Goal: Task Accomplishment & Management: Use online tool/utility

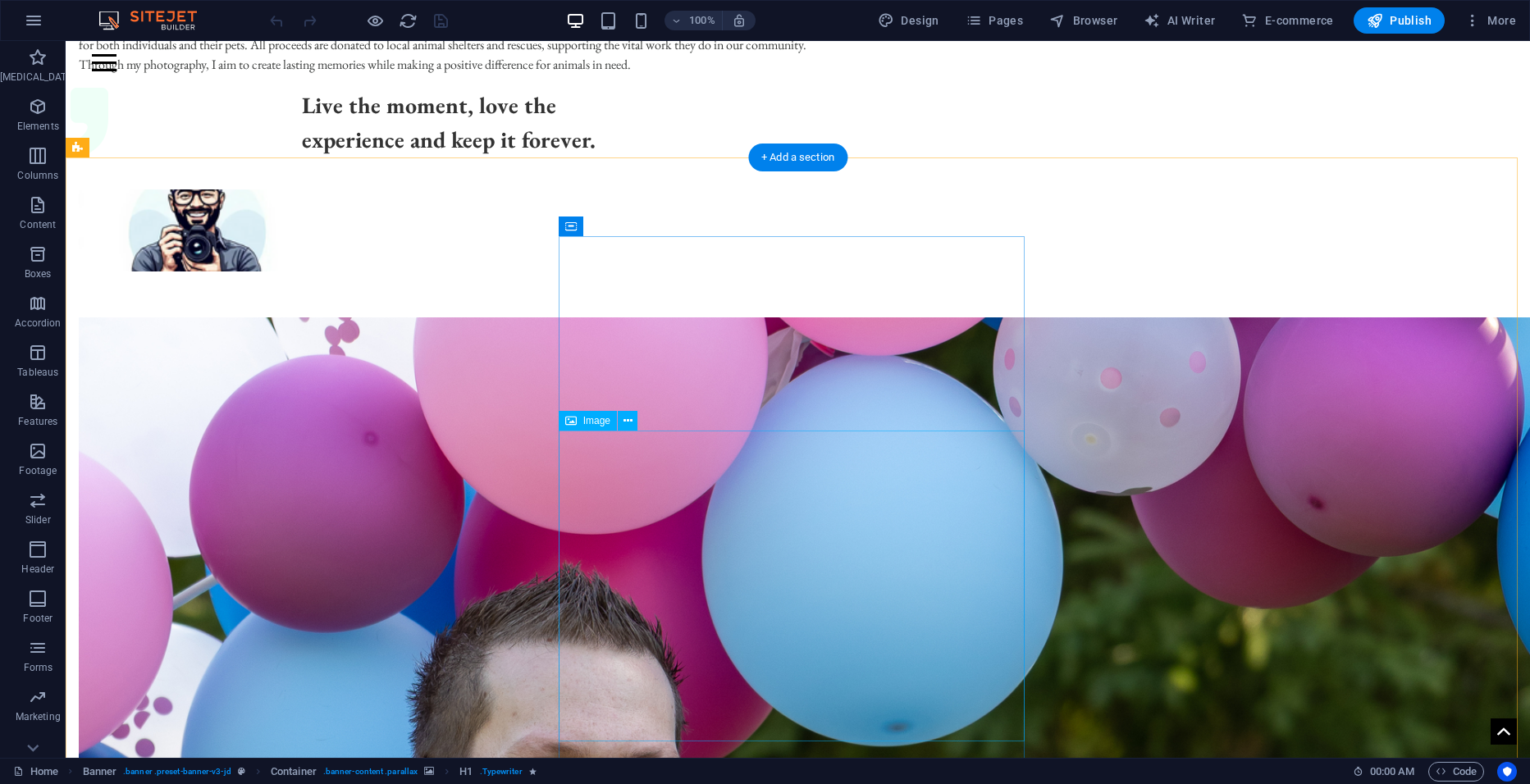
scroll to position [1207, 0]
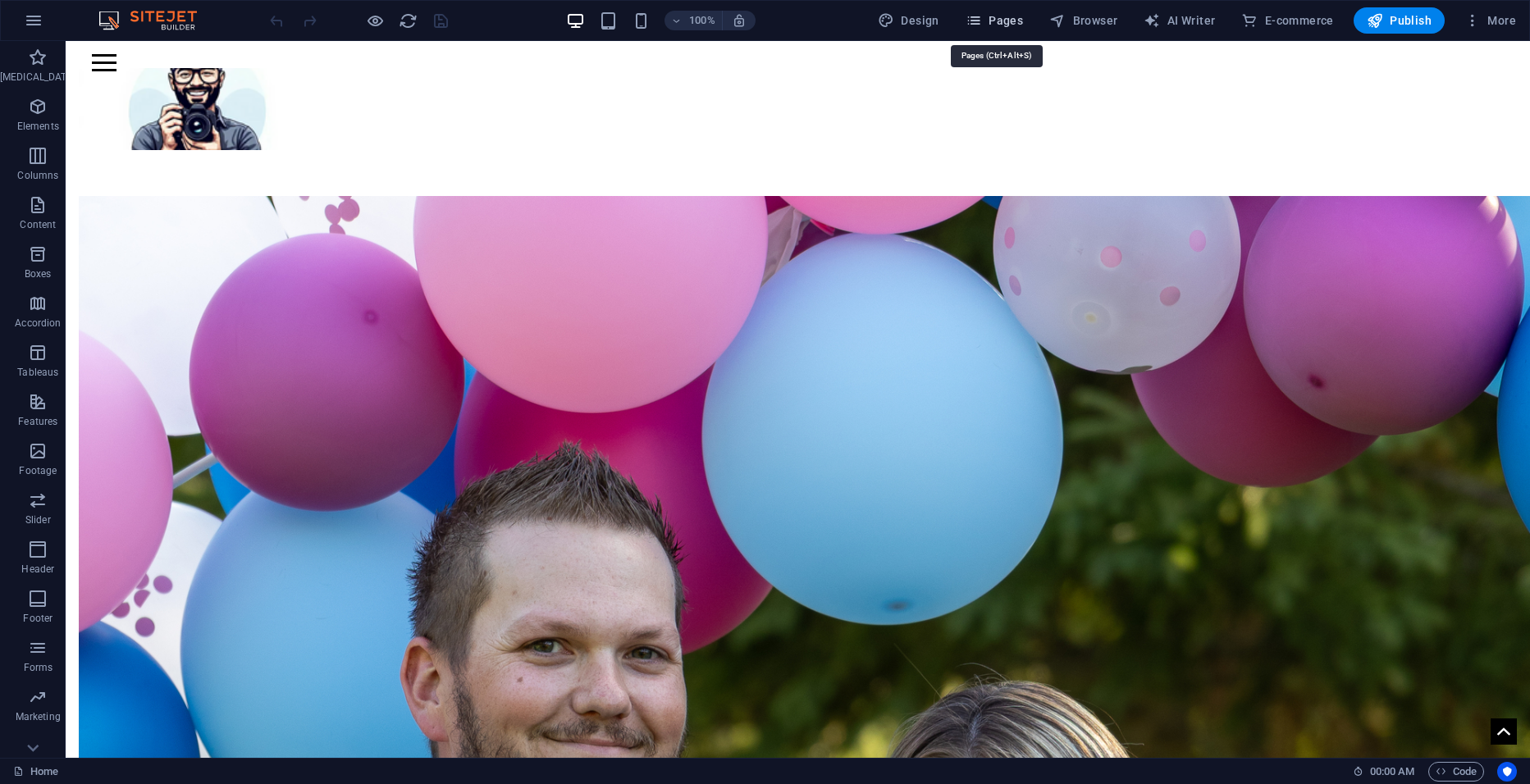
click at [1005, 23] on font "Pages" at bounding box center [1005, 20] width 34 height 13
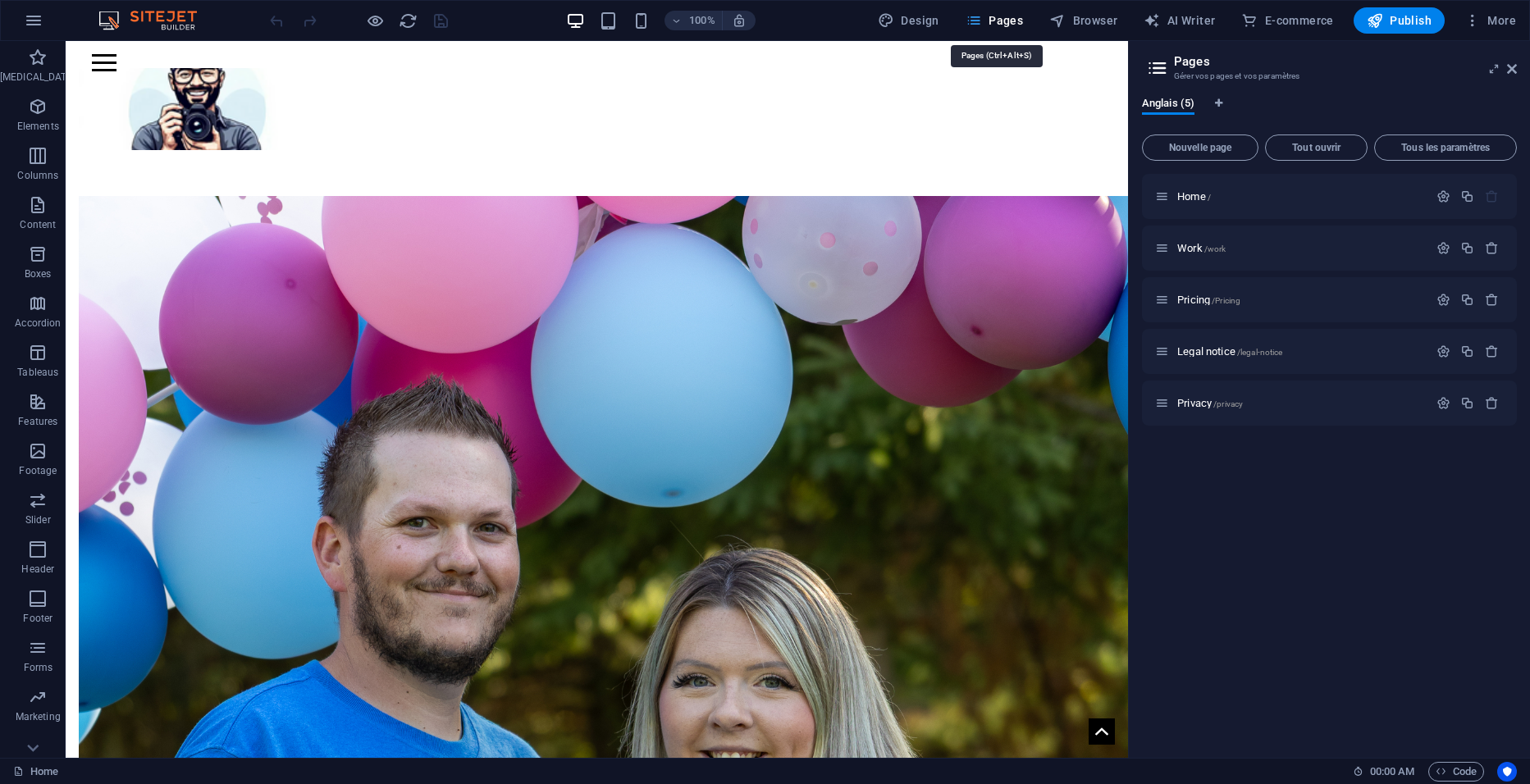
scroll to position [1006, 0]
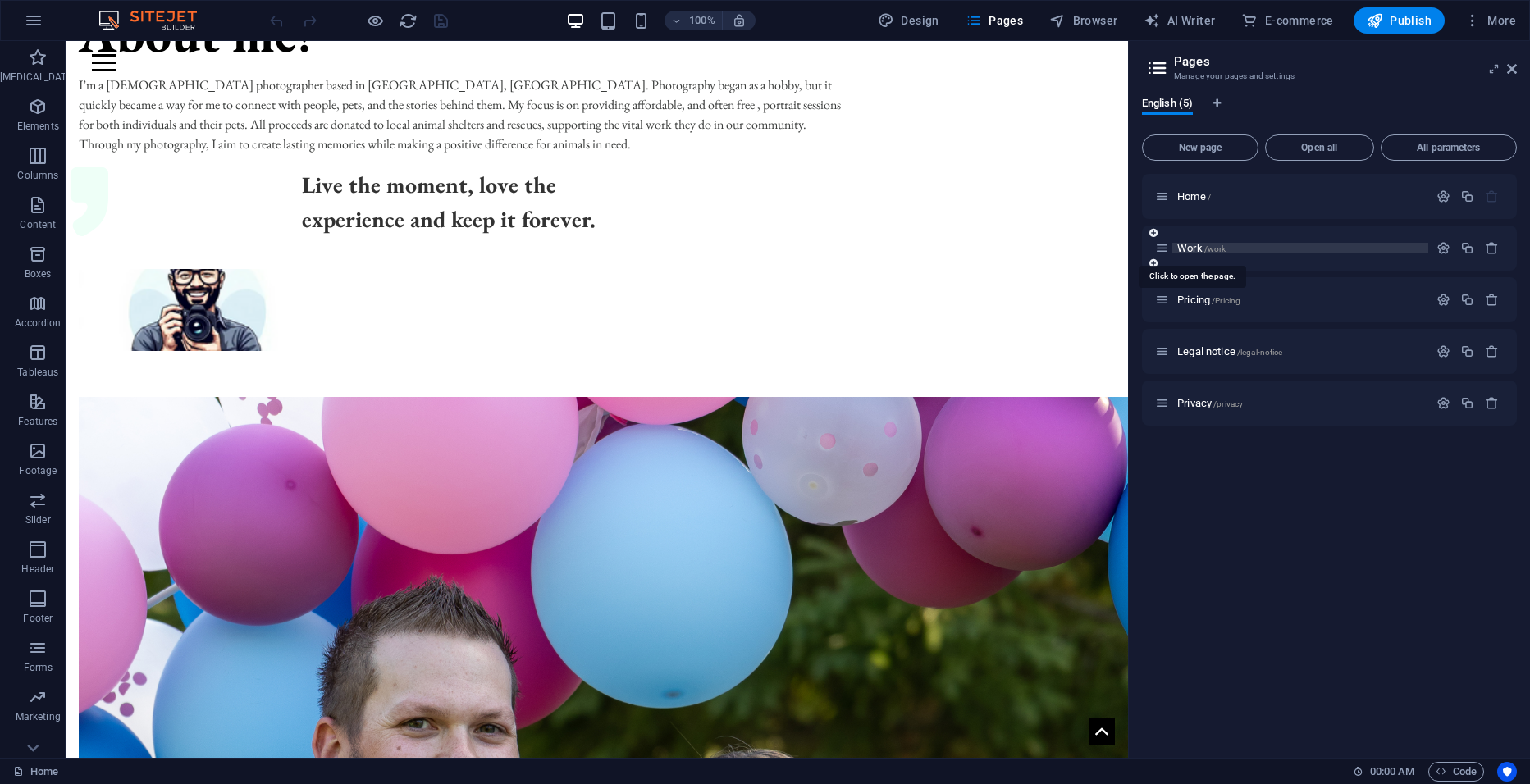
click at [1183, 246] on span "Work /work" at bounding box center [1201, 248] width 49 height 12
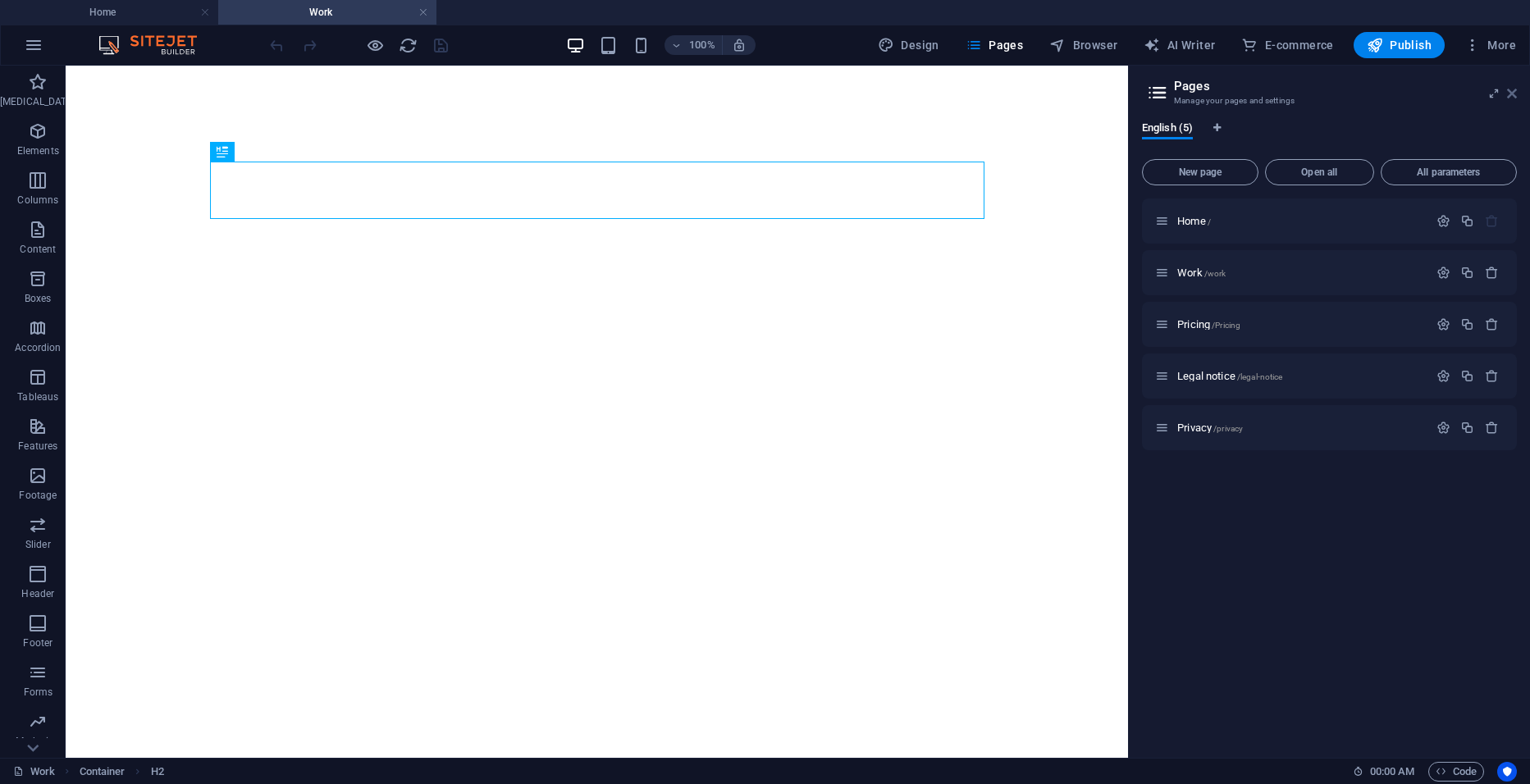
click at [1514, 91] on icon at bounding box center [1512, 93] width 10 height 13
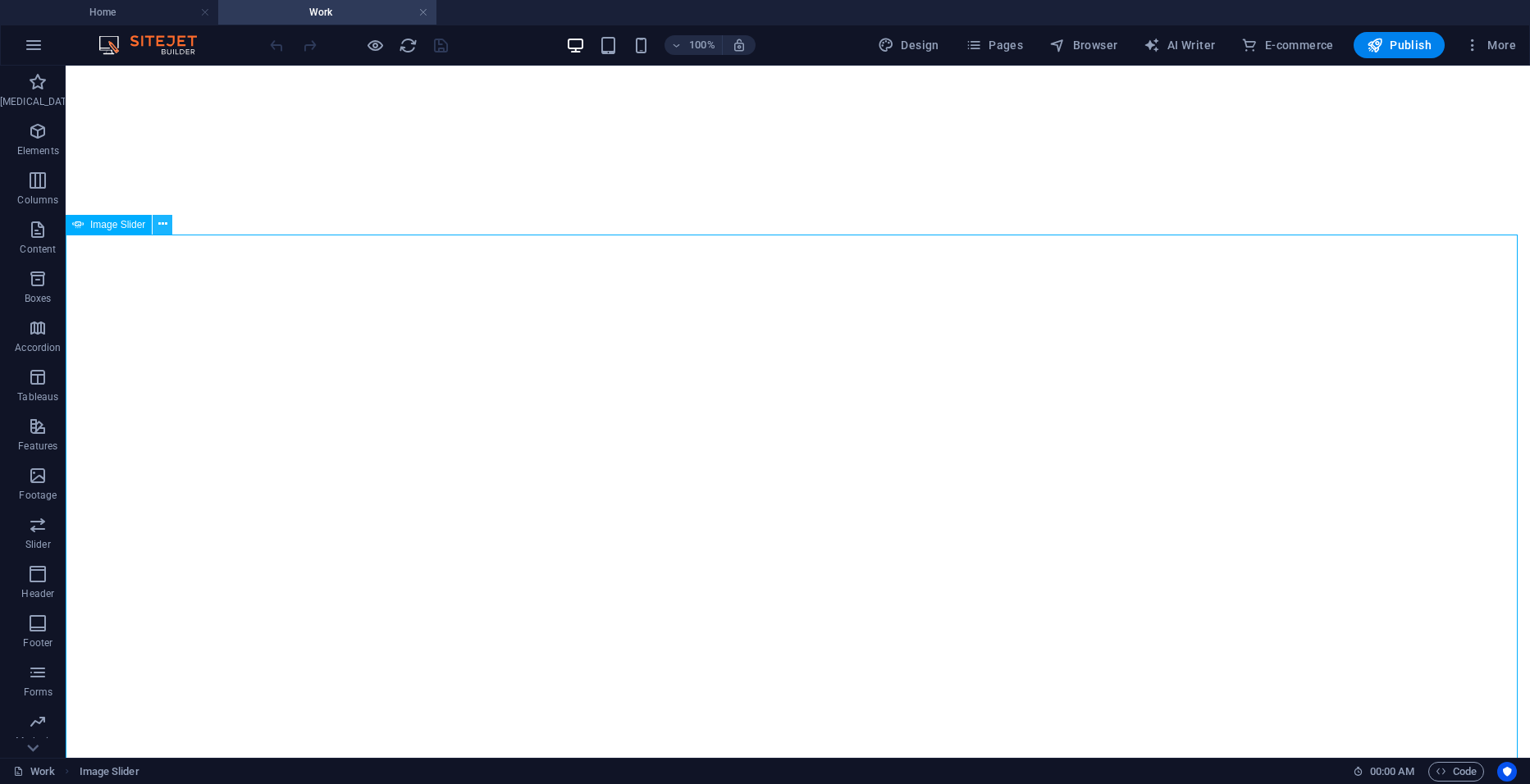
click at [166, 229] on icon at bounding box center [163, 224] width 9 height 17
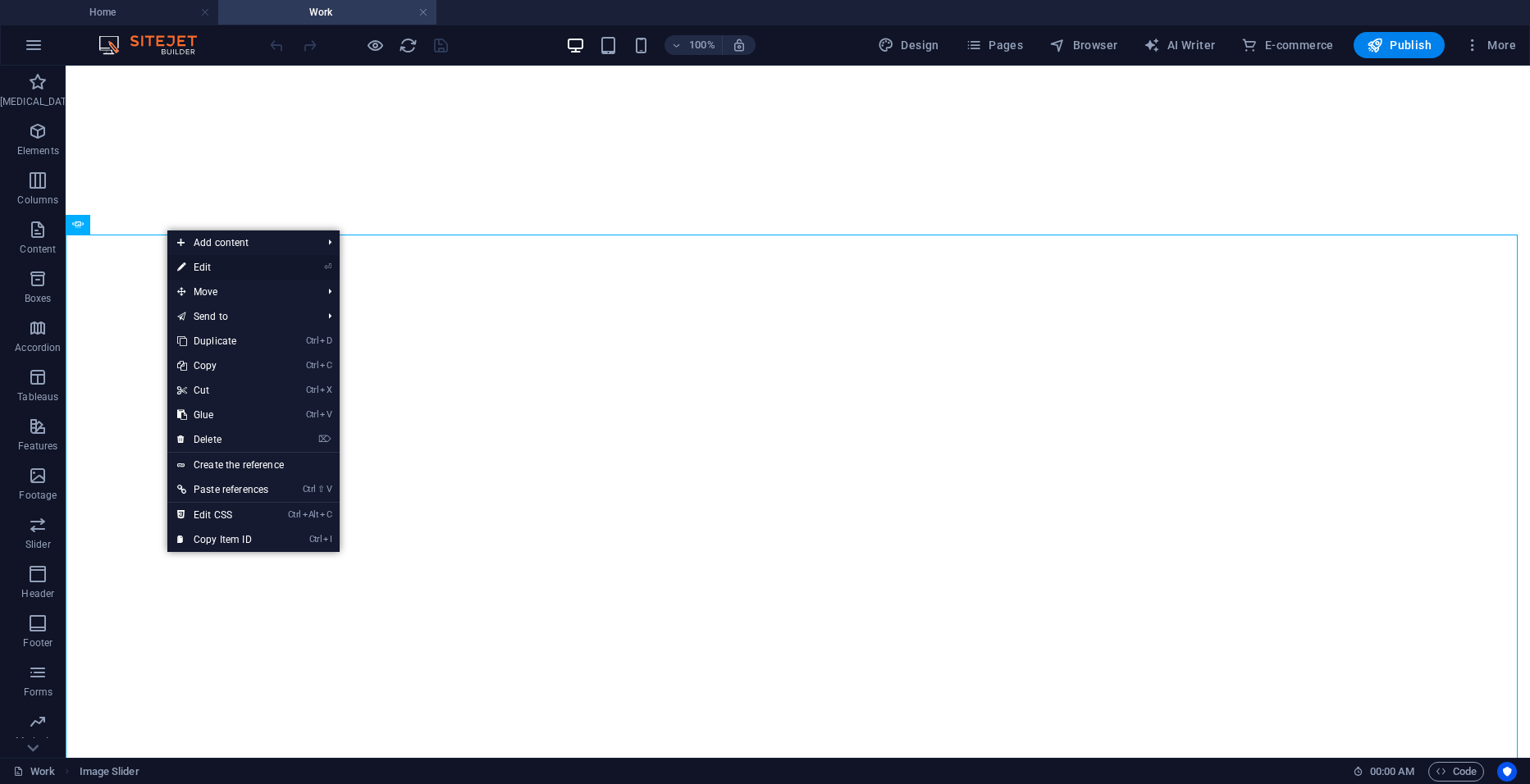
click at [219, 262] on link "⏎ Edit" at bounding box center [223, 267] width 110 height 25
select select "ms"
select select "s"
select select "progressive"
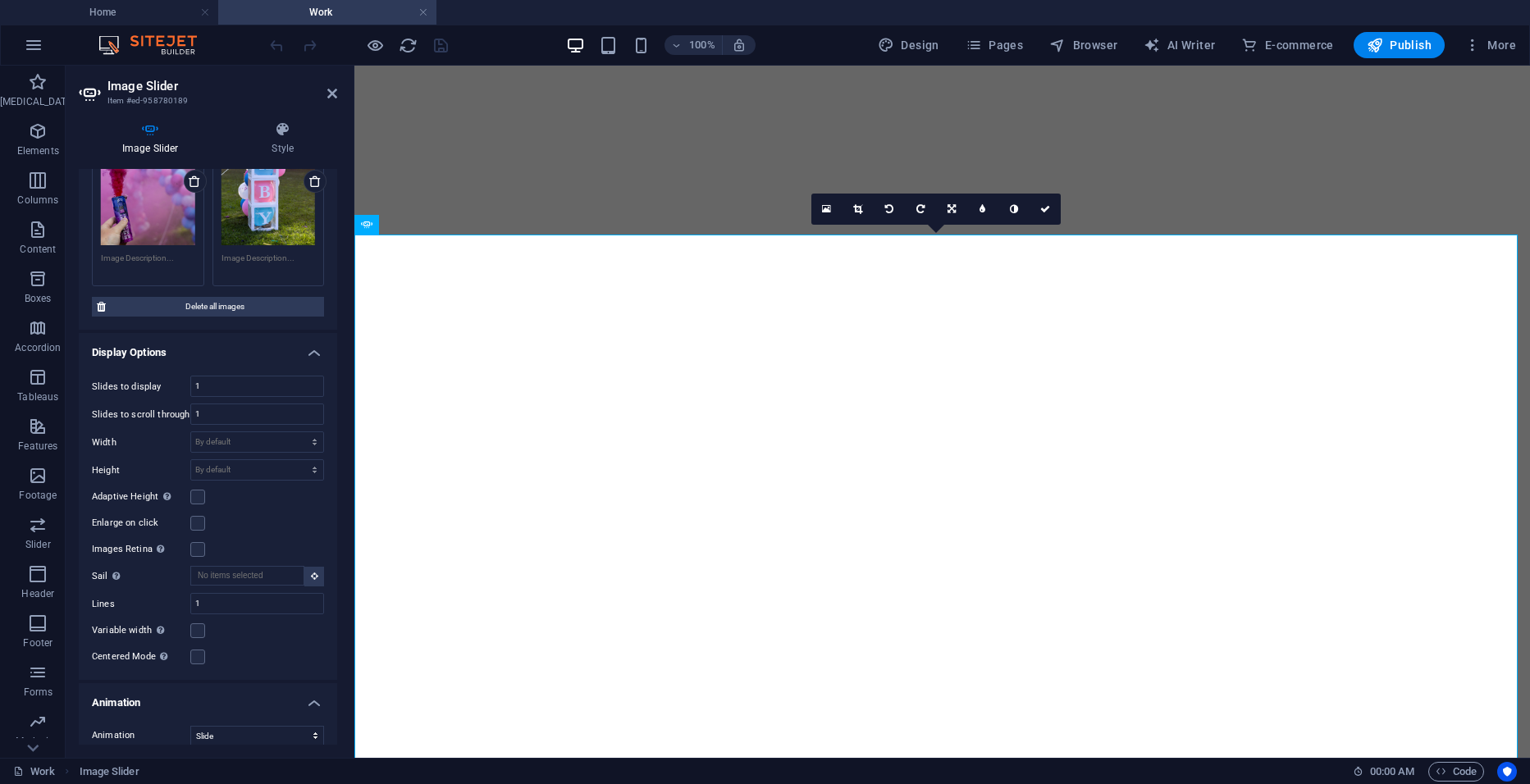
scroll to position [410, 0]
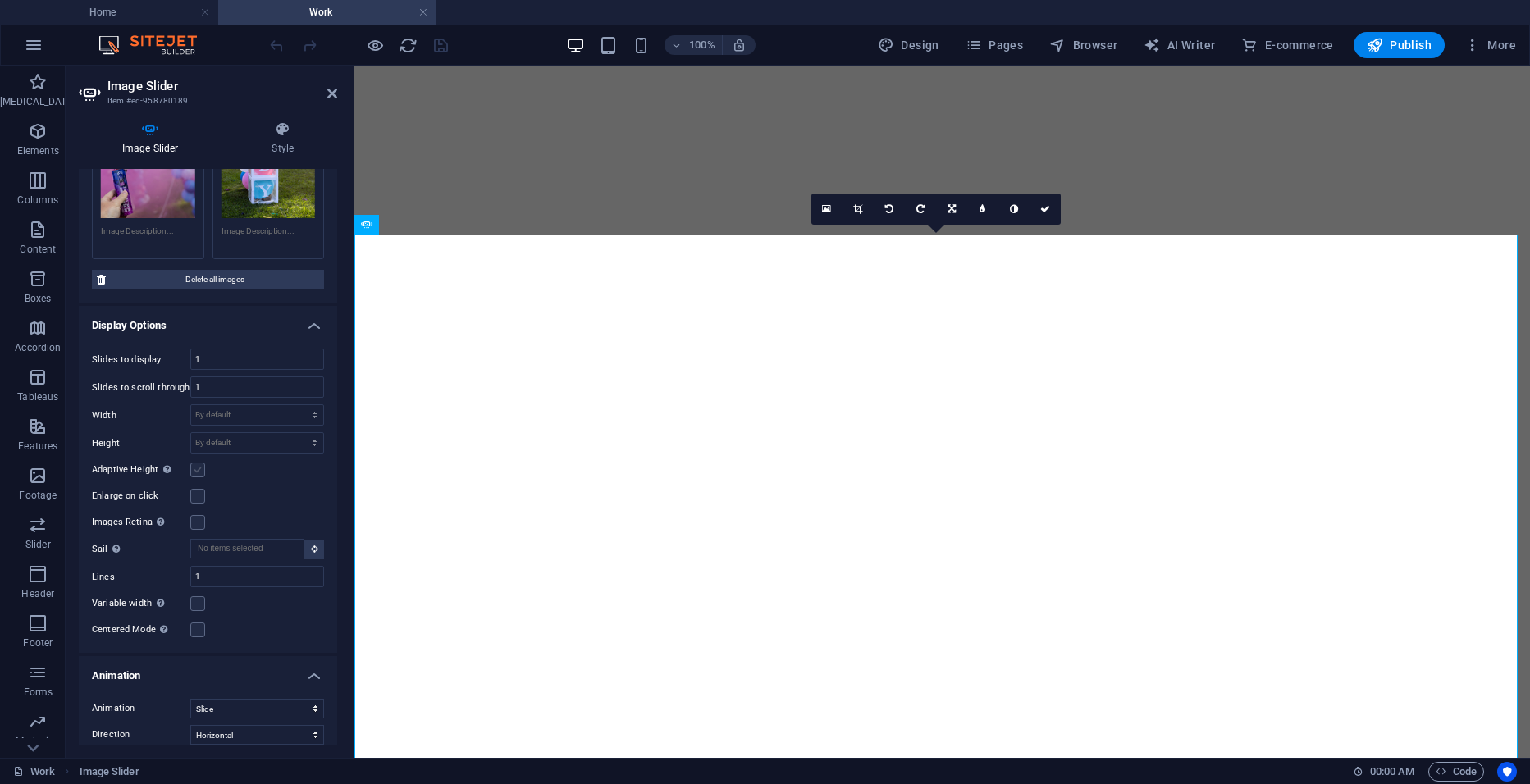
click at [196, 465] on label at bounding box center [198, 470] width 15 height 15
click at [0, 0] on input "Adaptive Height Automatically adjusts the height of a single slide for horizont…" at bounding box center [0, 0] width 0 height 0
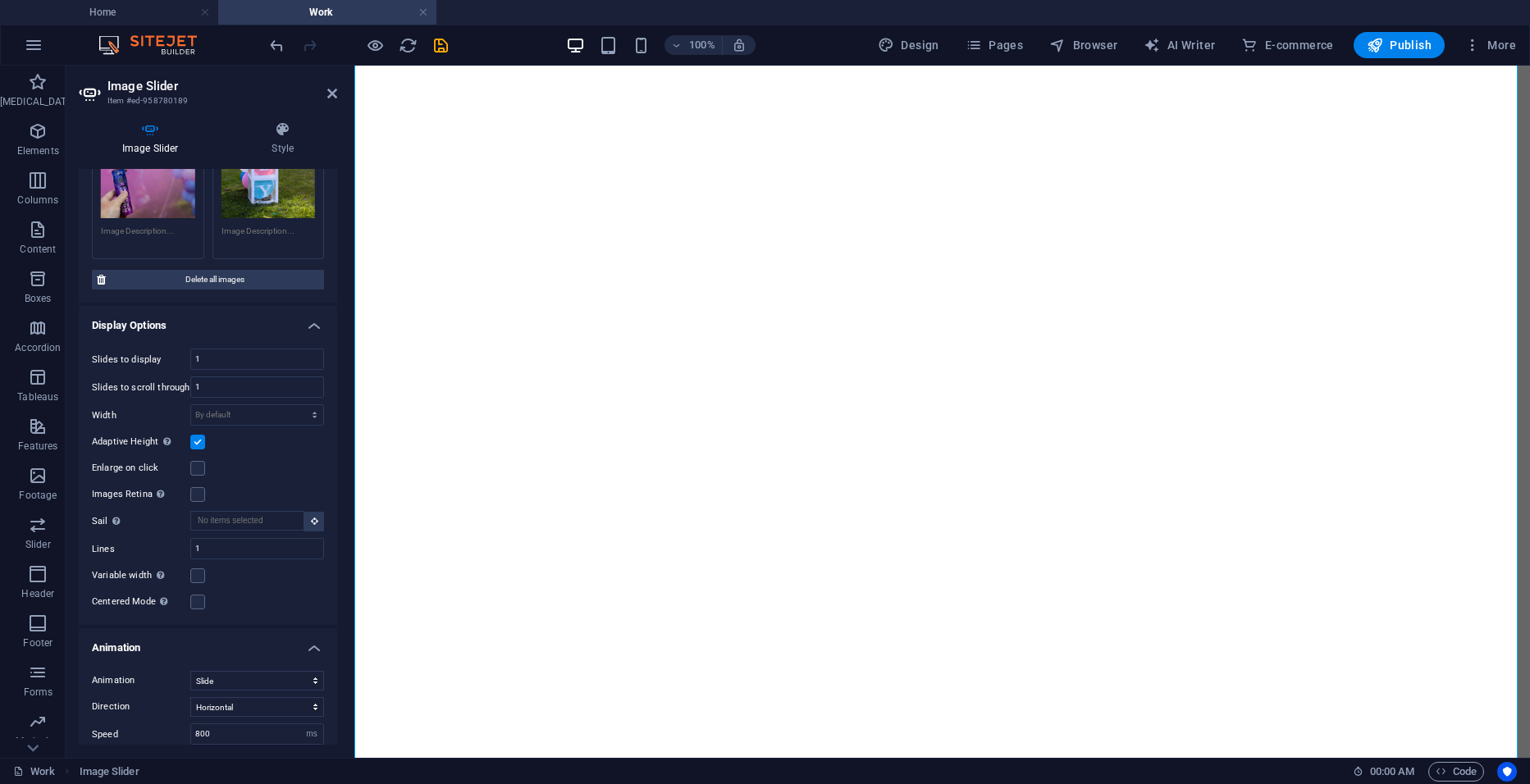
scroll to position [2351, 0]
click at [196, 571] on label at bounding box center [198, 576] width 15 height 15
click at [0, 0] on input "Variable width Automatically adjust the width of visible slides." at bounding box center [0, 0] width 0 height 0
click at [196, 571] on label at bounding box center [198, 576] width 15 height 15
click at [0, 0] on input "Variable width Automatically adjust the width of visible slides." at bounding box center [0, 0] width 0 height 0
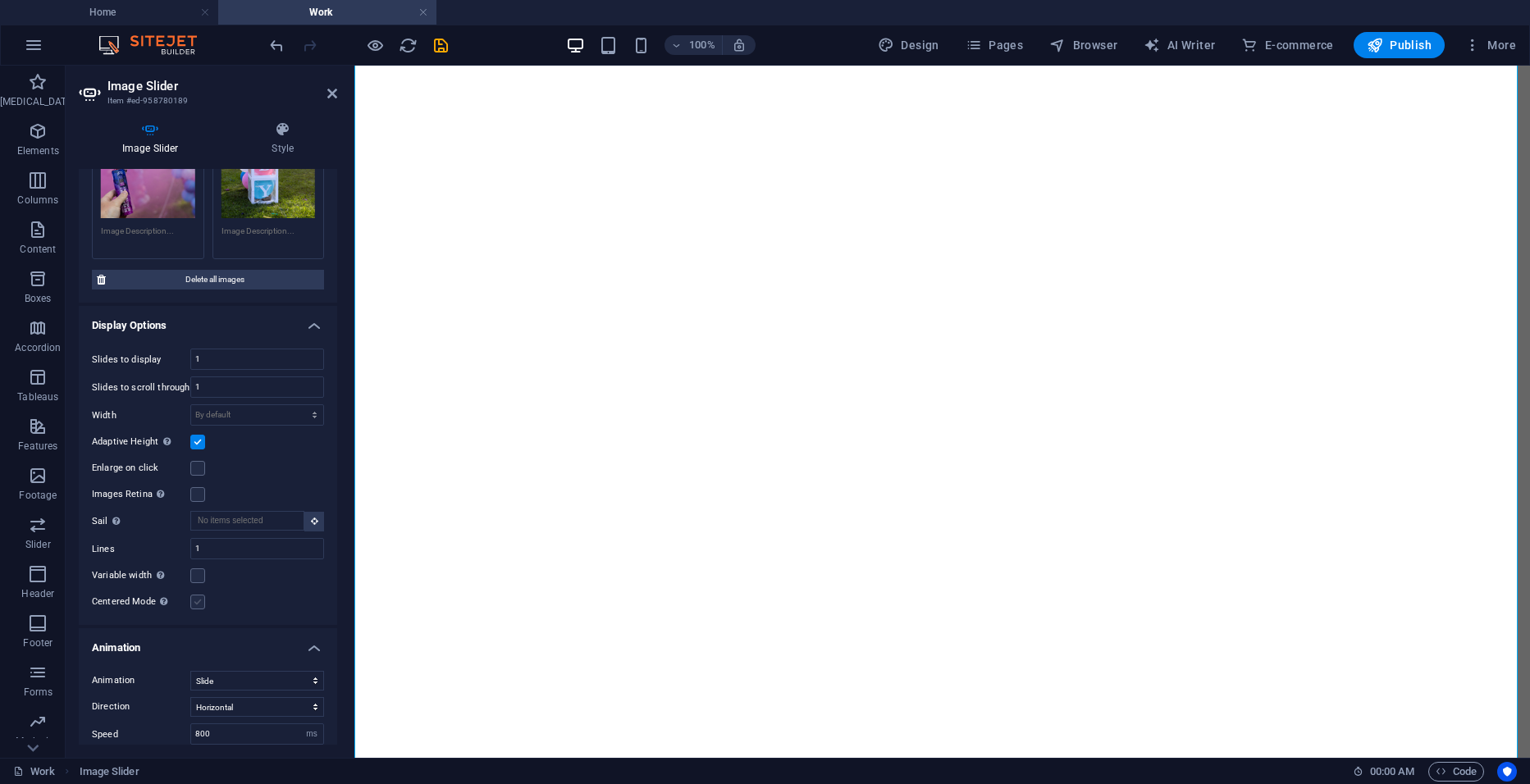
click at [192, 598] on label at bounding box center [198, 602] width 15 height 15
click at [0, 0] on input "Centered Mode Allows you to center the view by partially displaying the previou…" at bounding box center [0, 0] width 0 height 0
click at [192, 598] on label at bounding box center [198, 602] width 15 height 15
click at [0, 0] on input "Centered Mode Allows you to center the view by partially displaying the previou…" at bounding box center [0, 0] width 0 height 0
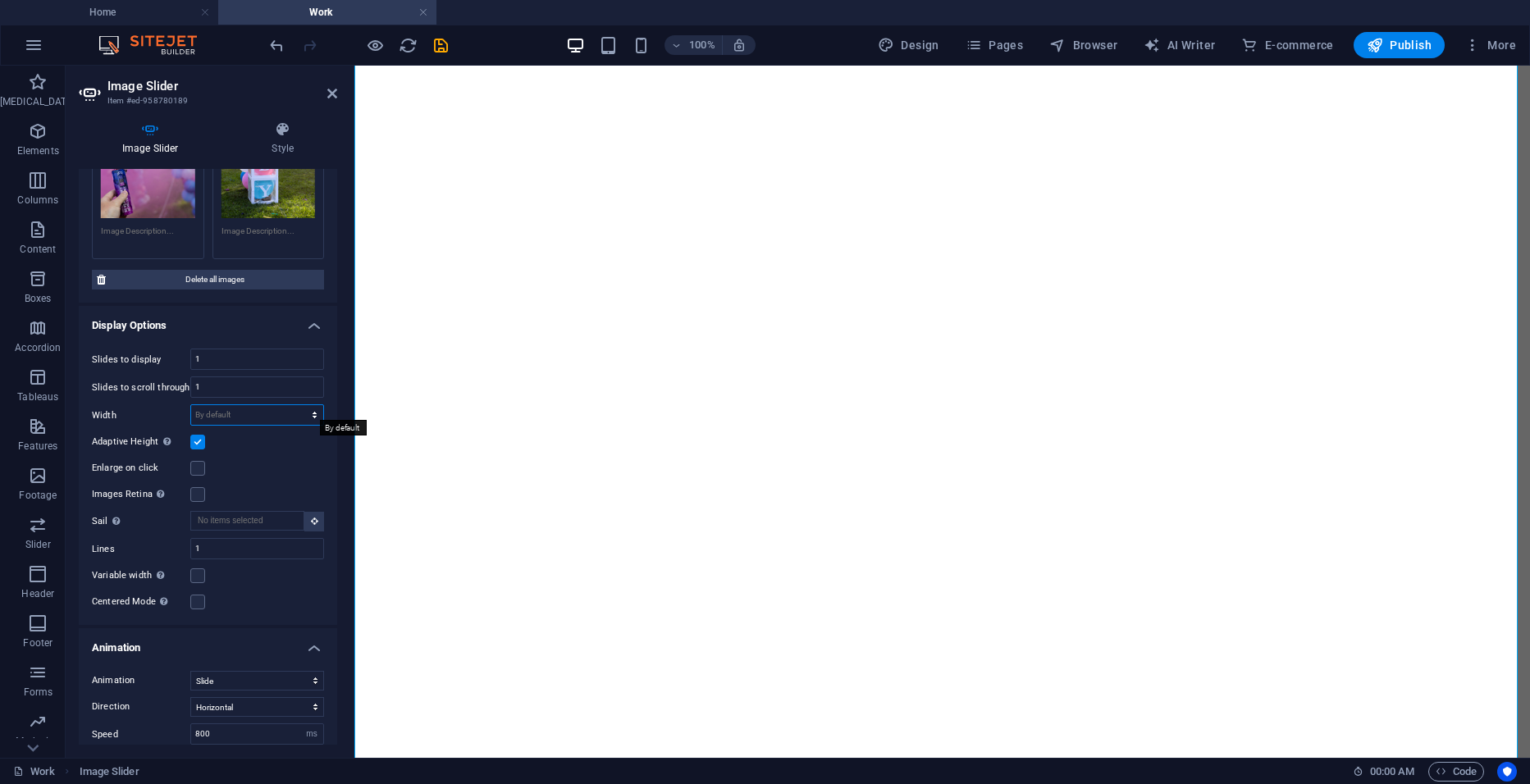
click at [238, 410] on select "By default Px % Rem Em Vw vh" at bounding box center [257, 414] width 132 height 19
select select "%"
click at [297, 405] on select "By default Px % Rem Em Vw vh" at bounding box center [257, 414] width 132 height 19
click at [269, 458] on div "Enlarge on click" at bounding box center [208, 467] width 232 height 19
click at [234, 409] on input "50" at bounding box center [257, 414] width 132 height 19
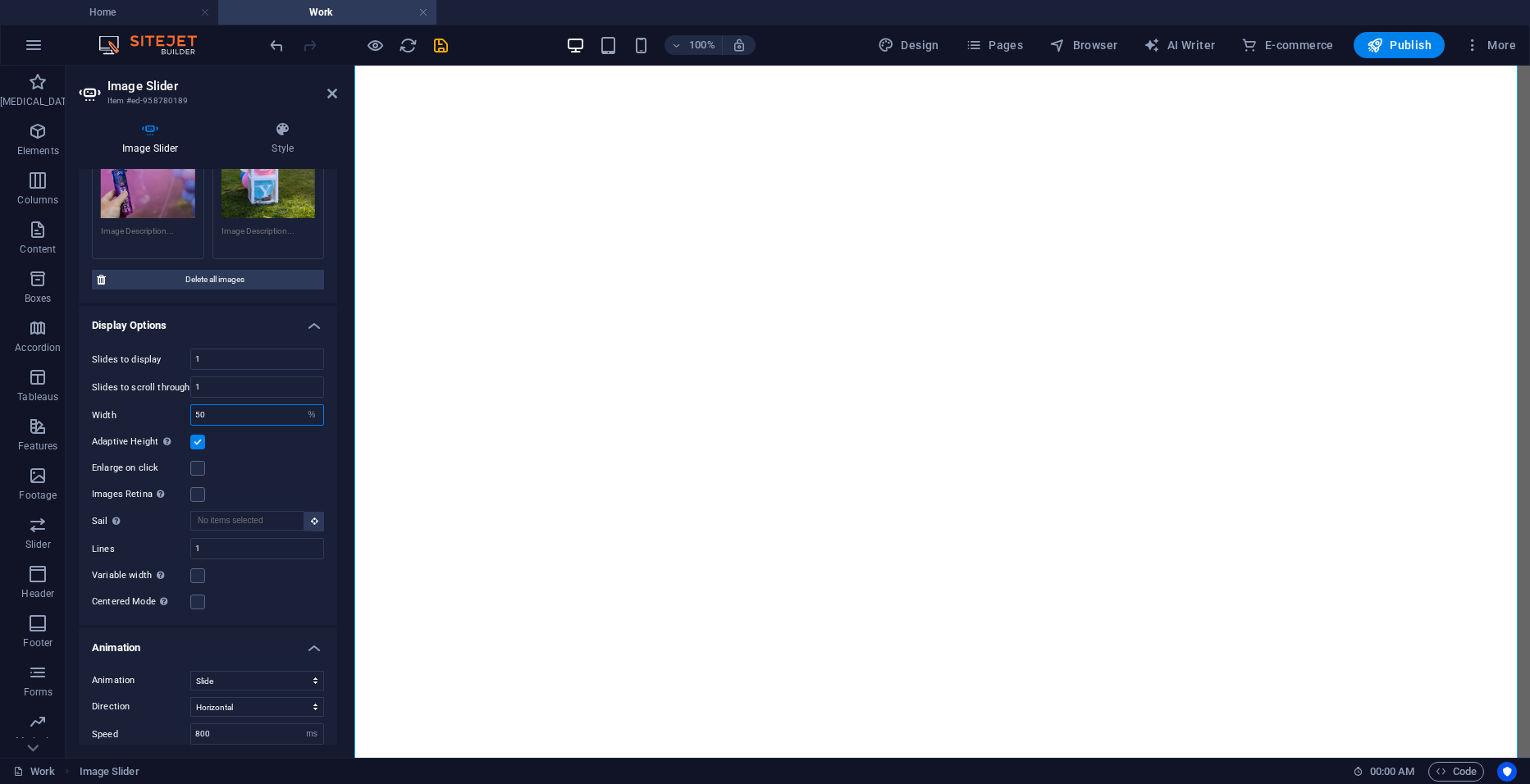
click at [234, 409] on input "50" at bounding box center [257, 414] width 132 height 19
click at [265, 458] on div "Enlarge on click" at bounding box center [208, 467] width 232 height 19
click at [242, 405] on input "90" at bounding box center [257, 414] width 132 height 19
type input "4"
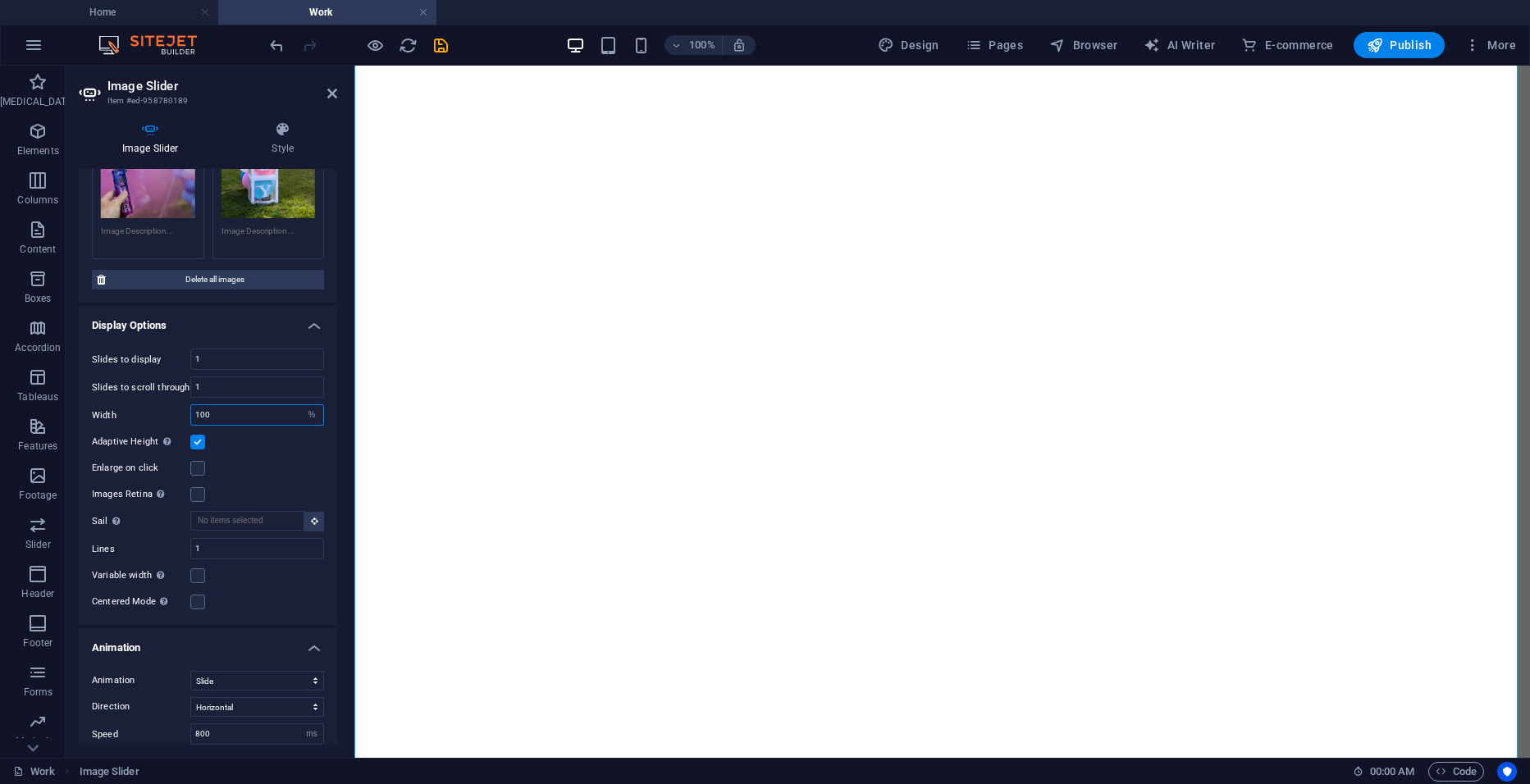
type input "100"
click at [278, 458] on div "Enlarge on click" at bounding box center [208, 467] width 232 height 19
click at [202, 441] on label at bounding box center [198, 442] width 15 height 15
click at [0, 0] on input "Adaptive Height Automatically adjusts the height of a single slide for horizont…" at bounding box center [0, 0] width 0 height 0
click at [218, 441] on select "By default Px Rem Em Vw vh" at bounding box center [257, 442] width 132 height 19
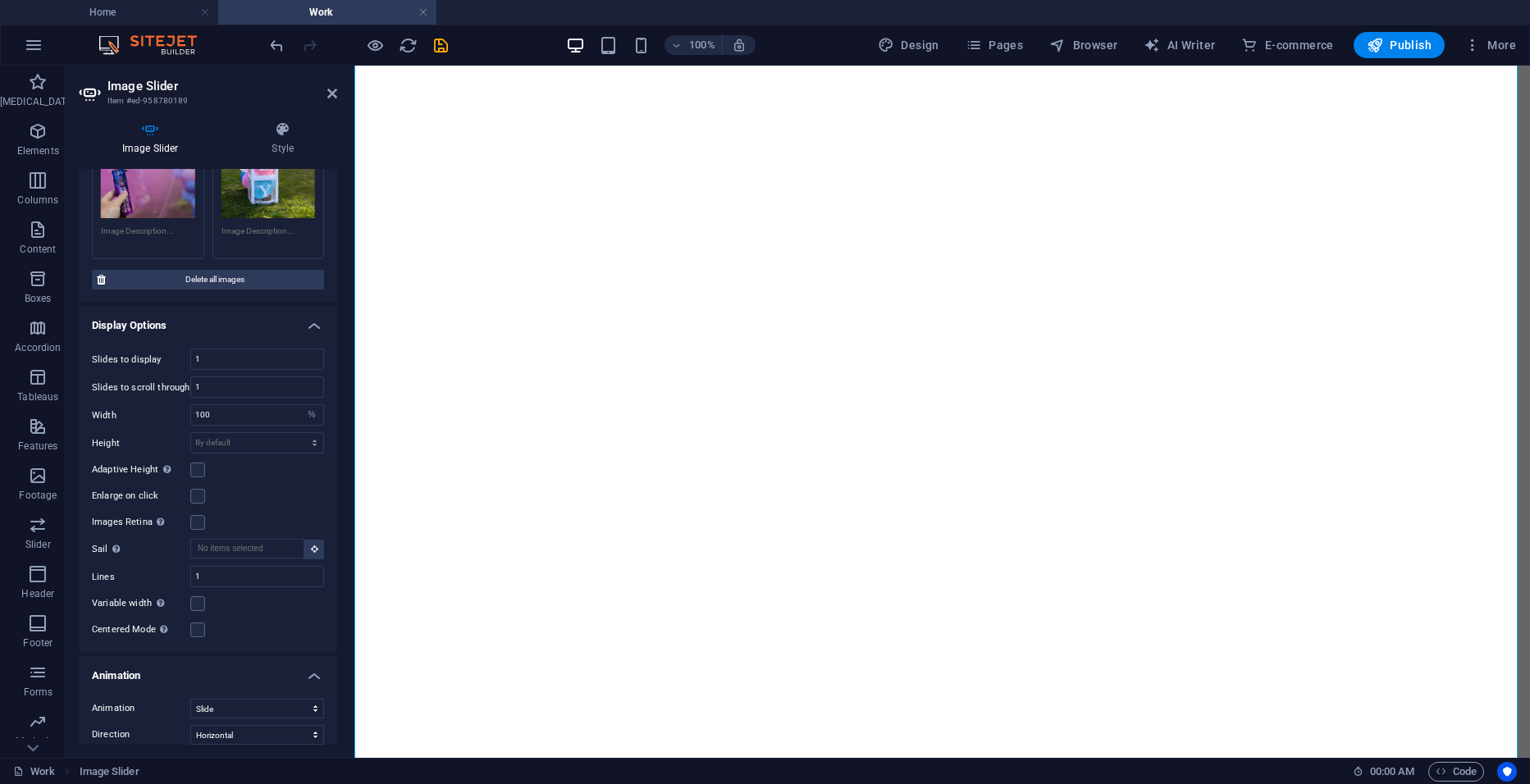
click at [151, 439] on label "Height" at bounding box center [141, 444] width 99 height 9
click at [199, 463] on label at bounding box center [198, 470] width 15 height 15
click at [0, 0] on input "Adaptive Height Automatically adjusts the height of a single slide for horizont…" at bounding box center [0, 0] width 0 height 0
click at [199, 461] on label at bounding box center [198, 468] width 15 height 15
click at [0, 0] on input "Enlarge on click" at bounding box center [0, 0] width 0 height 0
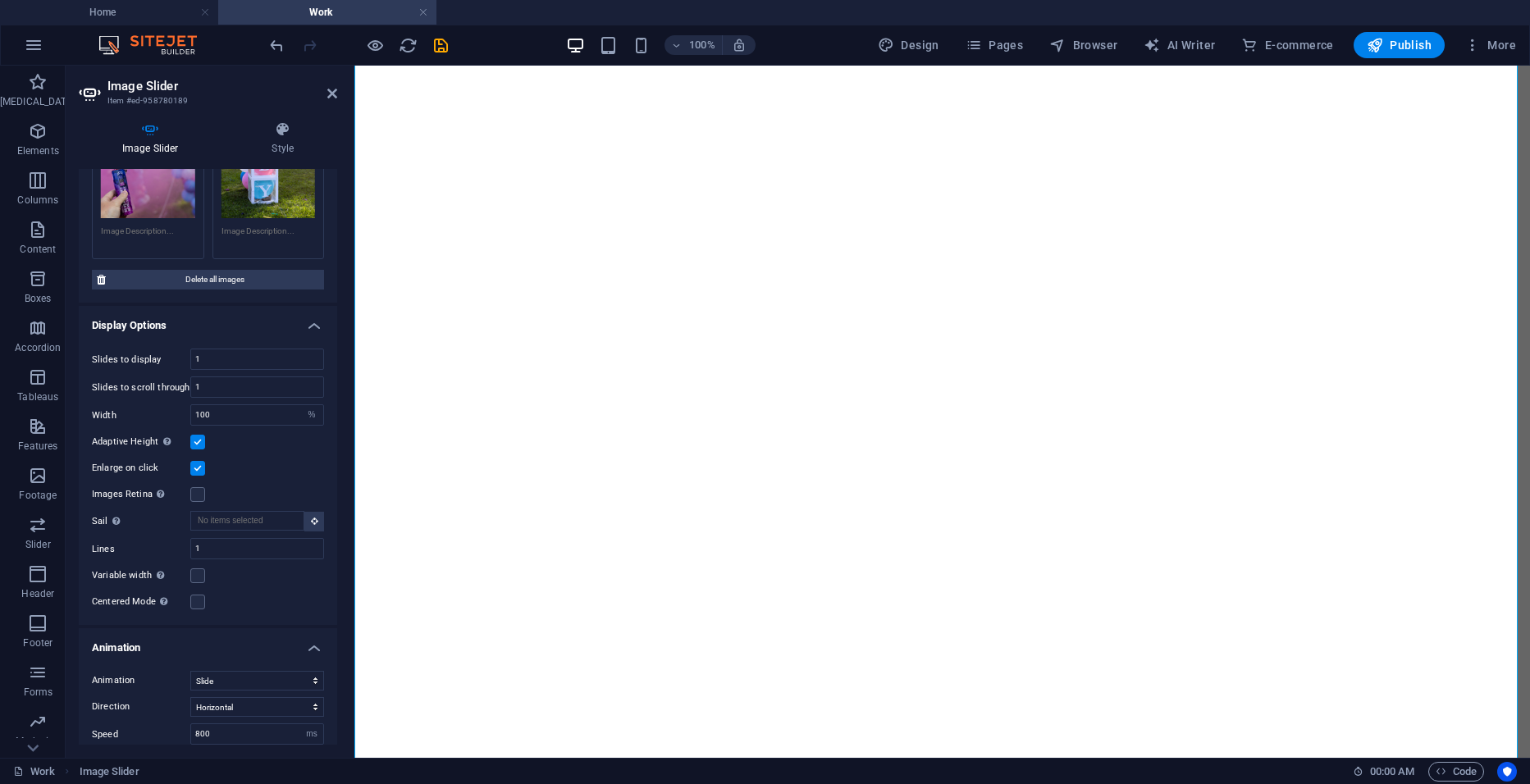
click at [195, 467] on label at bounding box center [198, 468] width 15 height 15
click at [0, 0] on input "Enlarge on click" at bounding box center [0, 0] width 0 height 0
click at [199, 441] on label at bounding box center [198, 442] width 15 height 15
click at [0, 0] on input "Adaptive Height Automatically adjusts the height of a single slide for horizont…" at bounding box center [0, 0] width 0 height 0
click at [199, 441] on select "By default Px Rem Em Vw vh" at bounding box center [257, 442] width 132 height 19
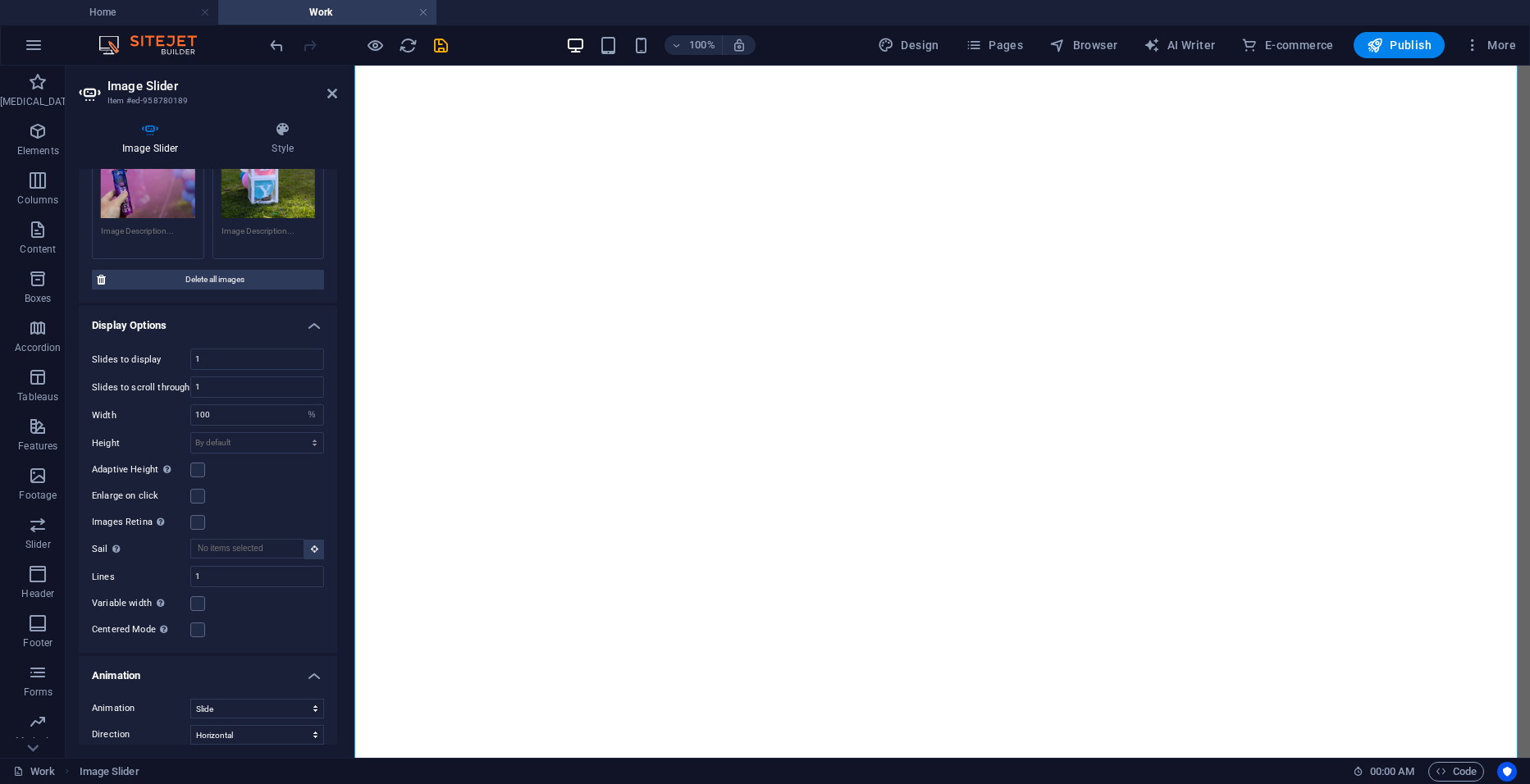
click at [169, 419] on div "Width 100 By default Px % Rem Em Vw vh" at bounding box center [208, 414] width 232 height 21
click at [200, 463] on label at bounding box center [198, 470] width 15 height 15
click at [0, 0] on input "Adaptive Height Automatically adjusts the height of a single slide for horizont…" at bounding box center [0, 0] width 0 height 0
click at [199, 438] on label at bounding box center [198, 442] width 15 height 15
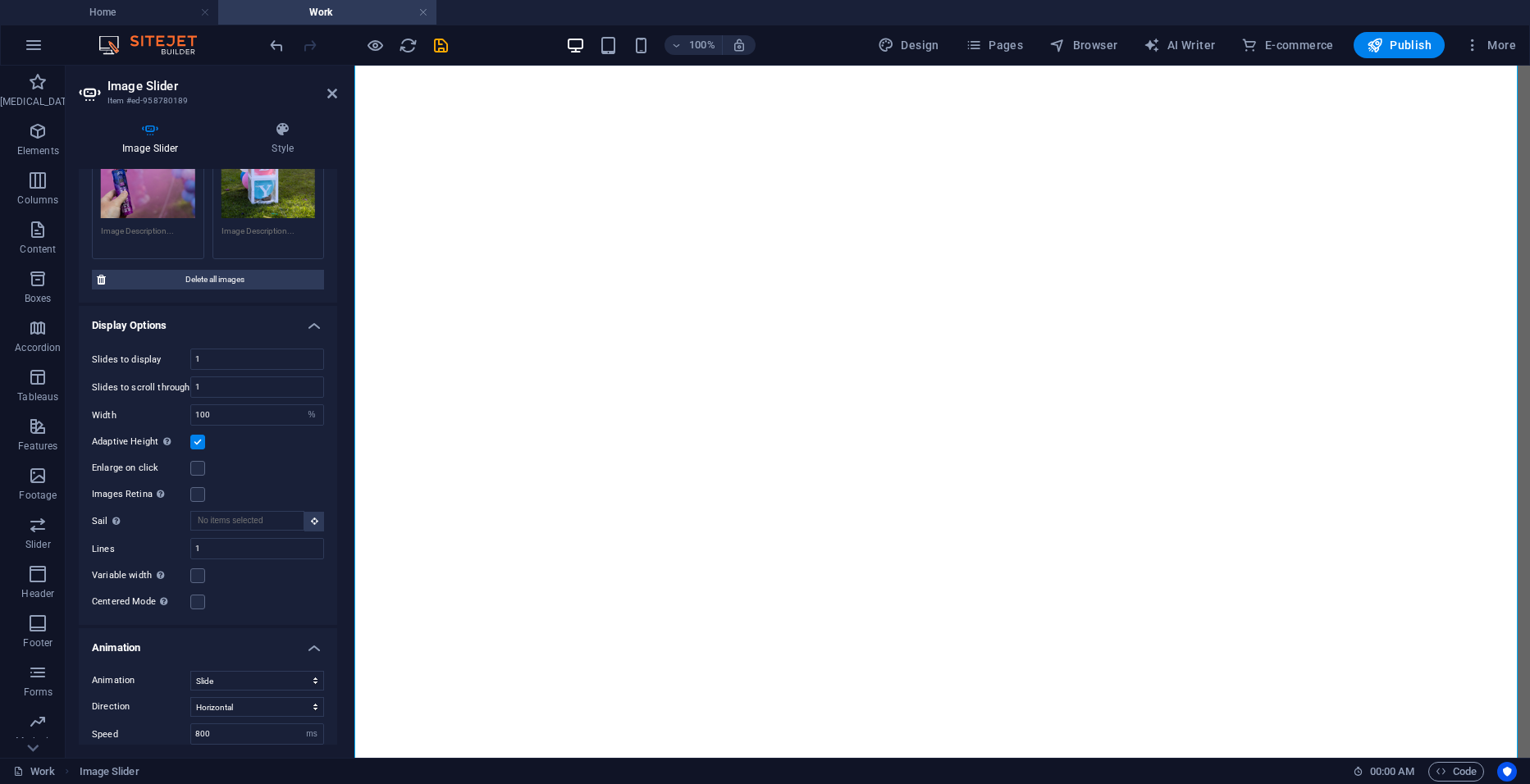
click at [0, 0] on input "Adaptive Height Automatically adjusts the height of a single slide for horizont…" at bounding box center [0, 0] width 0 height 0
click at [200, 465] on label at bounding box center [198, 470] width 15 height 15
click at [0, 0] on input "Adaptive Height Automatically adjusts the height of a single slide for horizont…" at bounding box center [0, 0] width 0 height 0
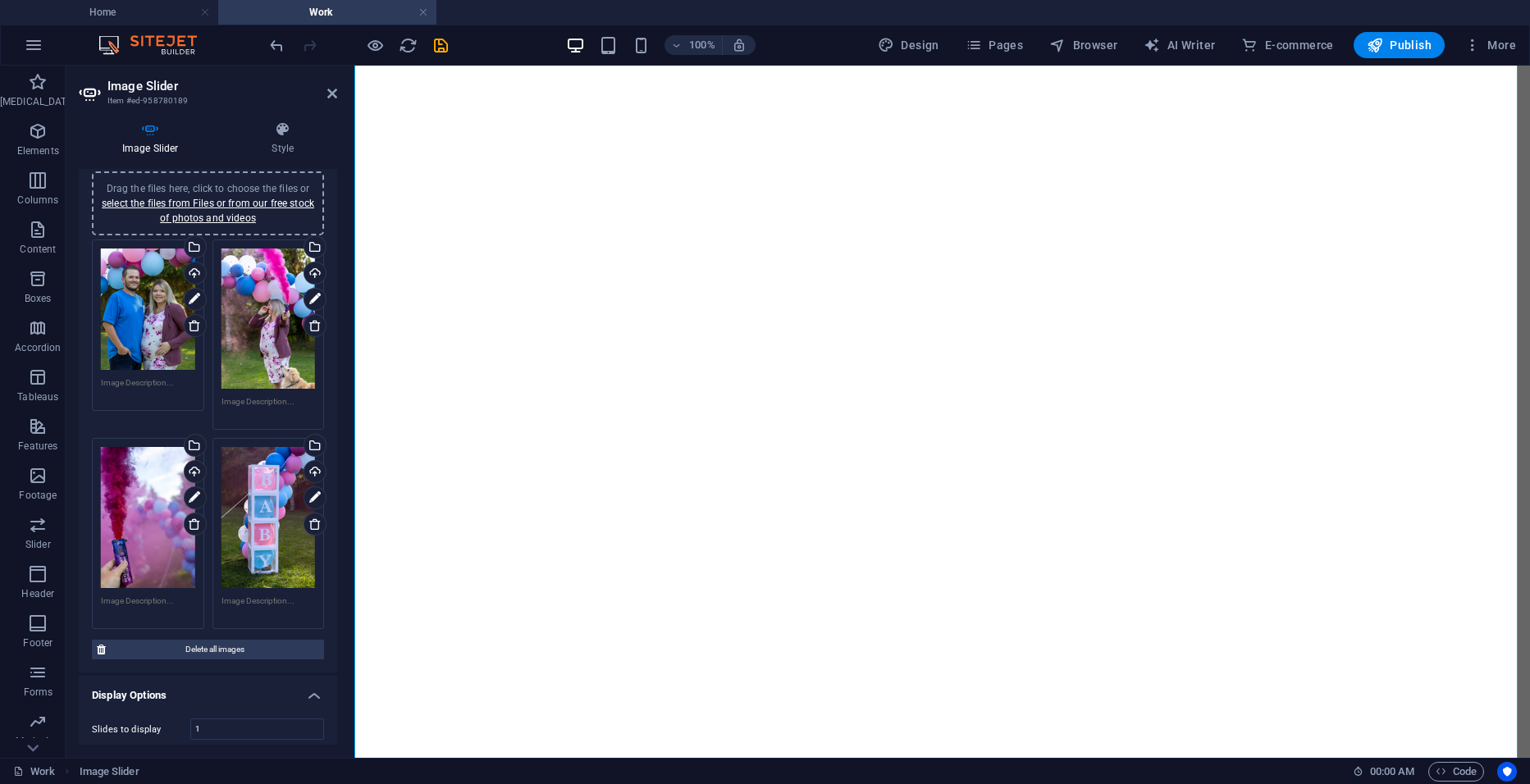
scroll to position [0, 0]
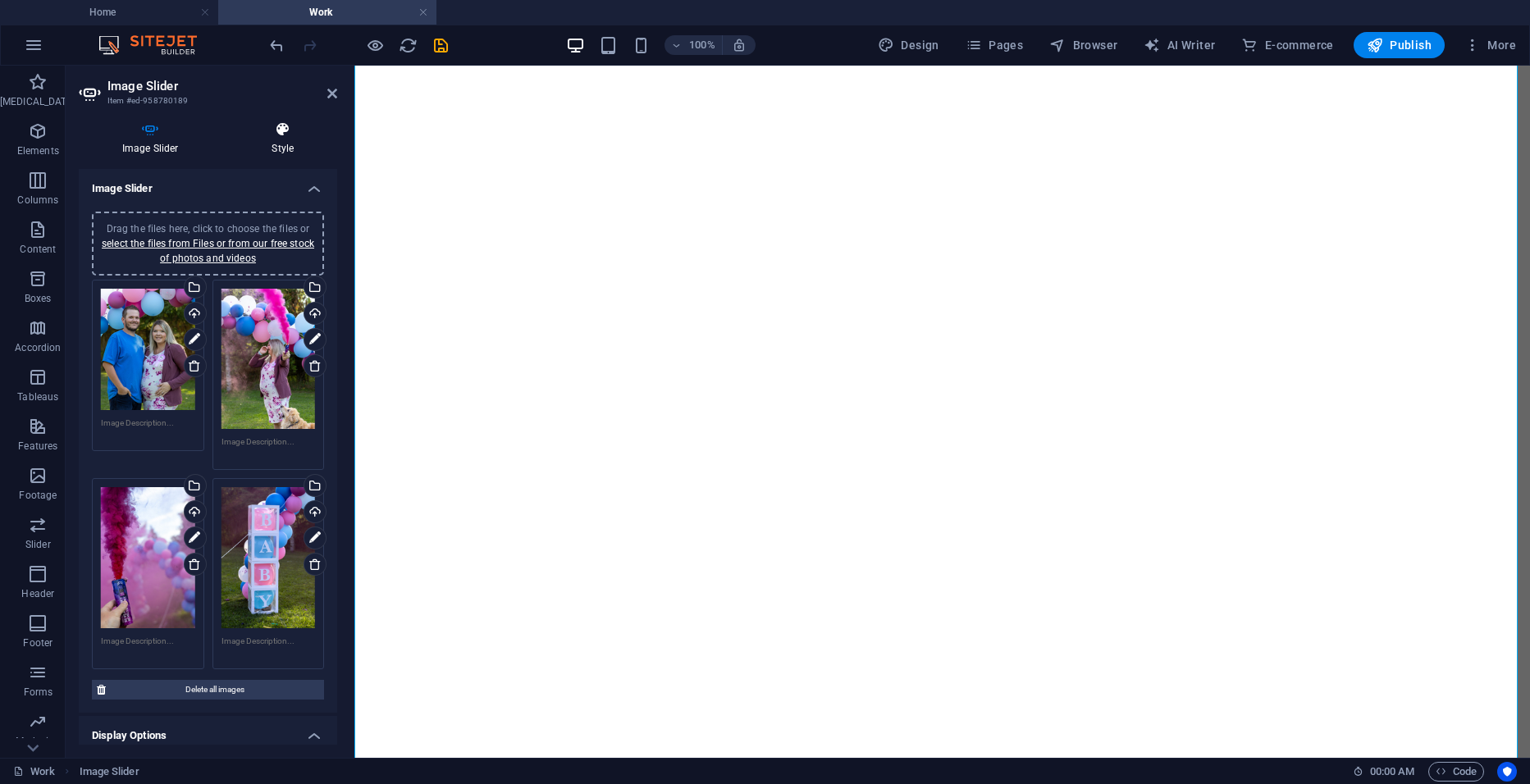
click at [288, 145] on font "Style" at bounding box center [283, 148] width 22 height 11
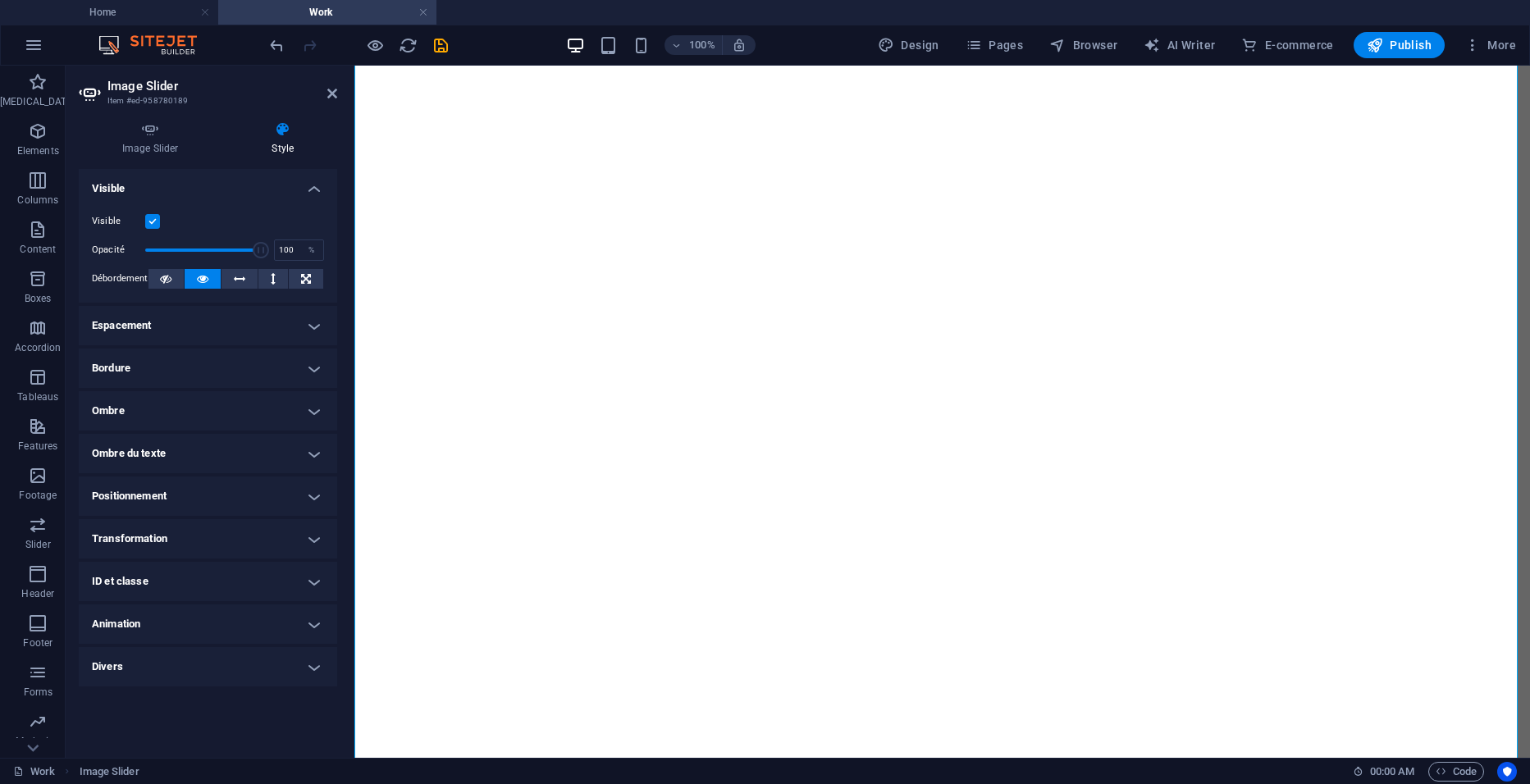
click at [299, 328] on h4 "Espacement" at bounding box center [208, 325] width 259 height 40
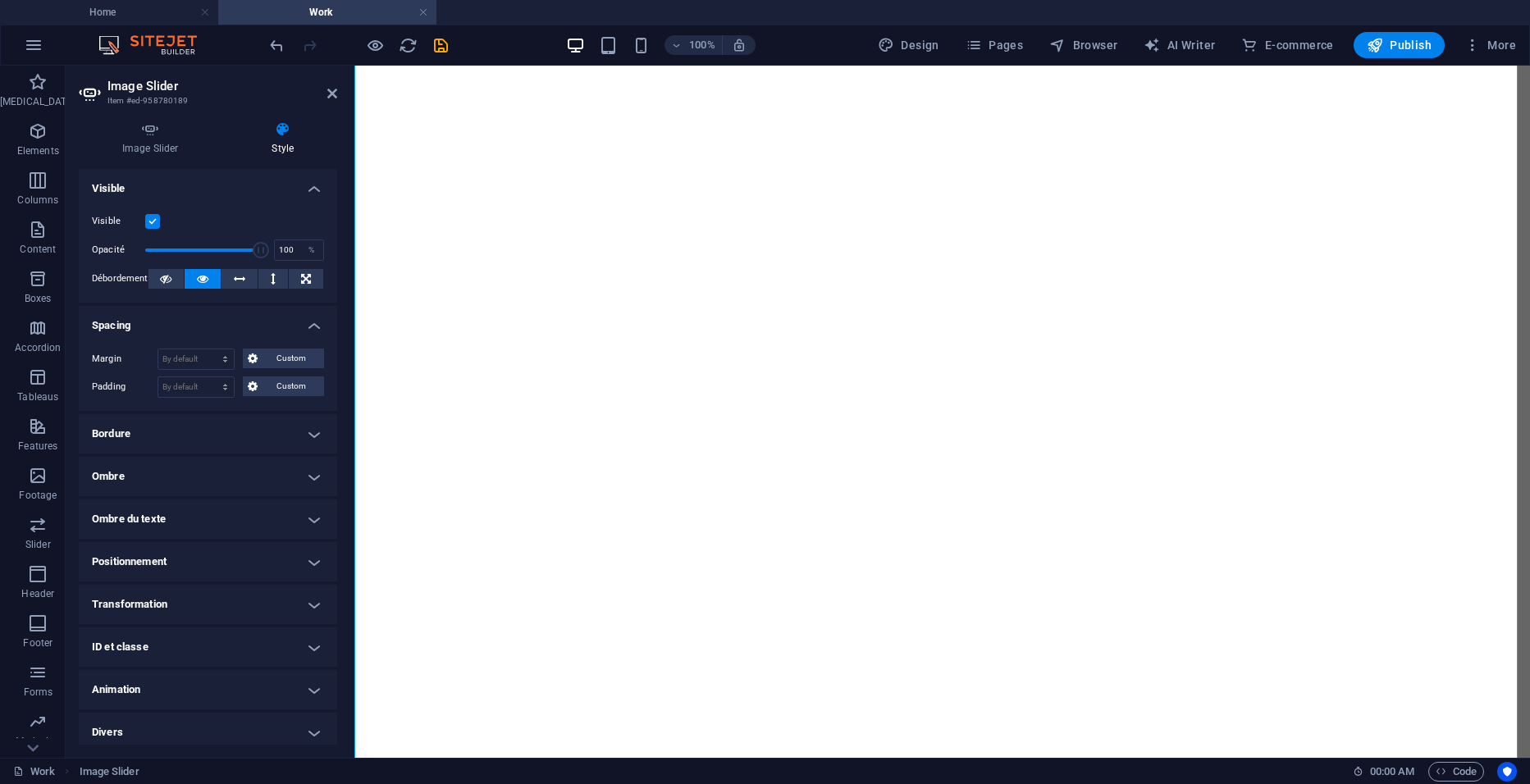
click at [299, 327] on h4 "Spacing" at bounding box center [208, 320] width 259 height 29
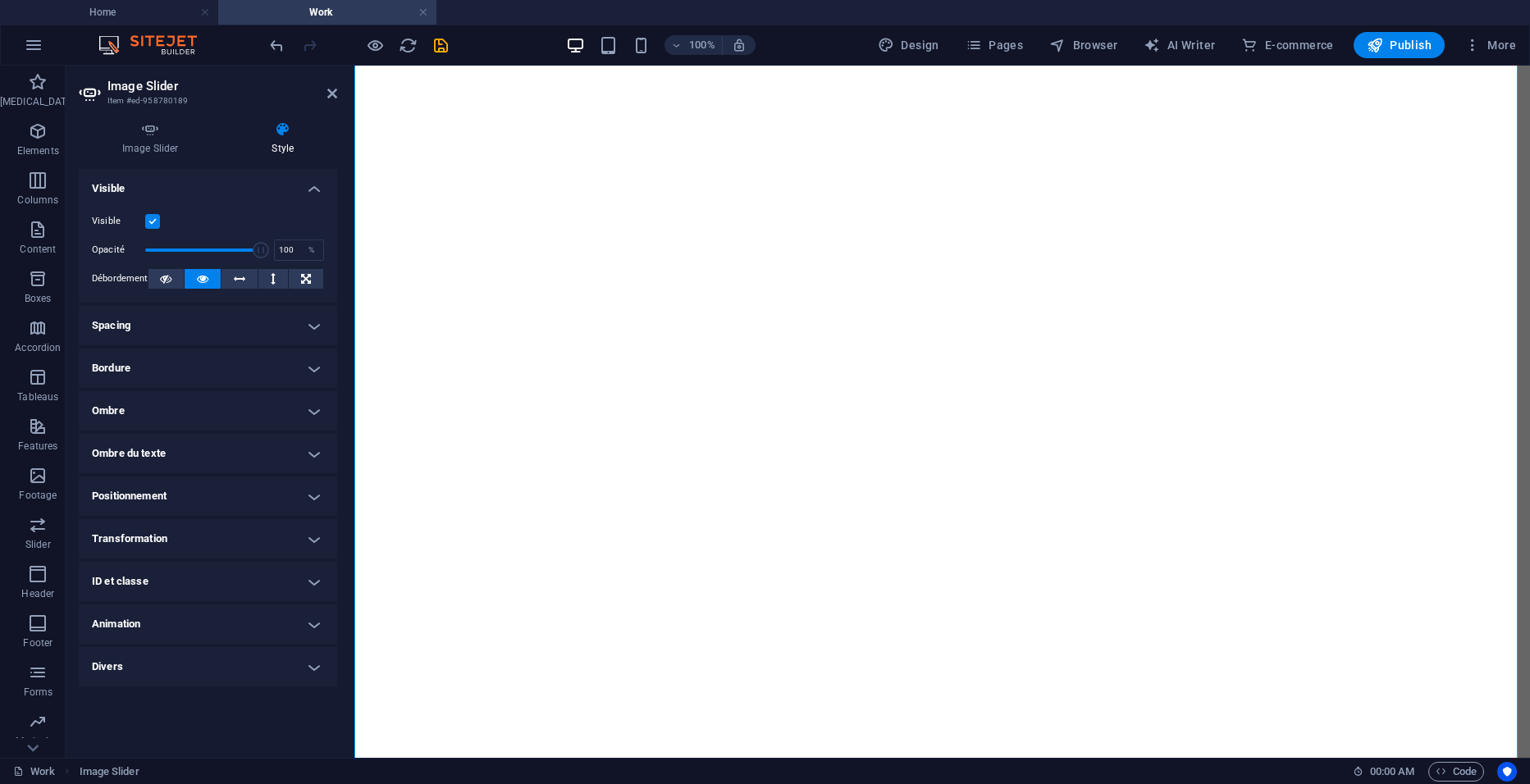
click at [272, 379] on h4 "Bordure" at bounding box center [208, 368] width 259 height 40
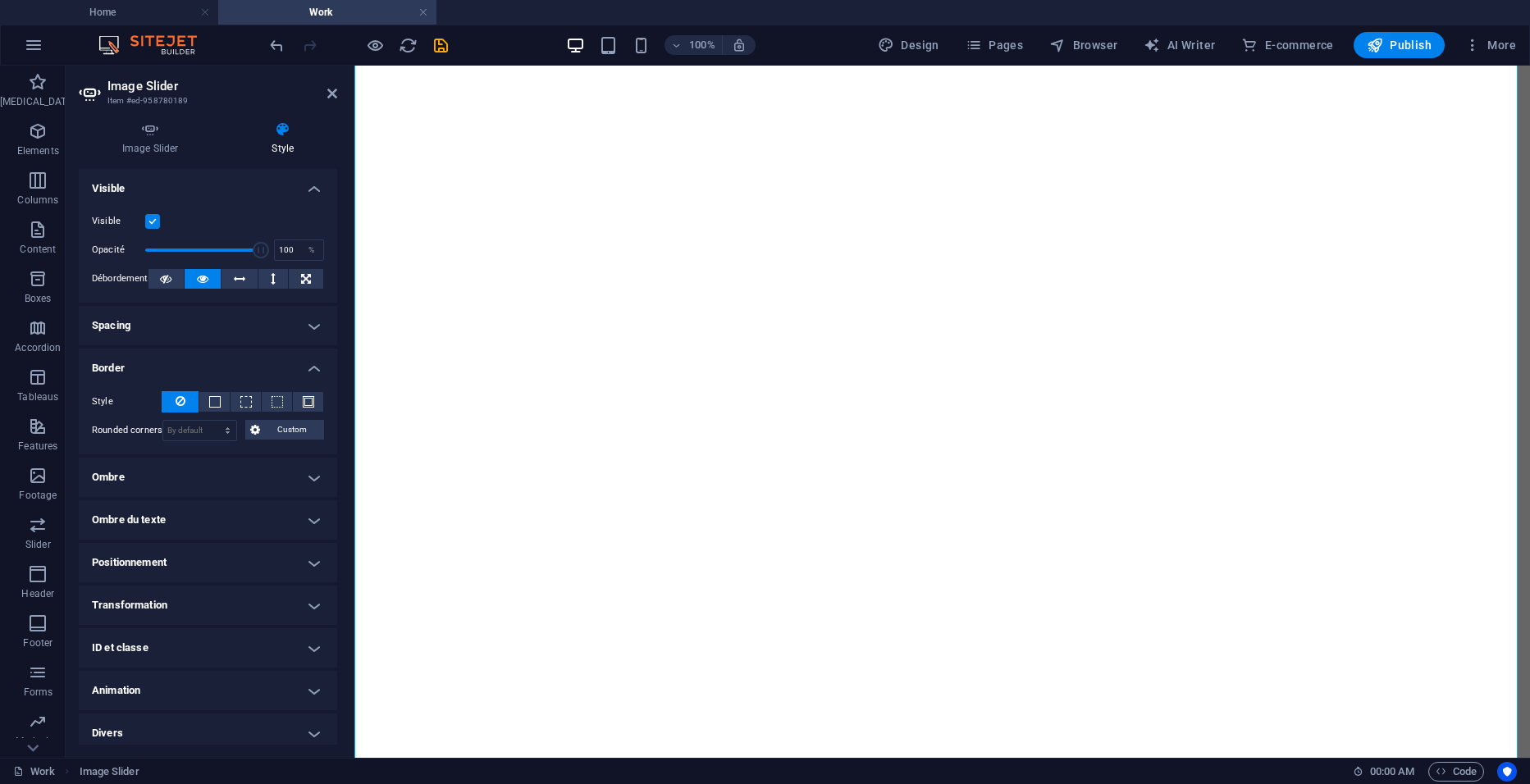
click at [272, 376] on h4 "Border" at bounding box center [208, 363] width 259 height 29
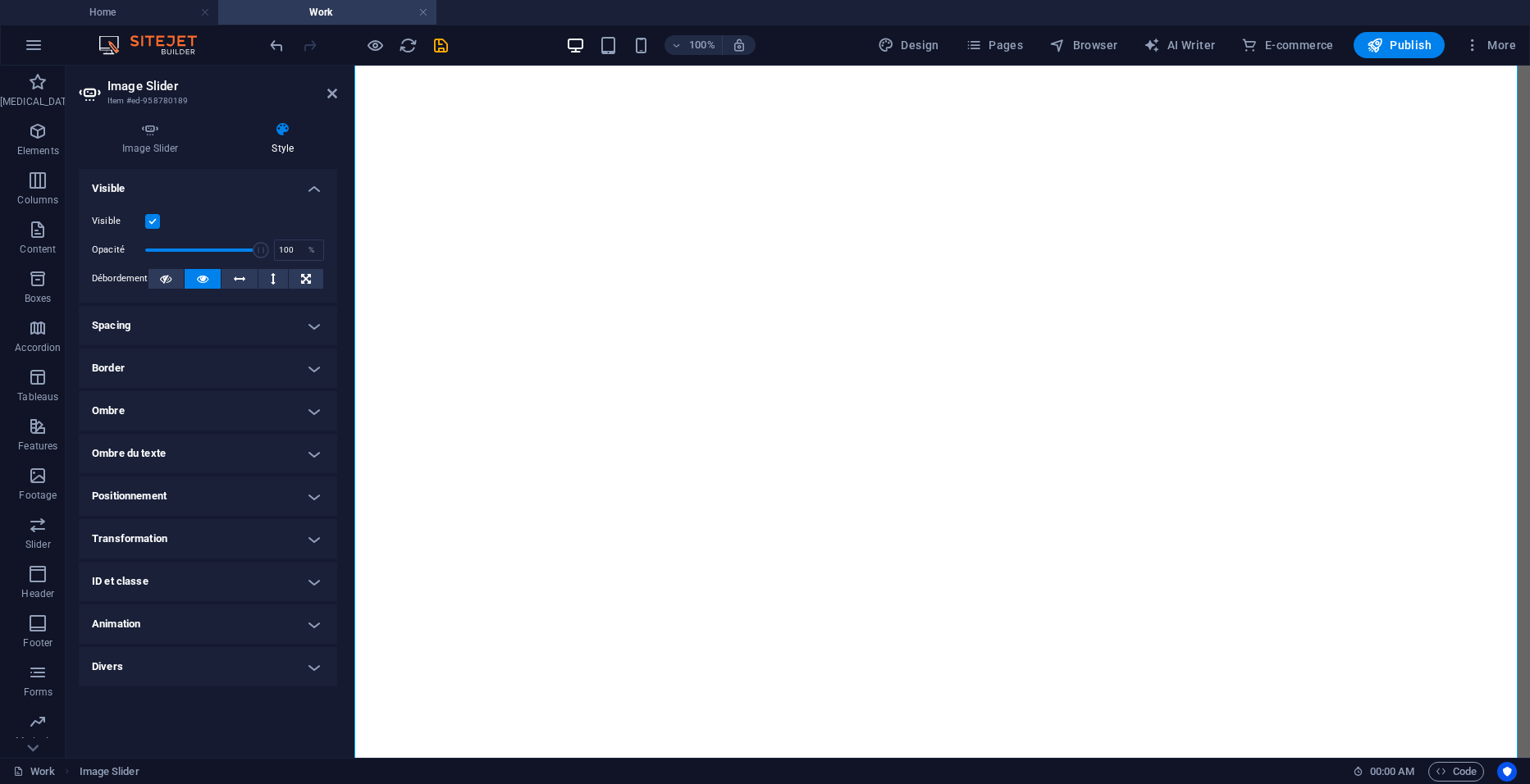
click at [287, 413] on h4 "Ombre" at bounding box center [208, 410] width 259 height 40
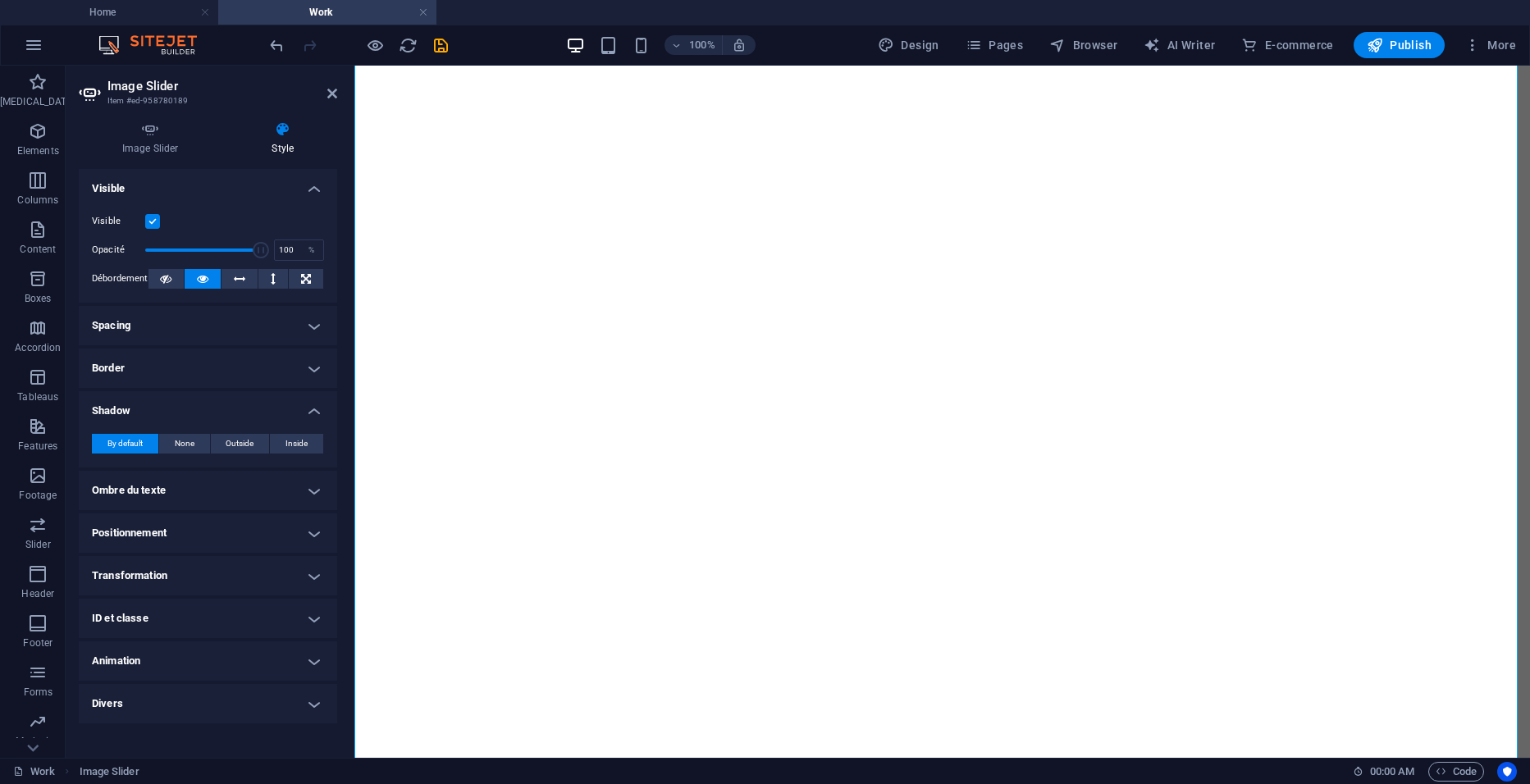
click at [284, 409] on h4 "Shadow" at bounding box center [208, 406] width 259 height 29
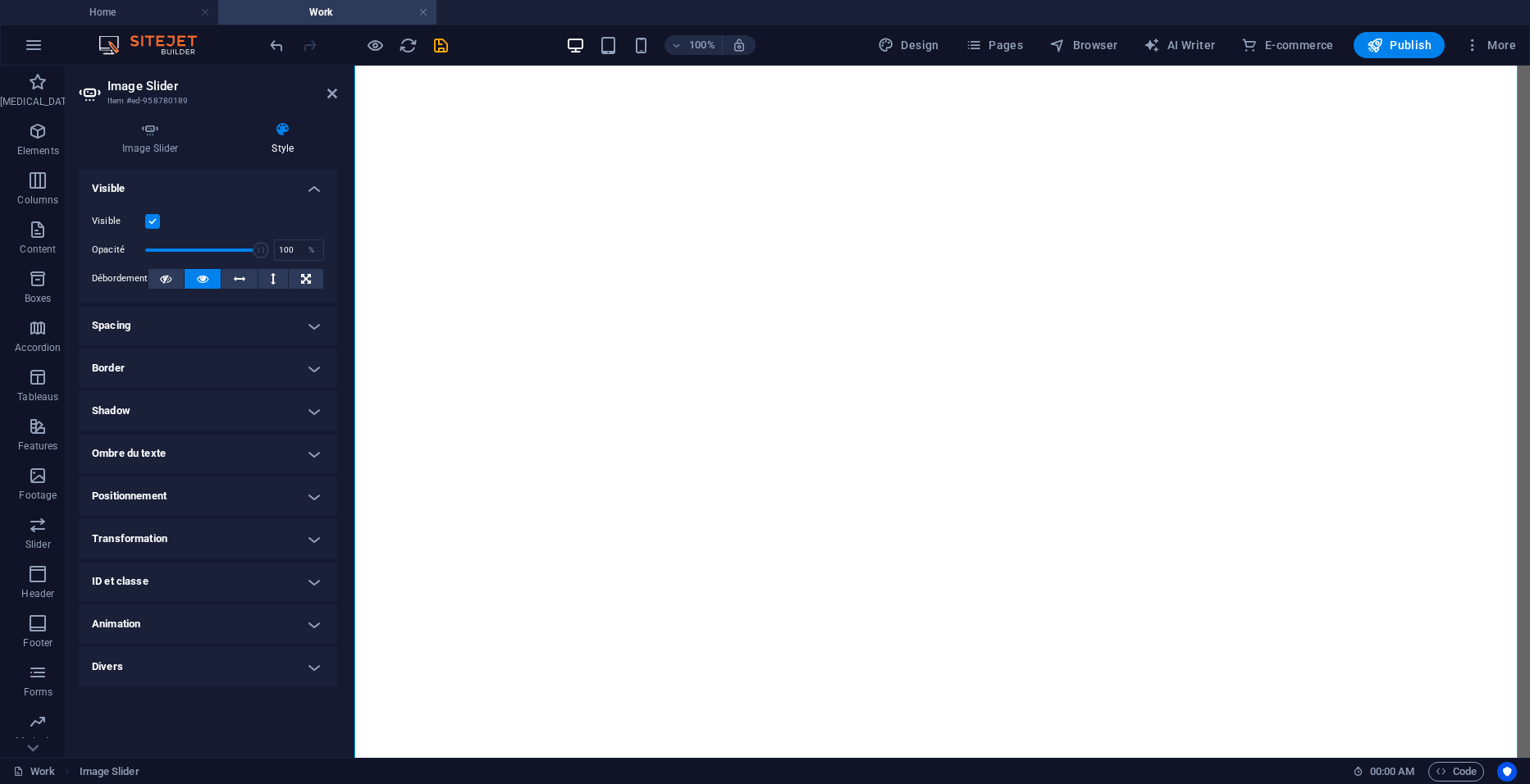
click at [283, 463] on h4 "Ombre du texte" at bounding box center [208, 453] width 259 height 40
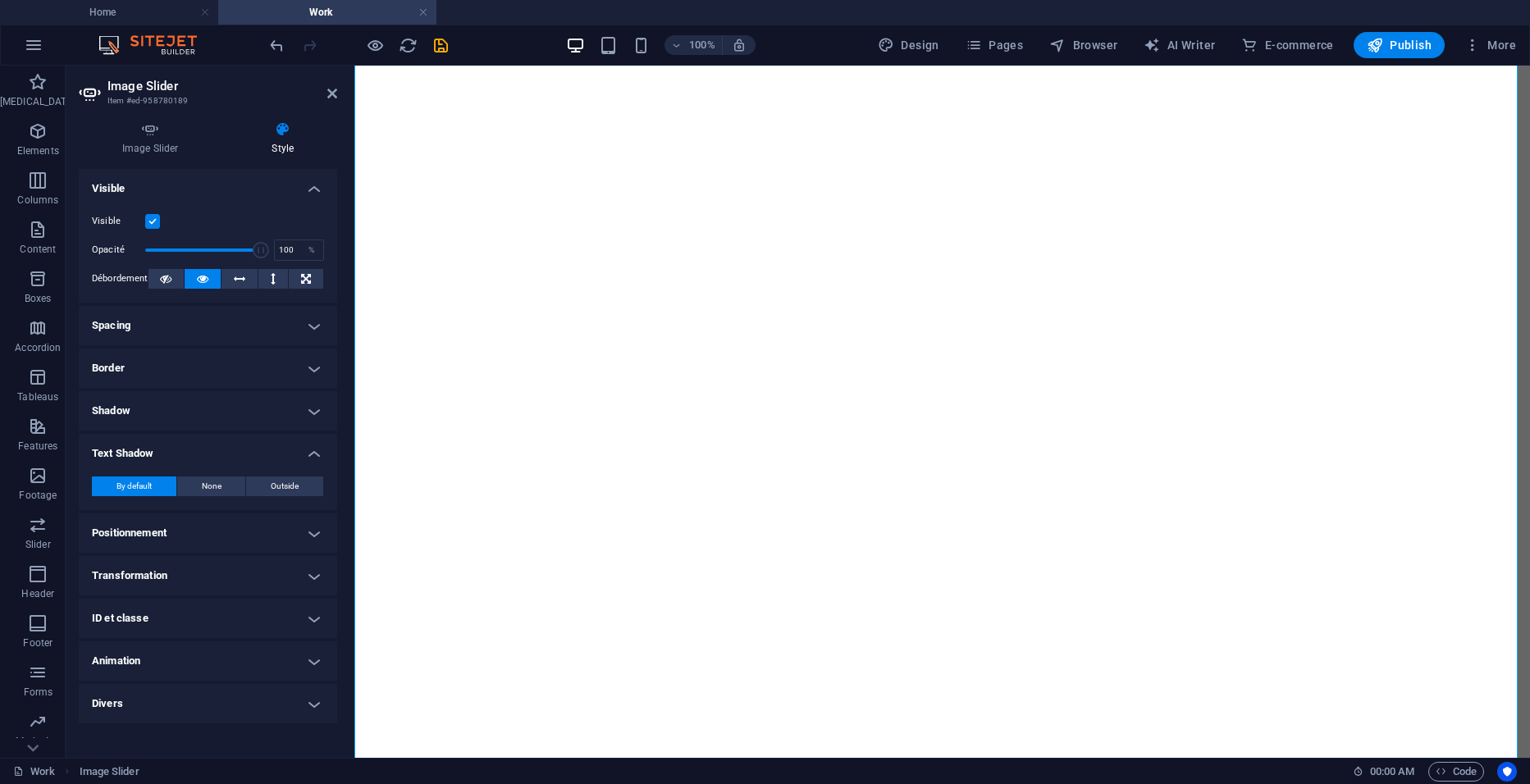
click at [282, 455] on h4 "Text Shadow" at bounding box center [208, 448] width 259 height 29
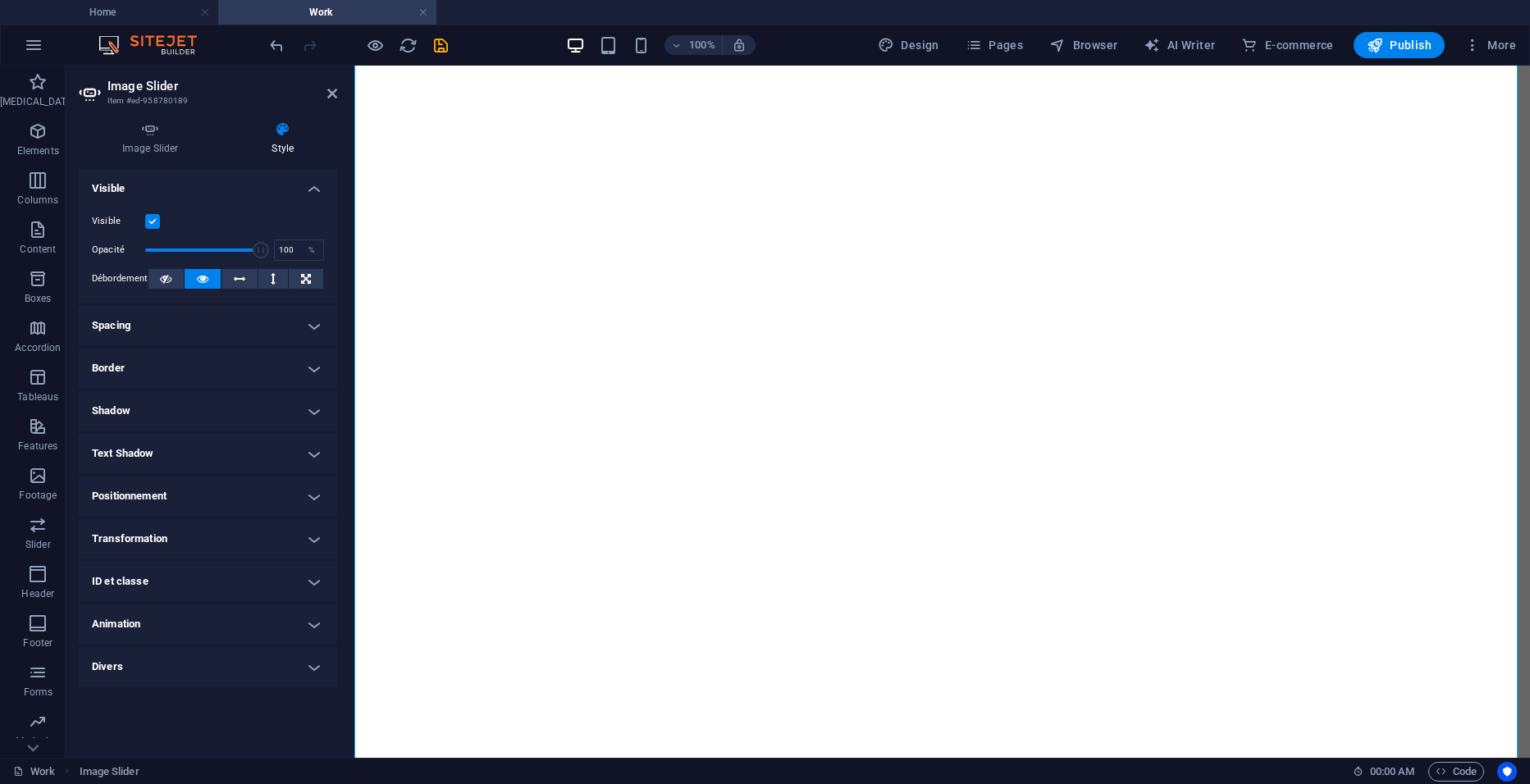
click at [269, 488] on h4 "Positionnement" at bounding box center [208, 496] width 259 height 40
click at [269, 489] on h4 "Positioning" at bounding box center [208, 491] width 259 height 29
click at [252, 544] on h4 "Transformation" at bounding box center [208, 538] width 259 height 40
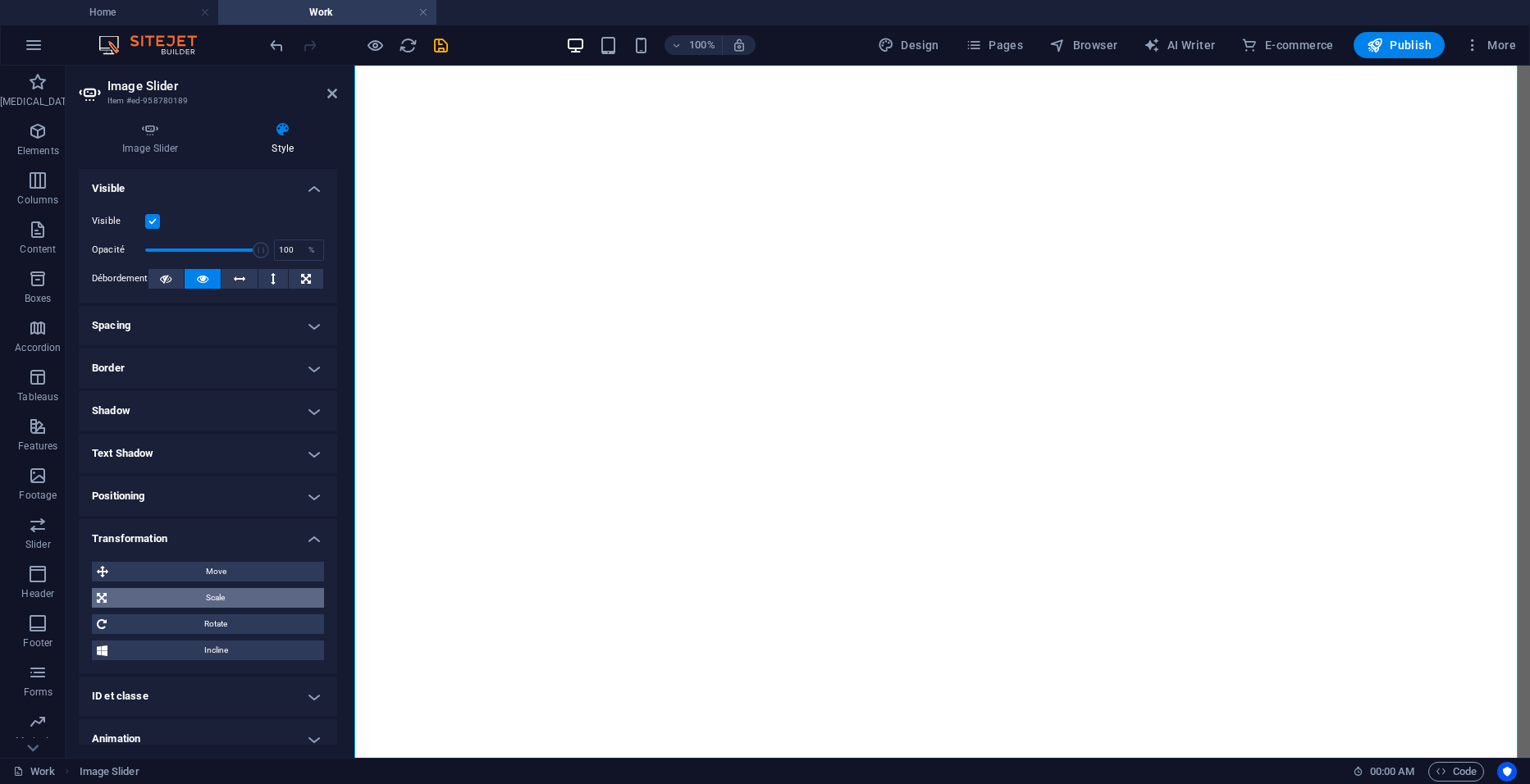
click at [219, 598] on span "Scale" at bounding box center [214, 597] width 207 height 19
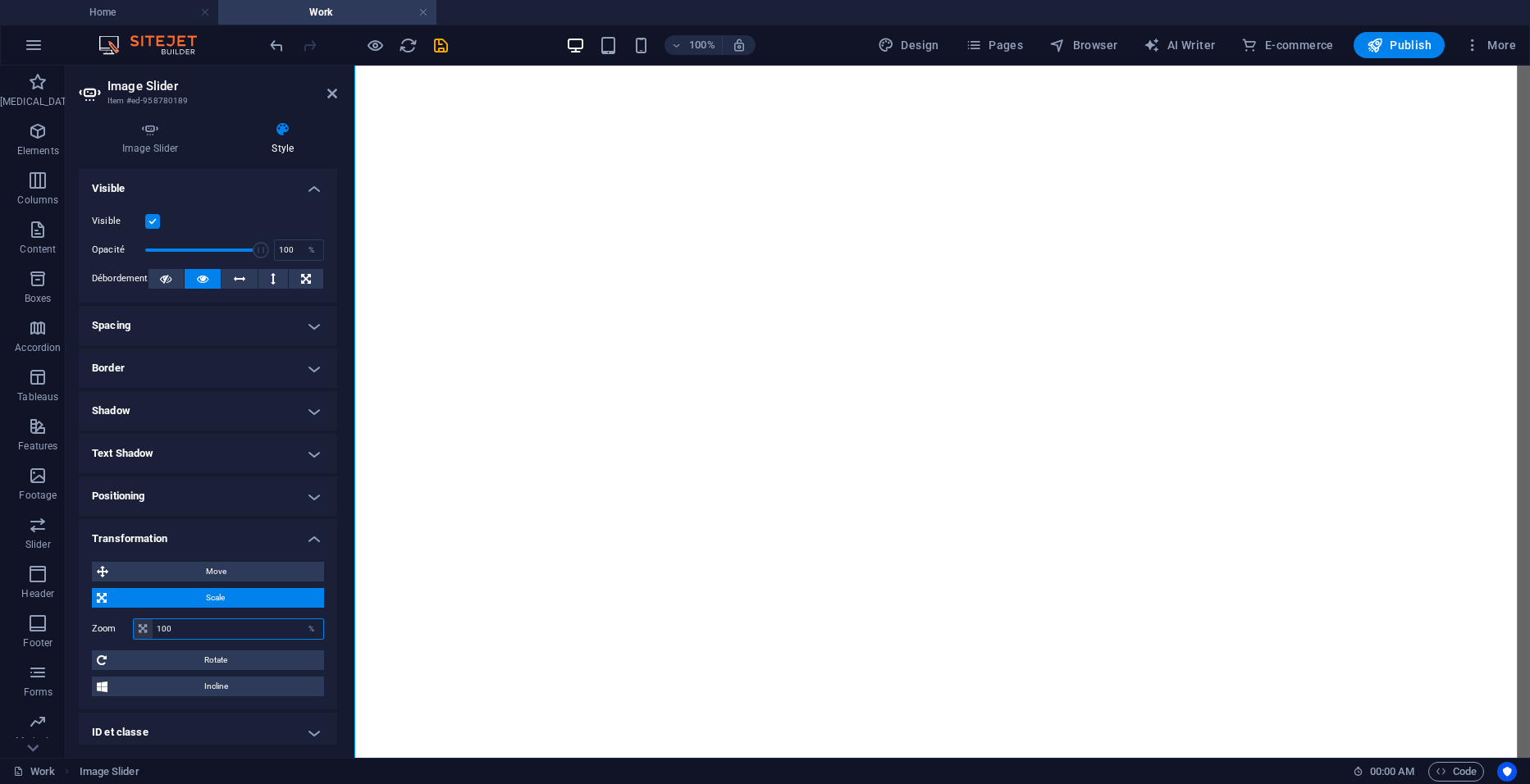
click at [161, 629] on input "100" at bounding box center [238, 628] width 170 height 19
click at [200, 628] on input "100" at bounding box center [238, 628] width 170 height 19
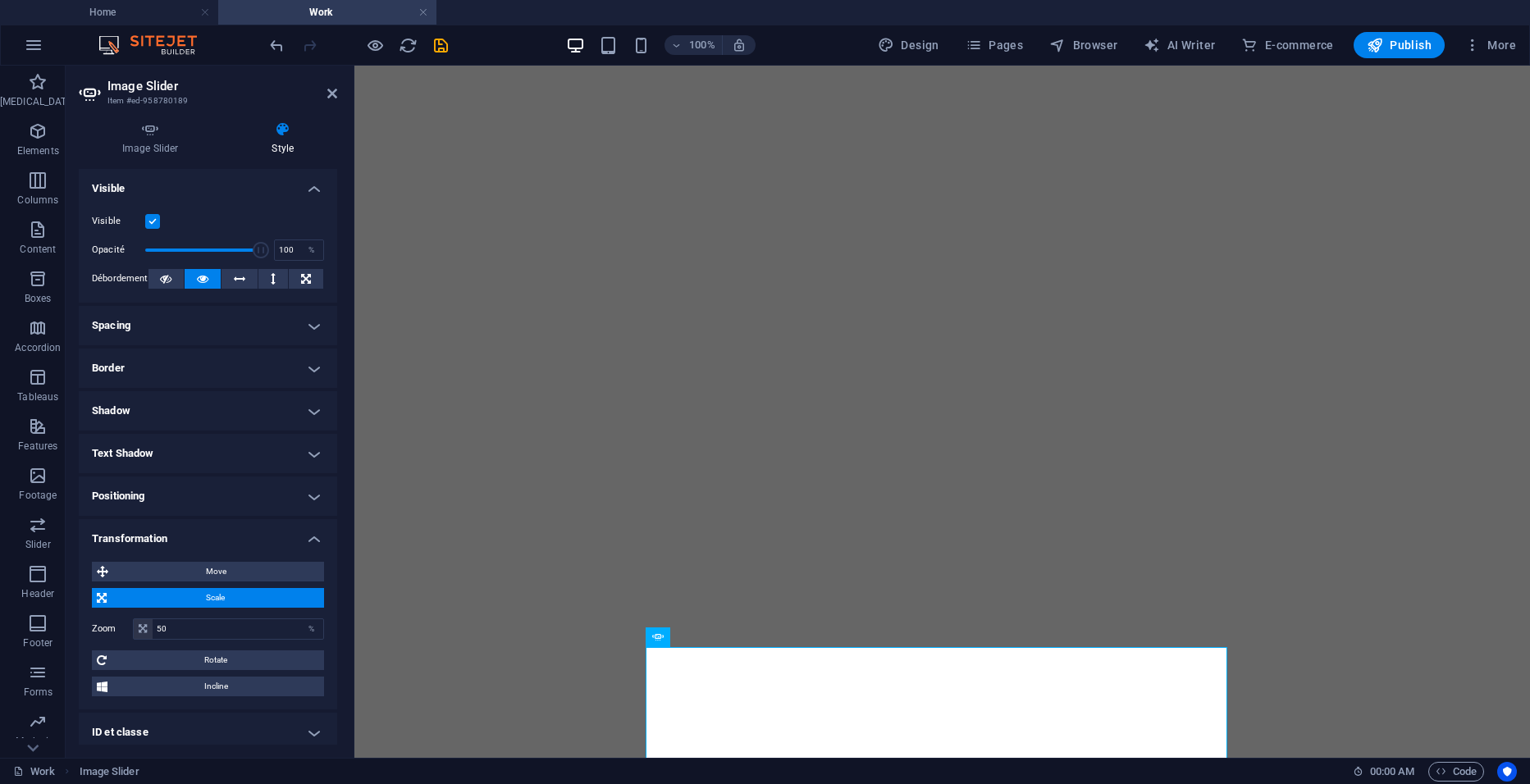
scroll to position [1562, 0]
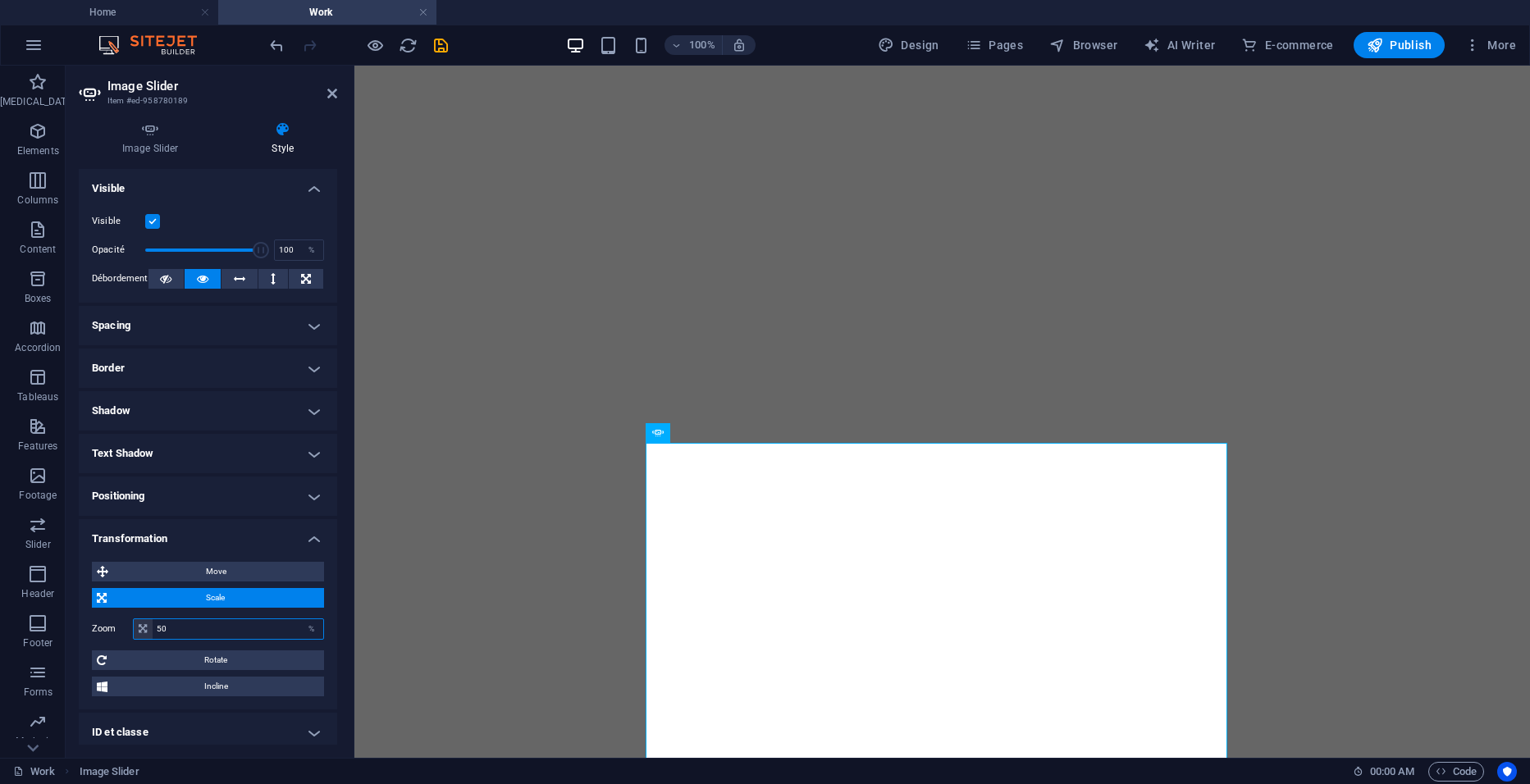
click at [214, 628] on input "50" at bounding box center [238, 628] width 170 height 19
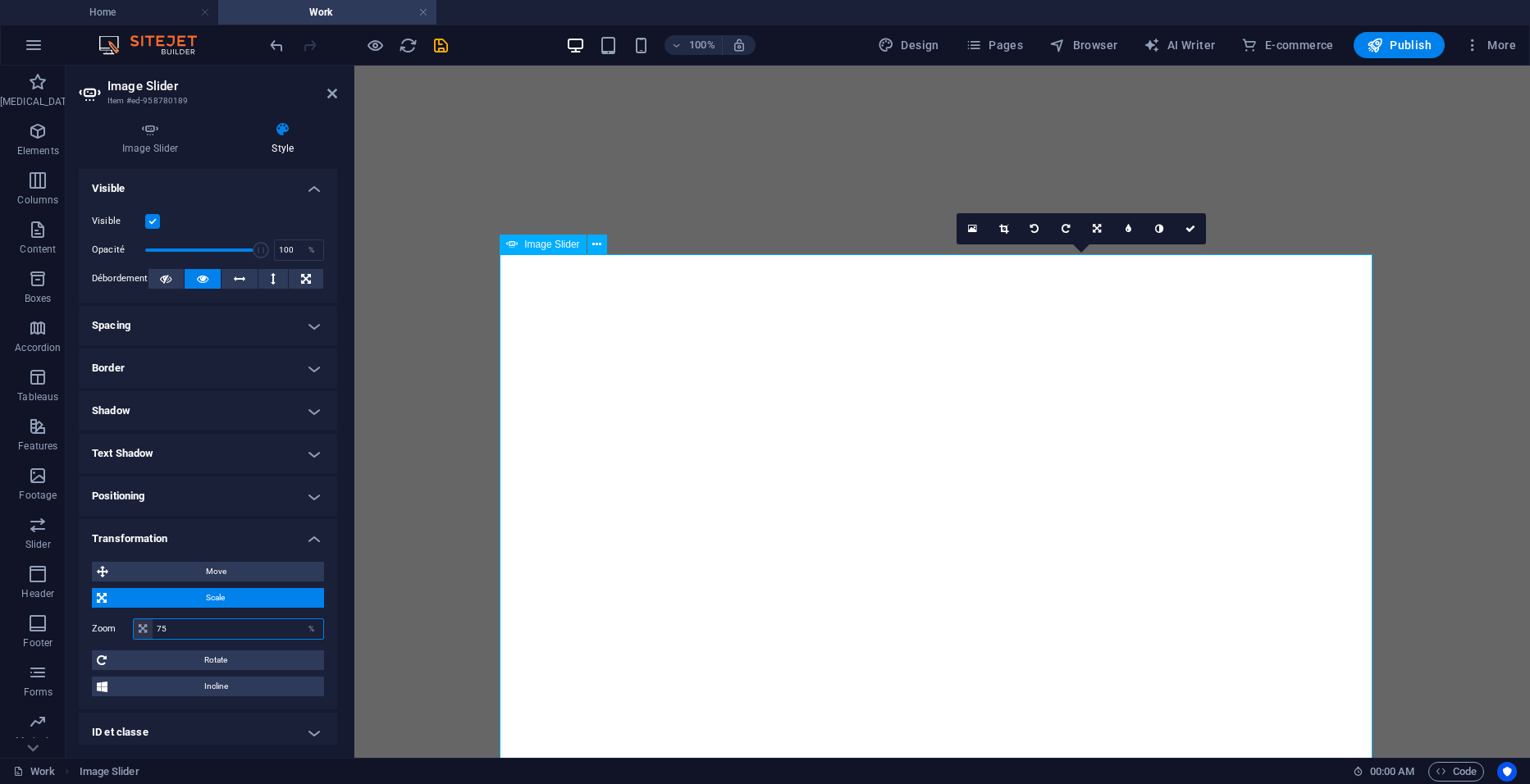
type input "75"
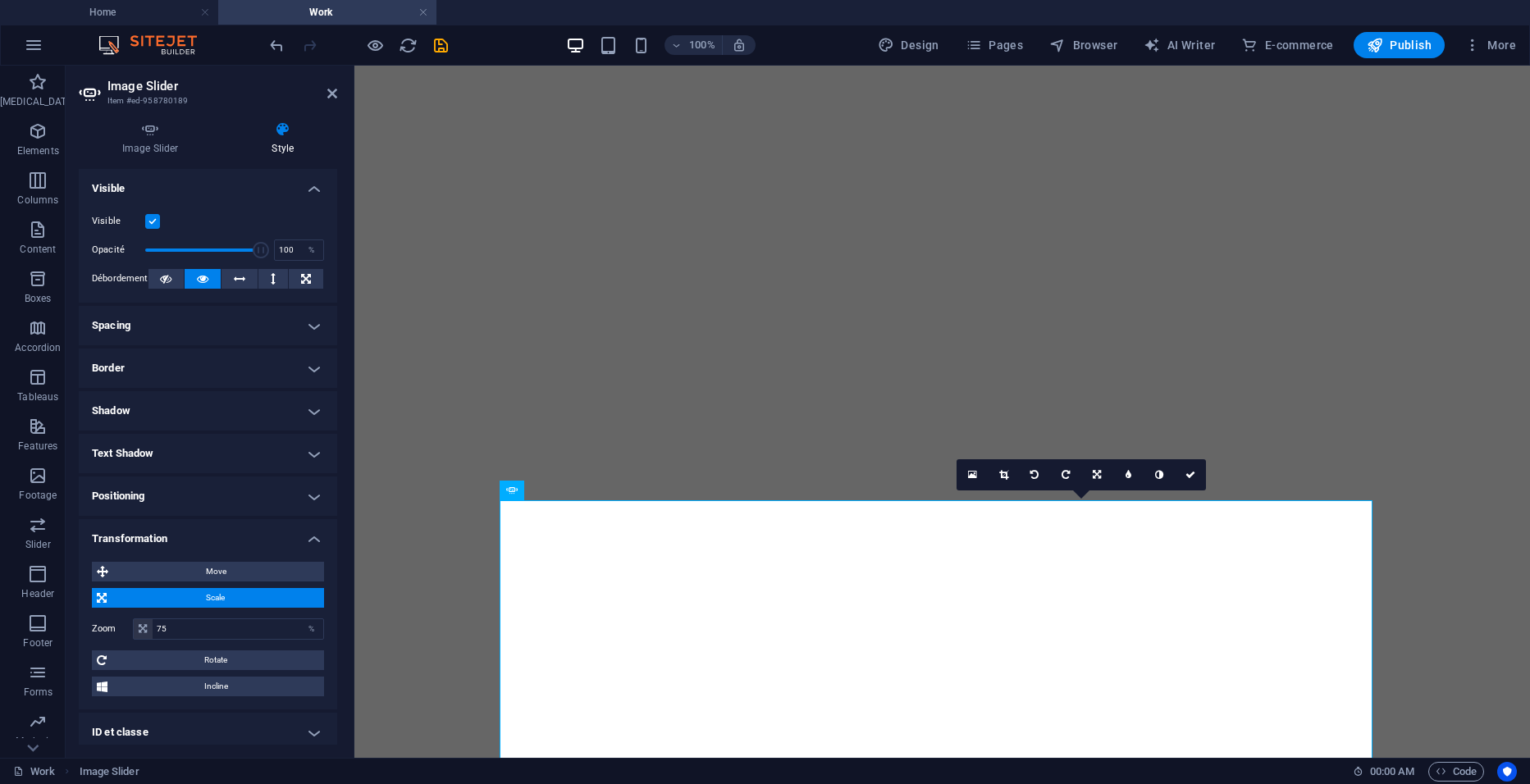
scroll to position [1317, 0]
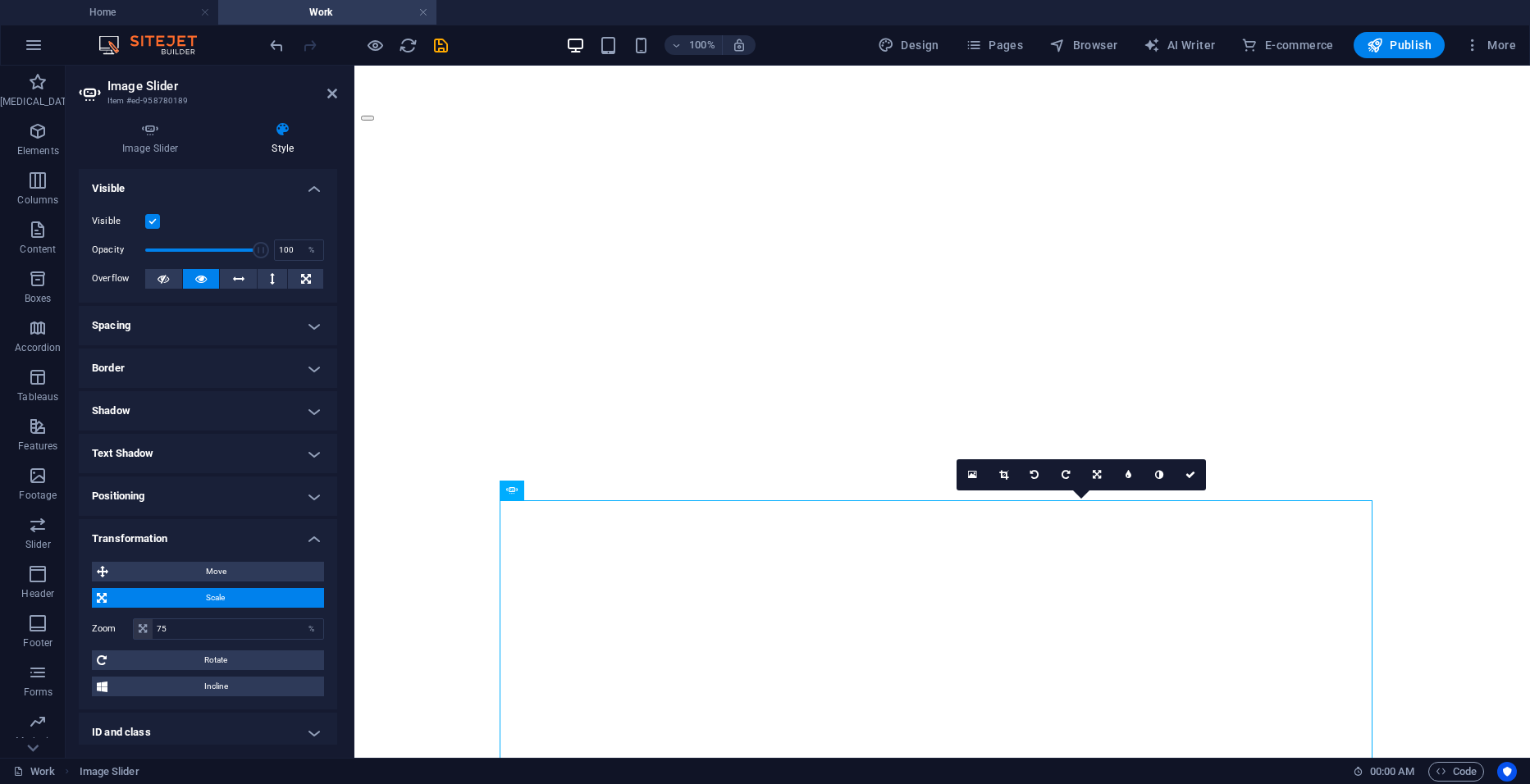
drag, startPoint x: 863, startPoint y: 553, endPoint x: 856, endPoint y: 461, distance: 92.3
drag, startPoint x: 842, startPoint y: 576, endPoint x: 840, endPoint y: 410, distance: 166.0
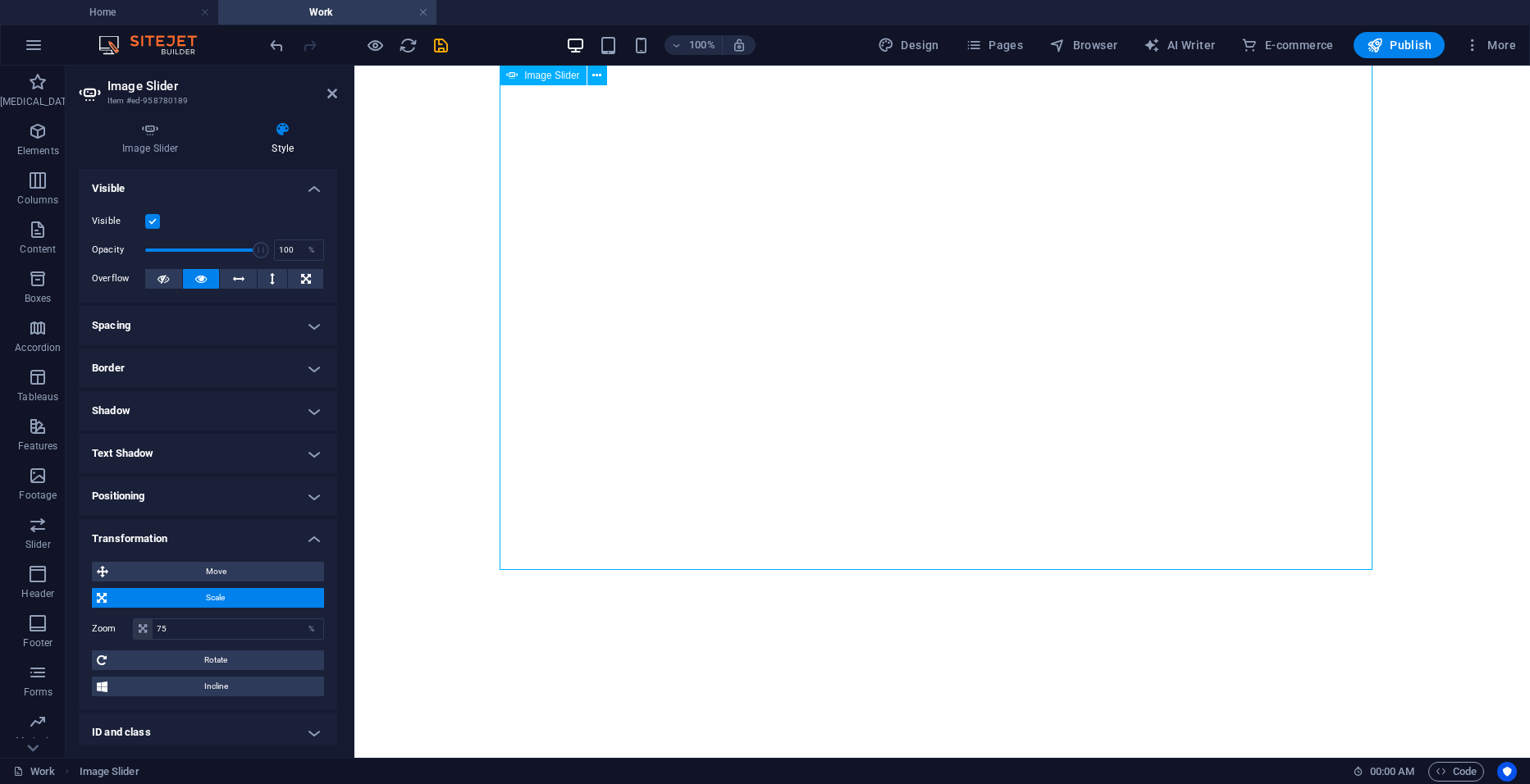
scroll to position [2381, 0]
click at [1423, 37] on span "Publish" at bounding box center [1399, 45] width 64 height 17
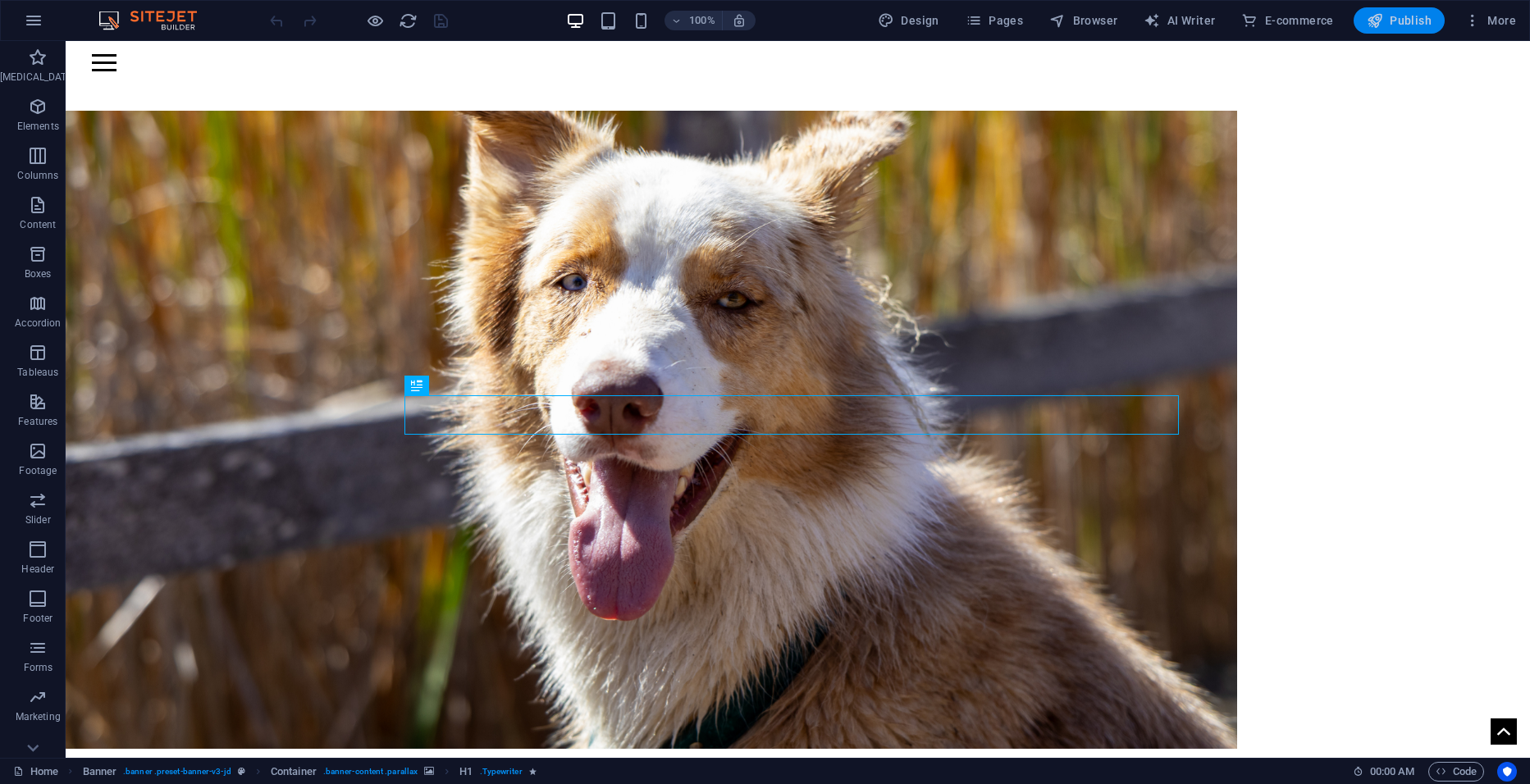
click at [1412, 23] on font "Publish" at bounding box center [1410, 20] width 41 height 13
click at [987, 20] on span "Pages" at bounding box center [994, 20] width 57 height 17
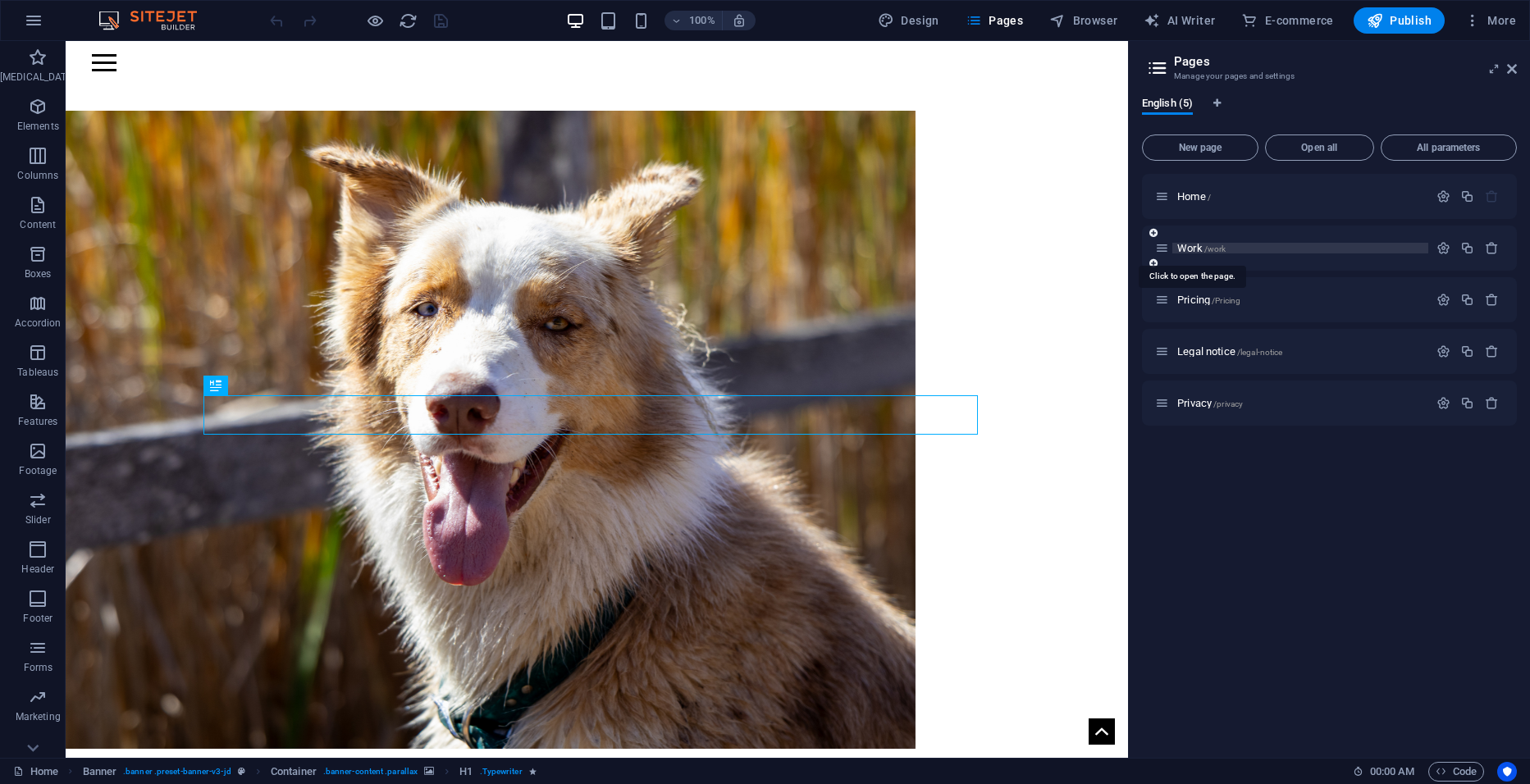
click at [1188, 246] on span "Work /work" at bounding box center [1201, 248] width 49 height 12
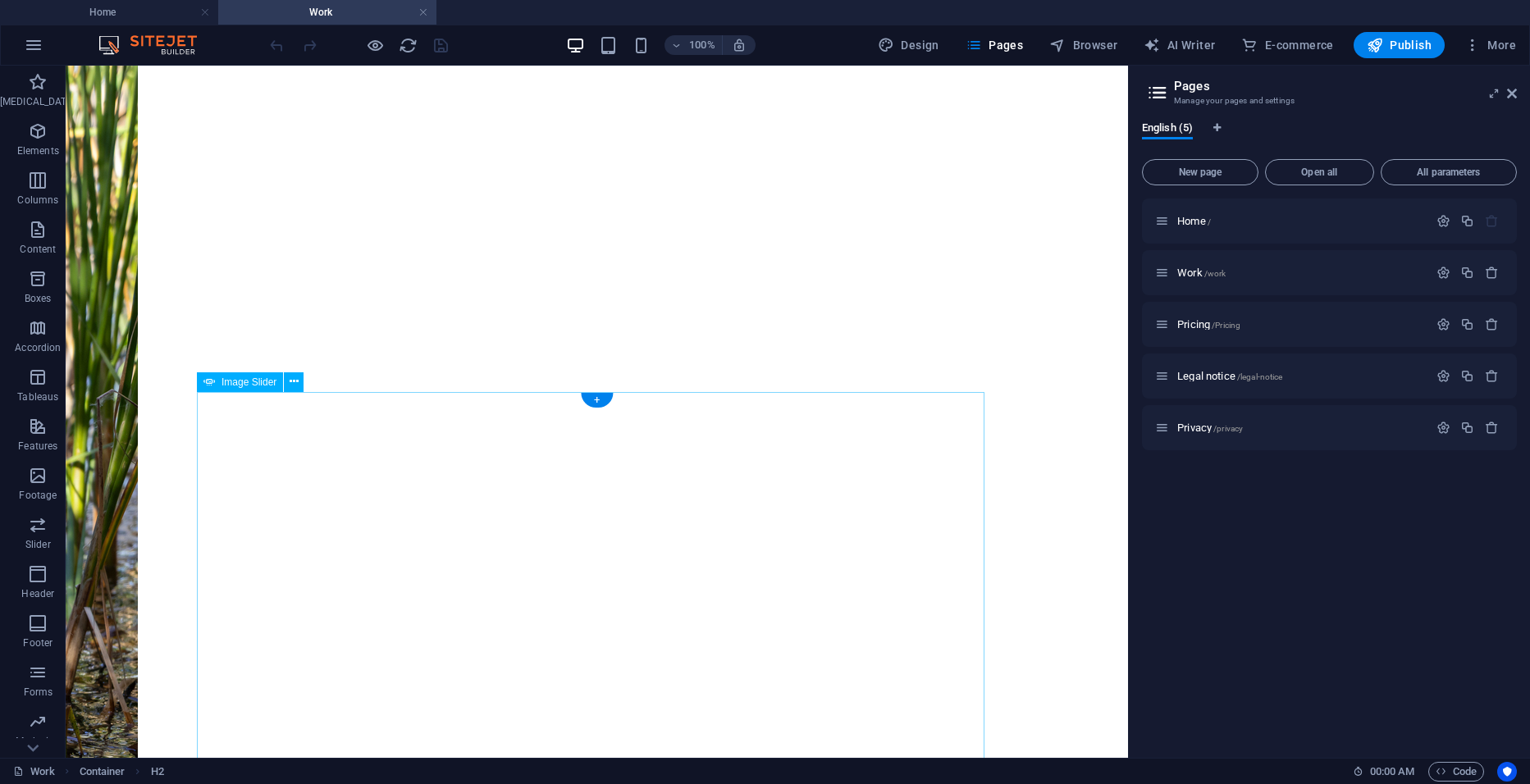
scroll to position [1968, 0]
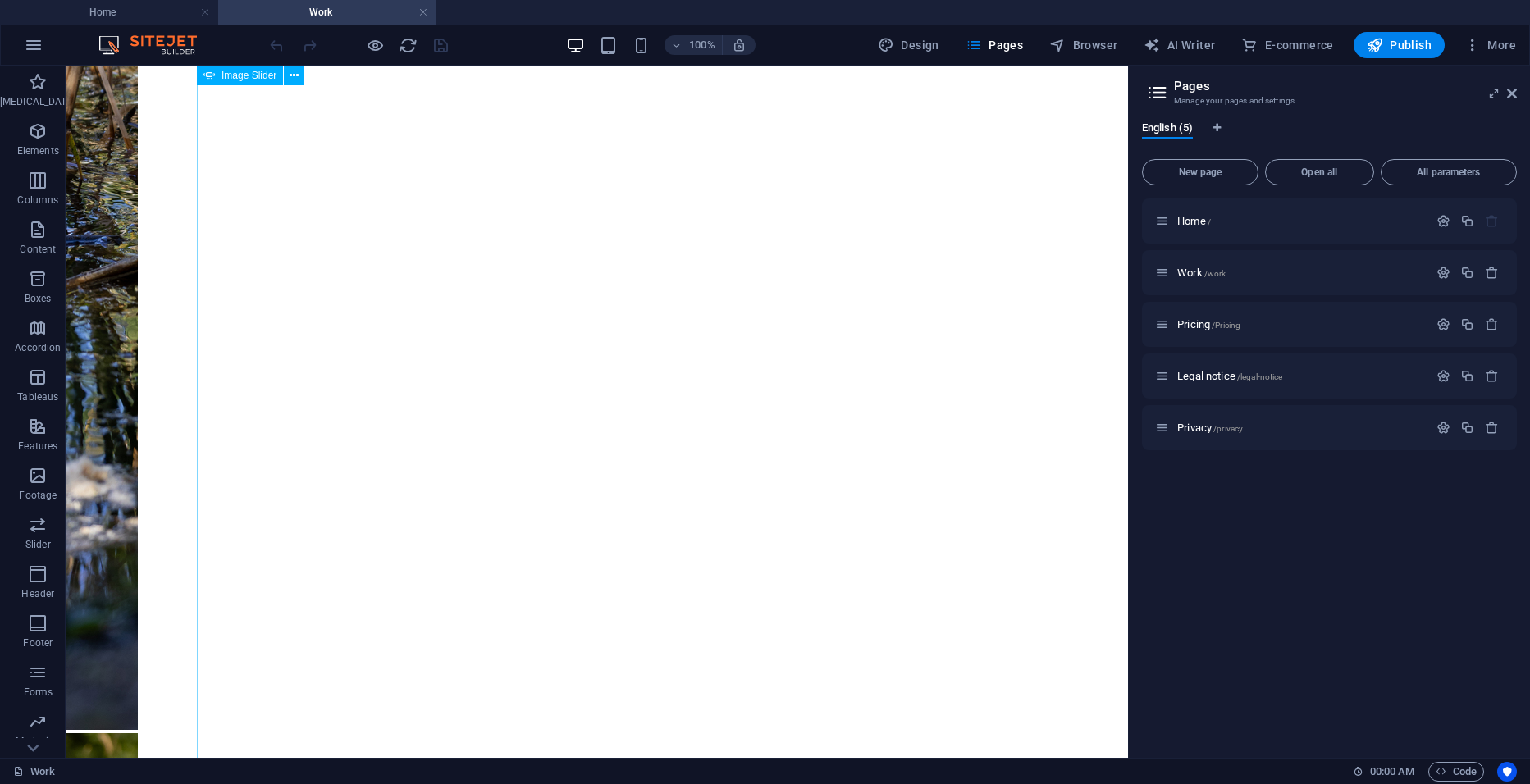
select select "ms"
select select "s"
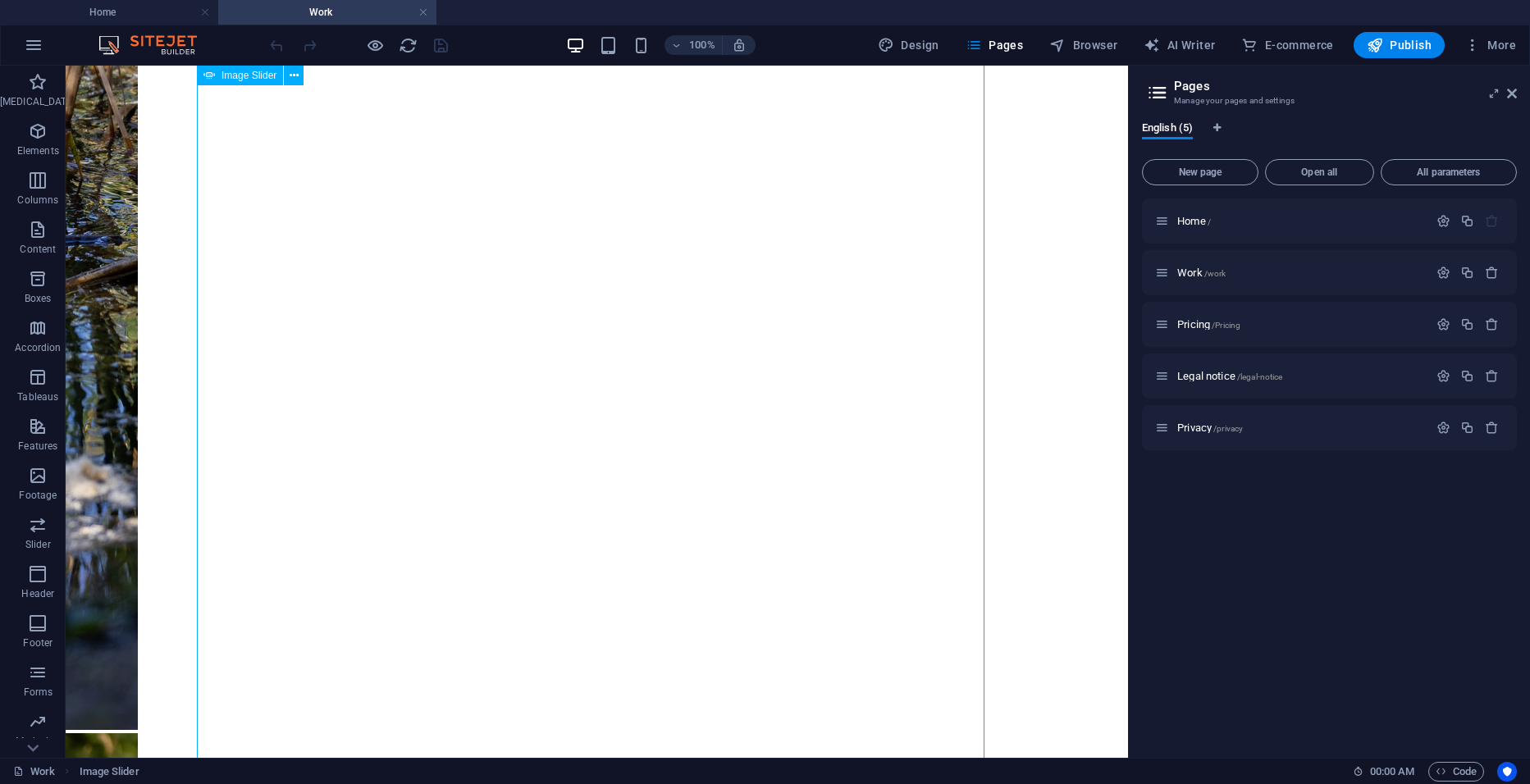
select select "progressive"
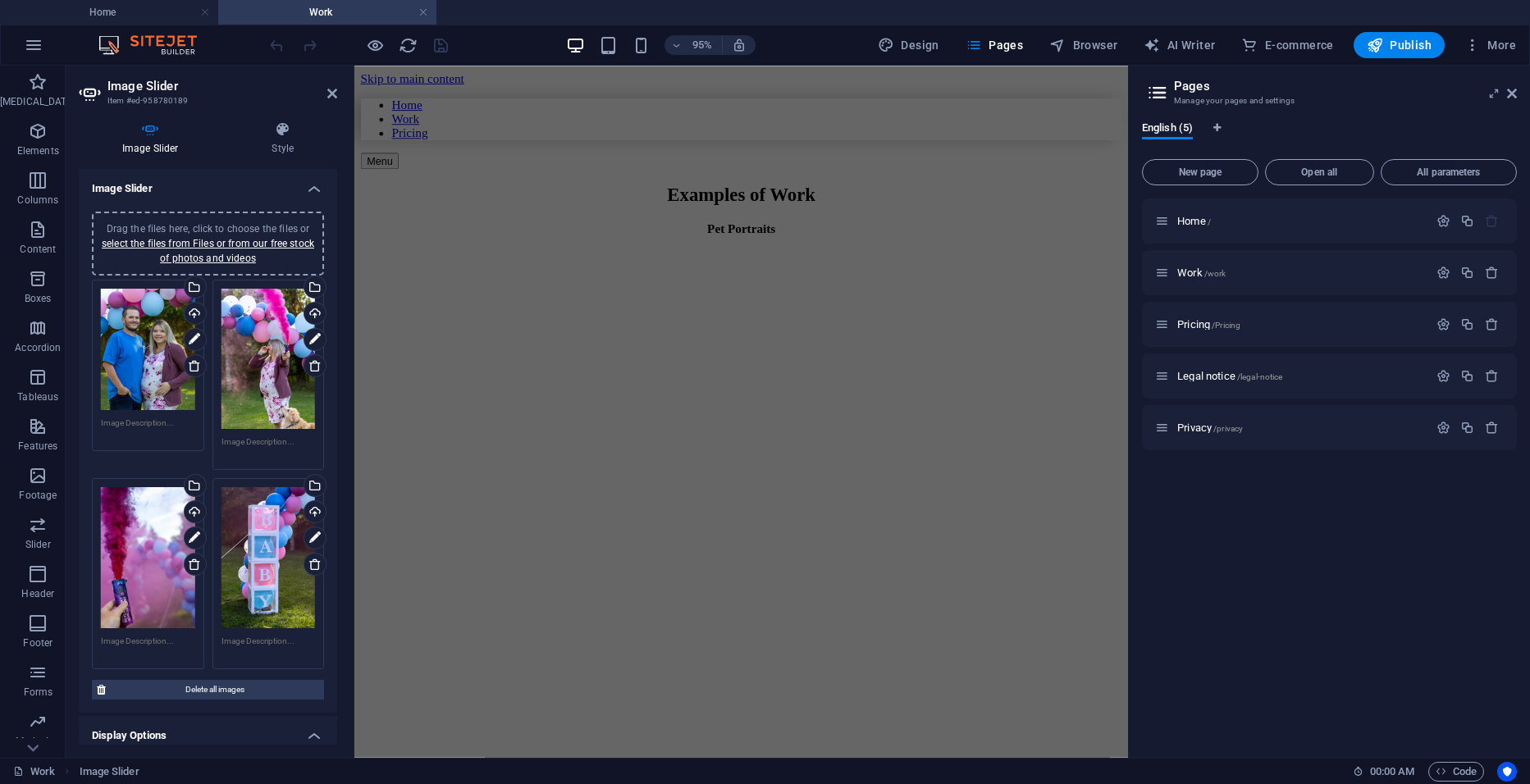
scroll to position [410, 0]
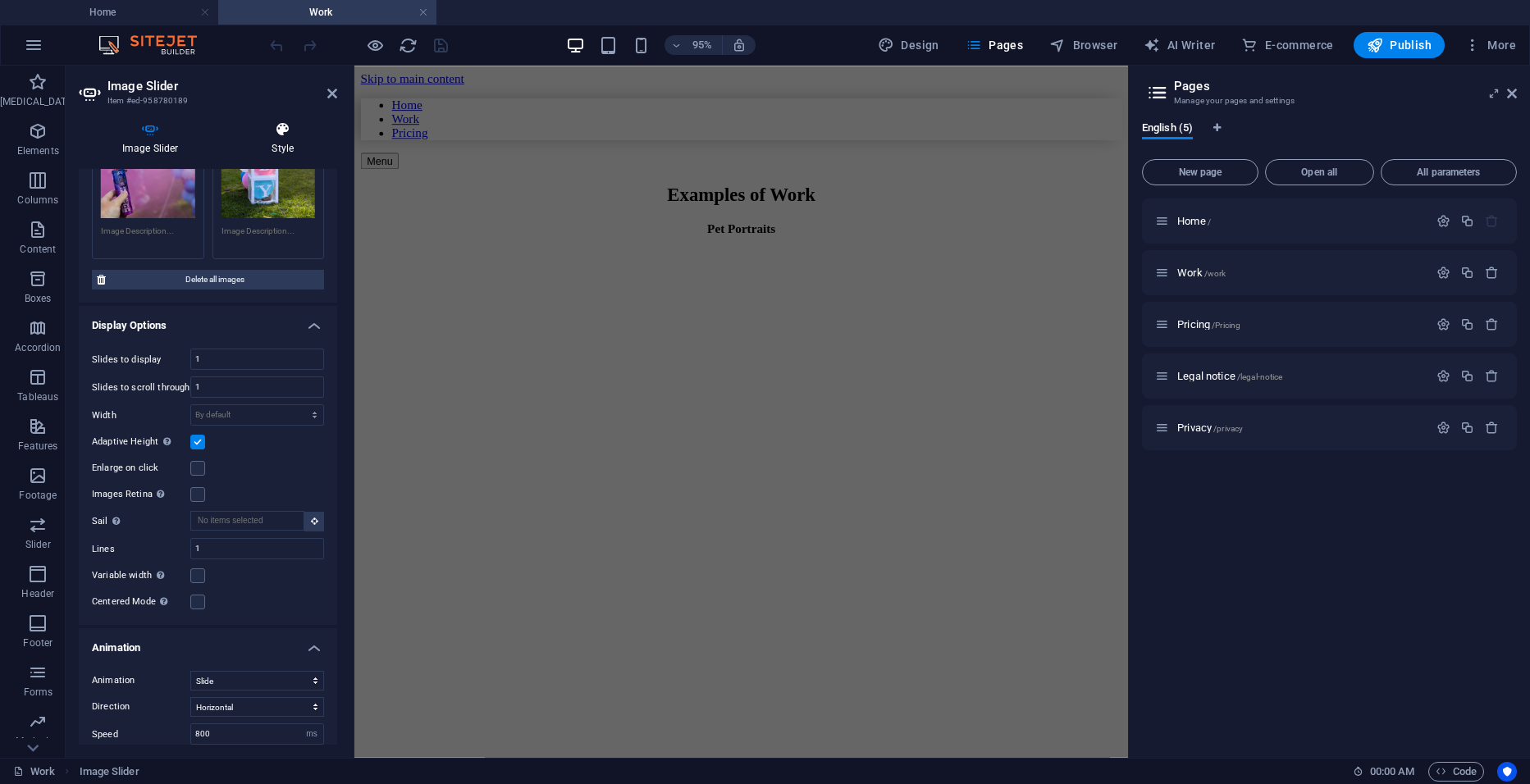
click at [294, 141] on h4 "Style" at bounding box center [283, 138] width 110 height 34
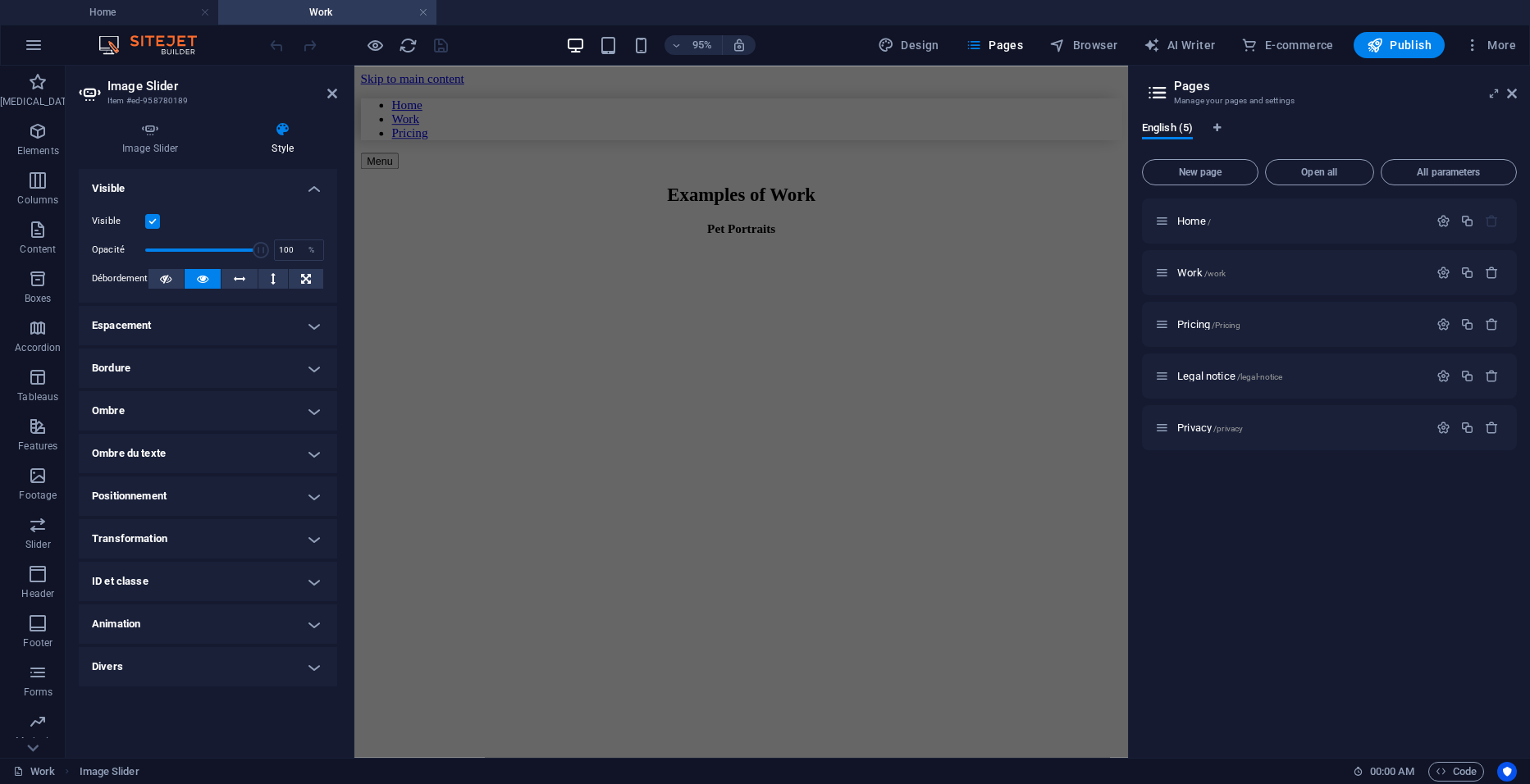
click at [266, 499] on h4 "Positionnement" at bounding box center [208, 496] width 259 height 40
click at [259, 459] on h4 "Ombre du texte" at bounding box center [208, 453] width 259 height 40
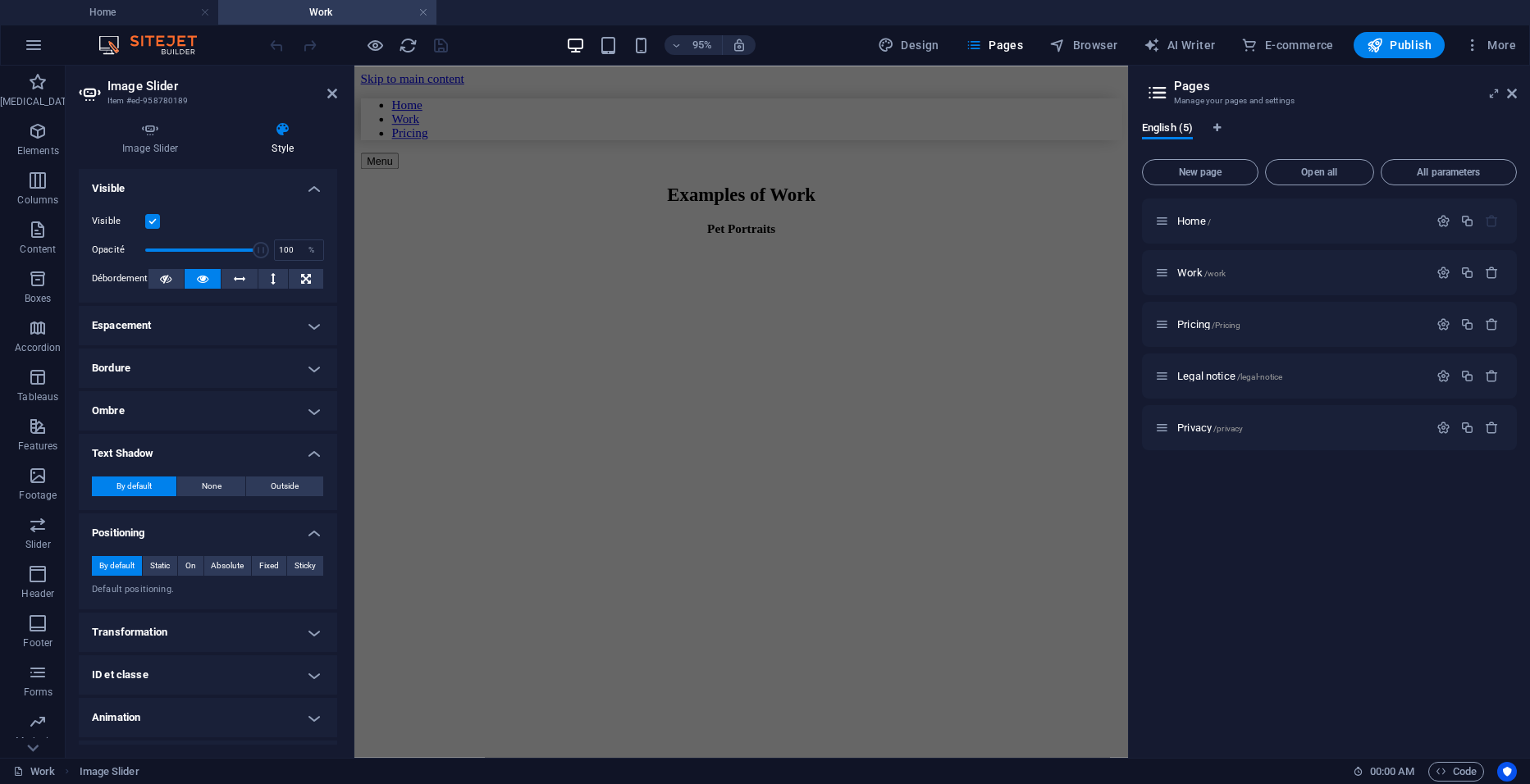
click at [260, 635] on h4 "Transformation" at bounding box center [208, 632] width 259 height 40
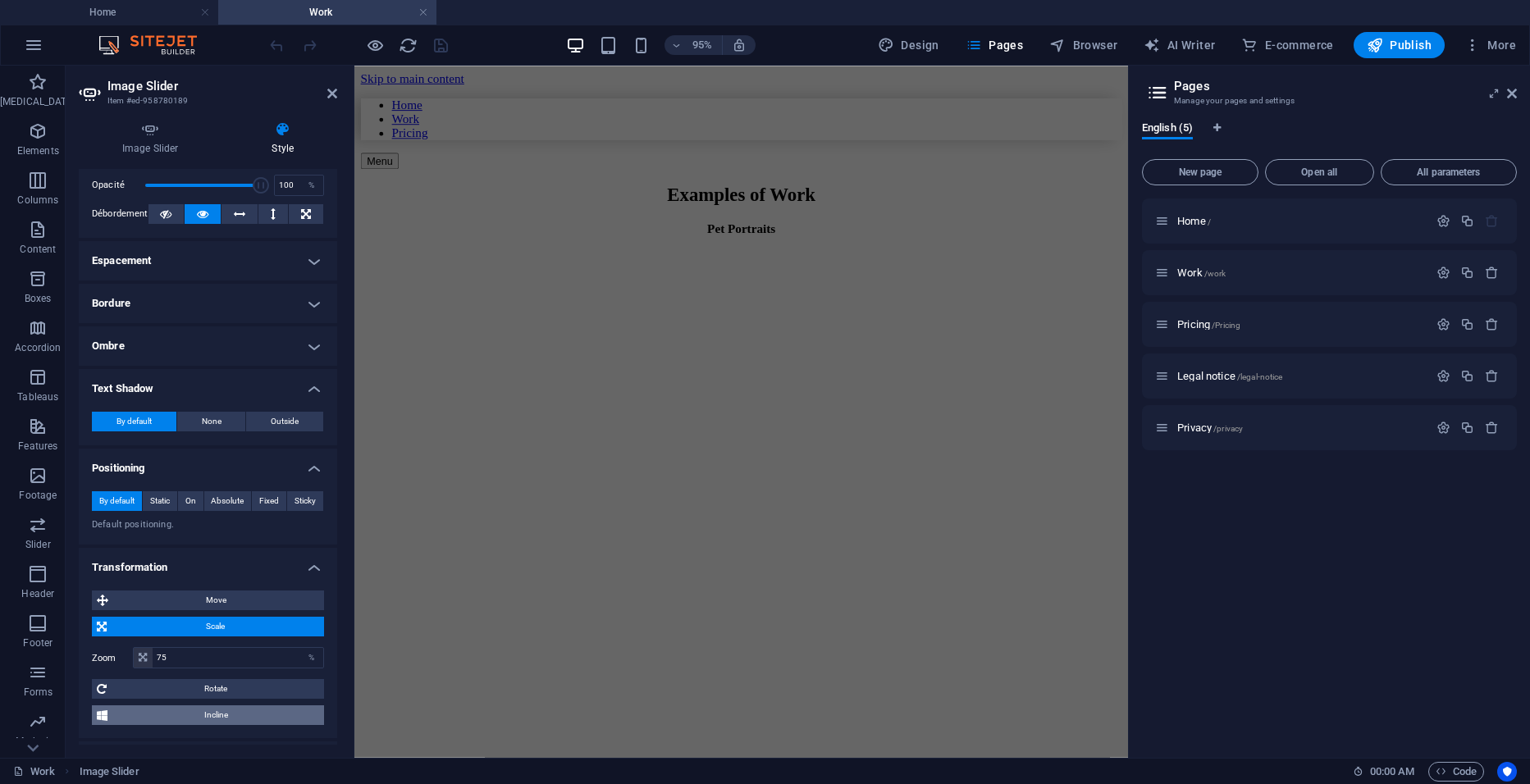
scroll to position [164, 0]
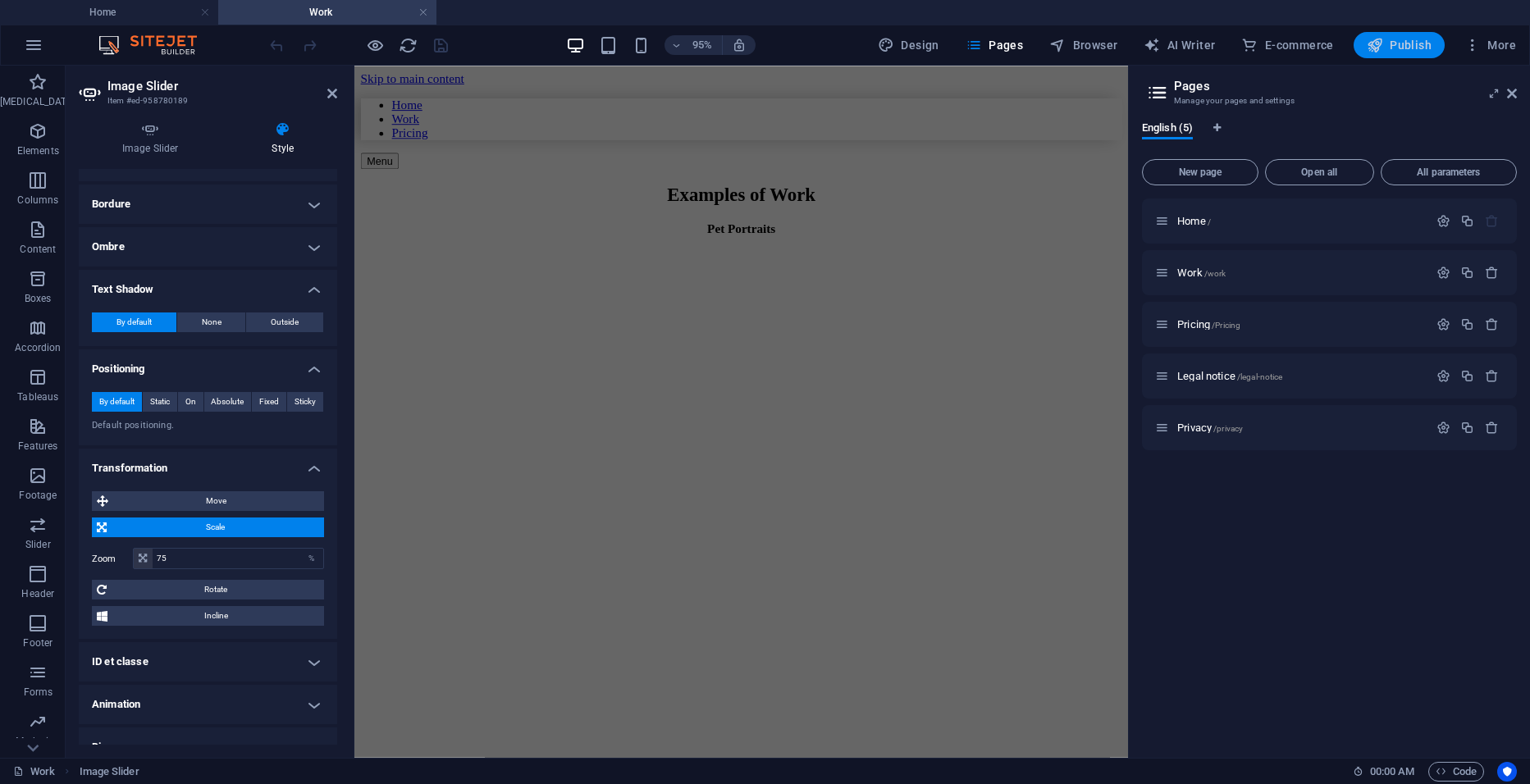
click at [1400, 51] on font "Publish" at bounding box center [1410, 45] width 41 height 13
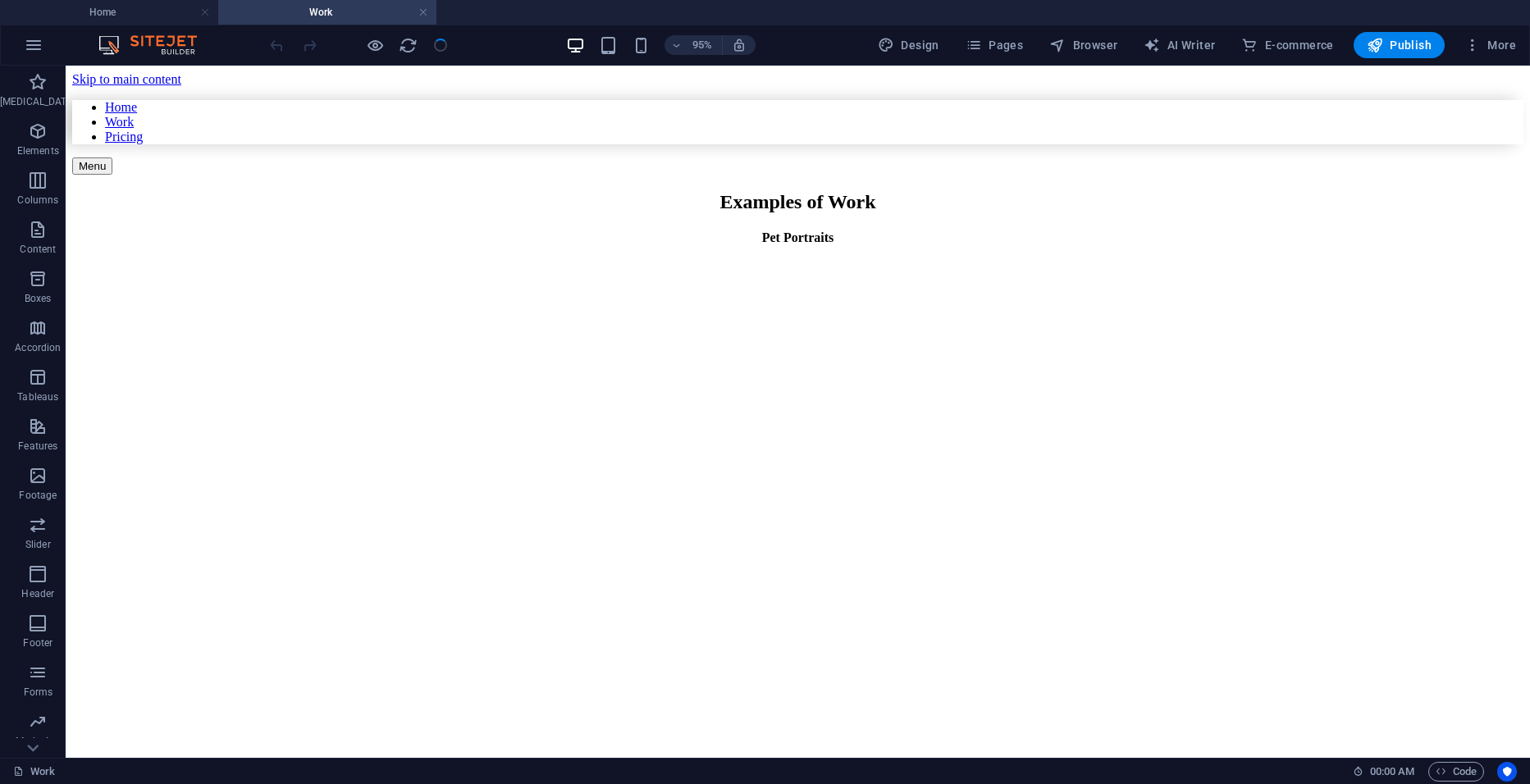
scroll to position [2289, 0]
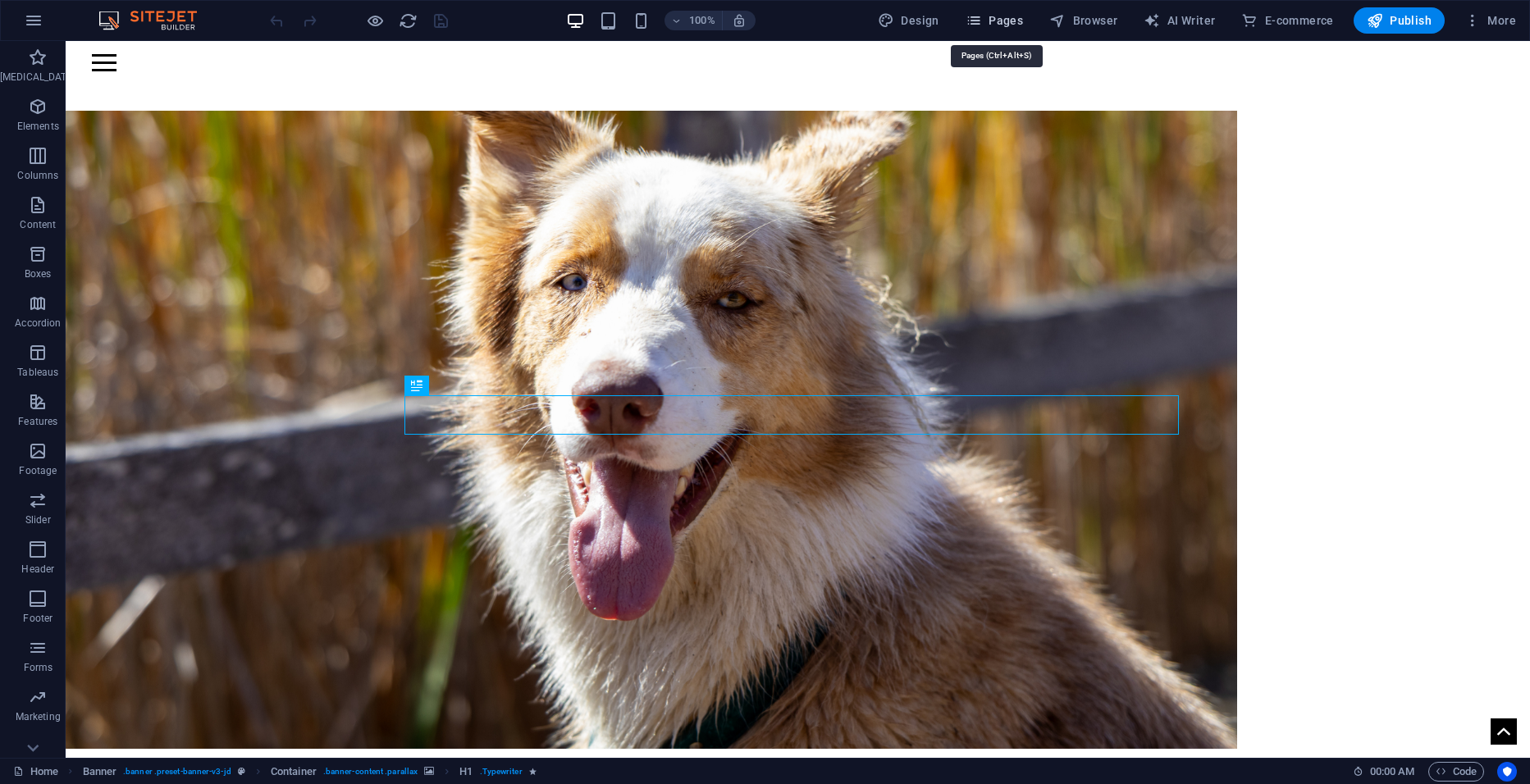
click at [1014, 14] on font "Pages" at bounding box center [1005, 20] width 34 height 13
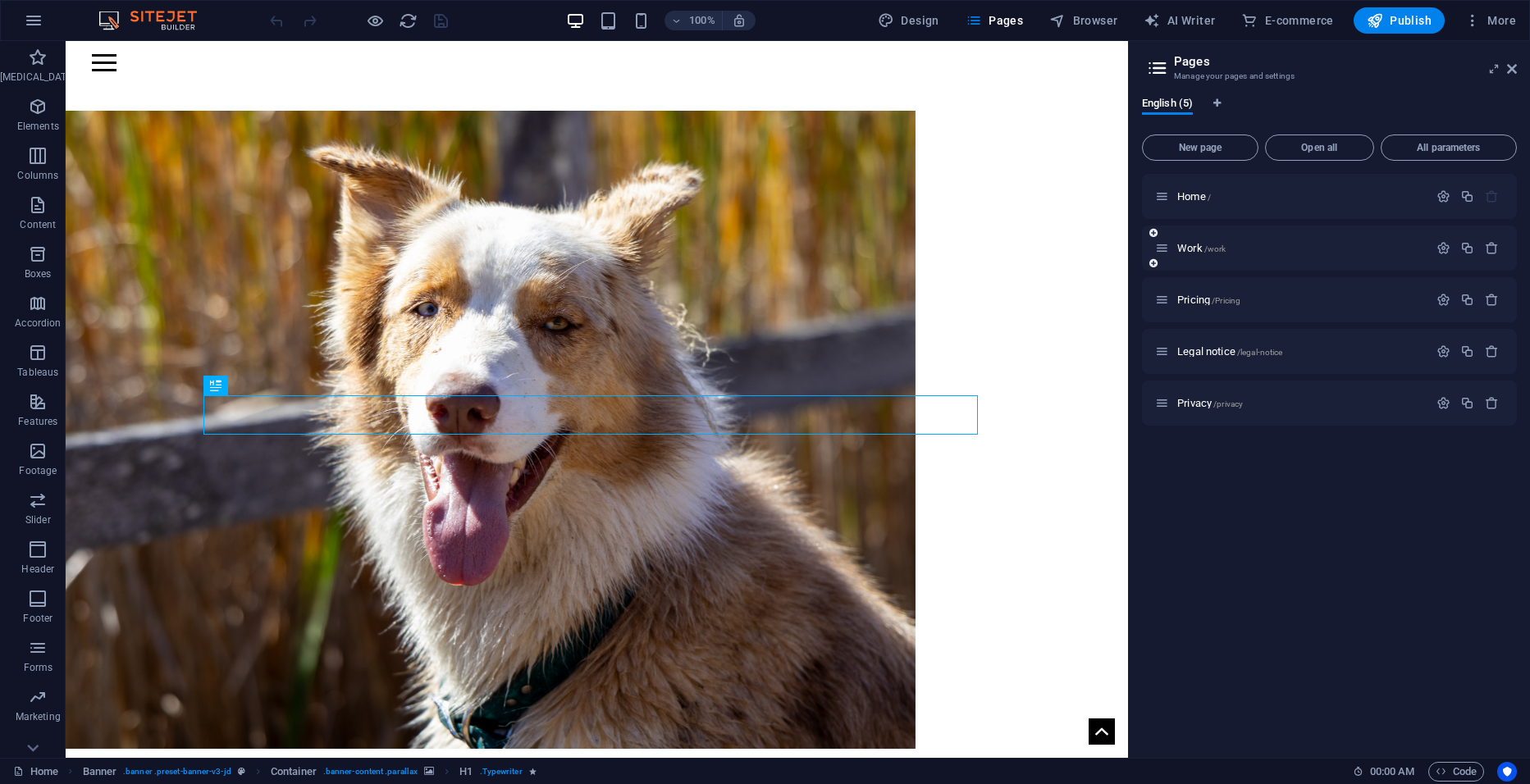
click at [1197, 240] on div "Work /work" at bounding box center [1292, 248] width 273 height 18
click at [1196, 247] on span "Work /work" at bounding box center [1201, 248] width 49 height 12
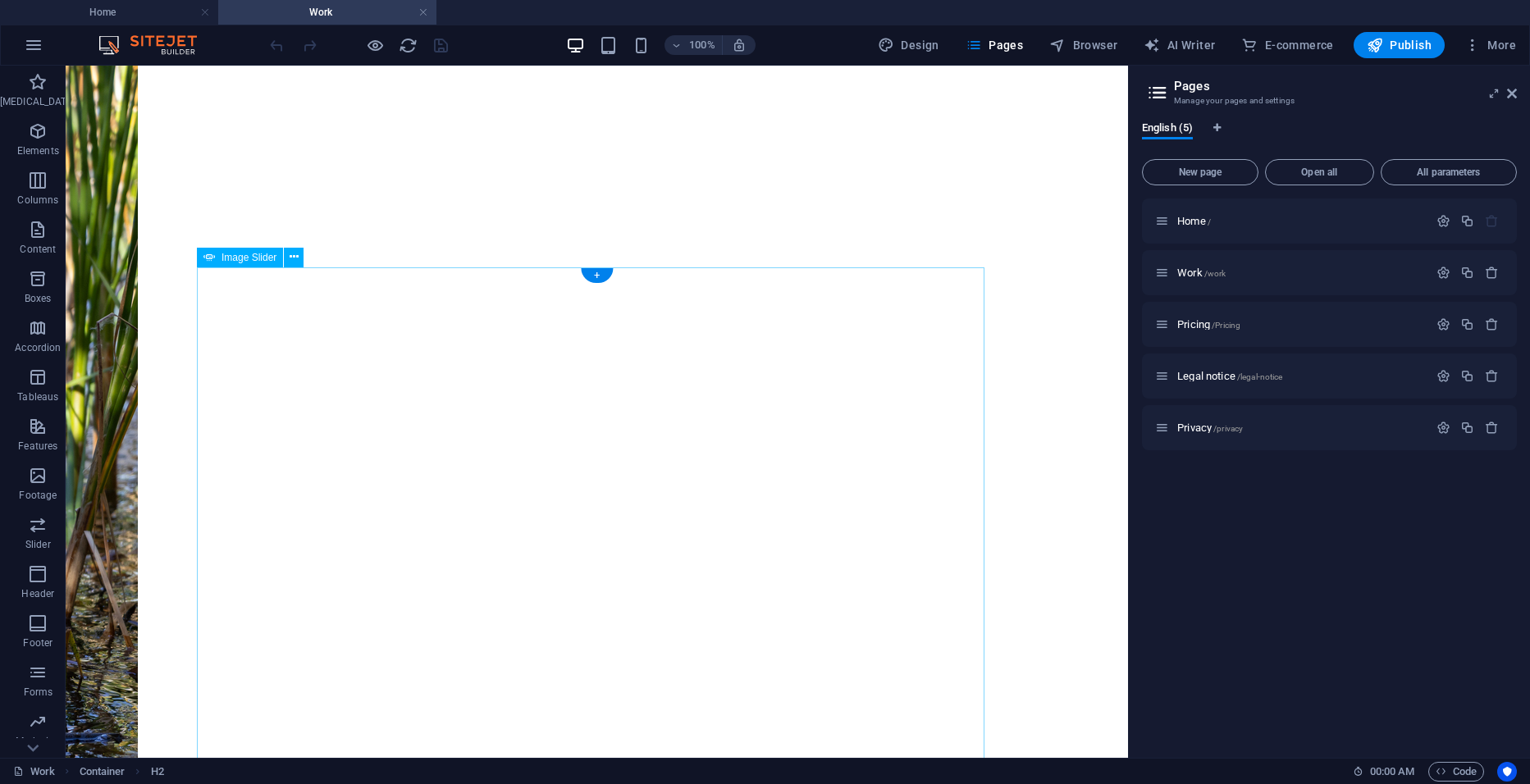
scroll to position [1558, 0]
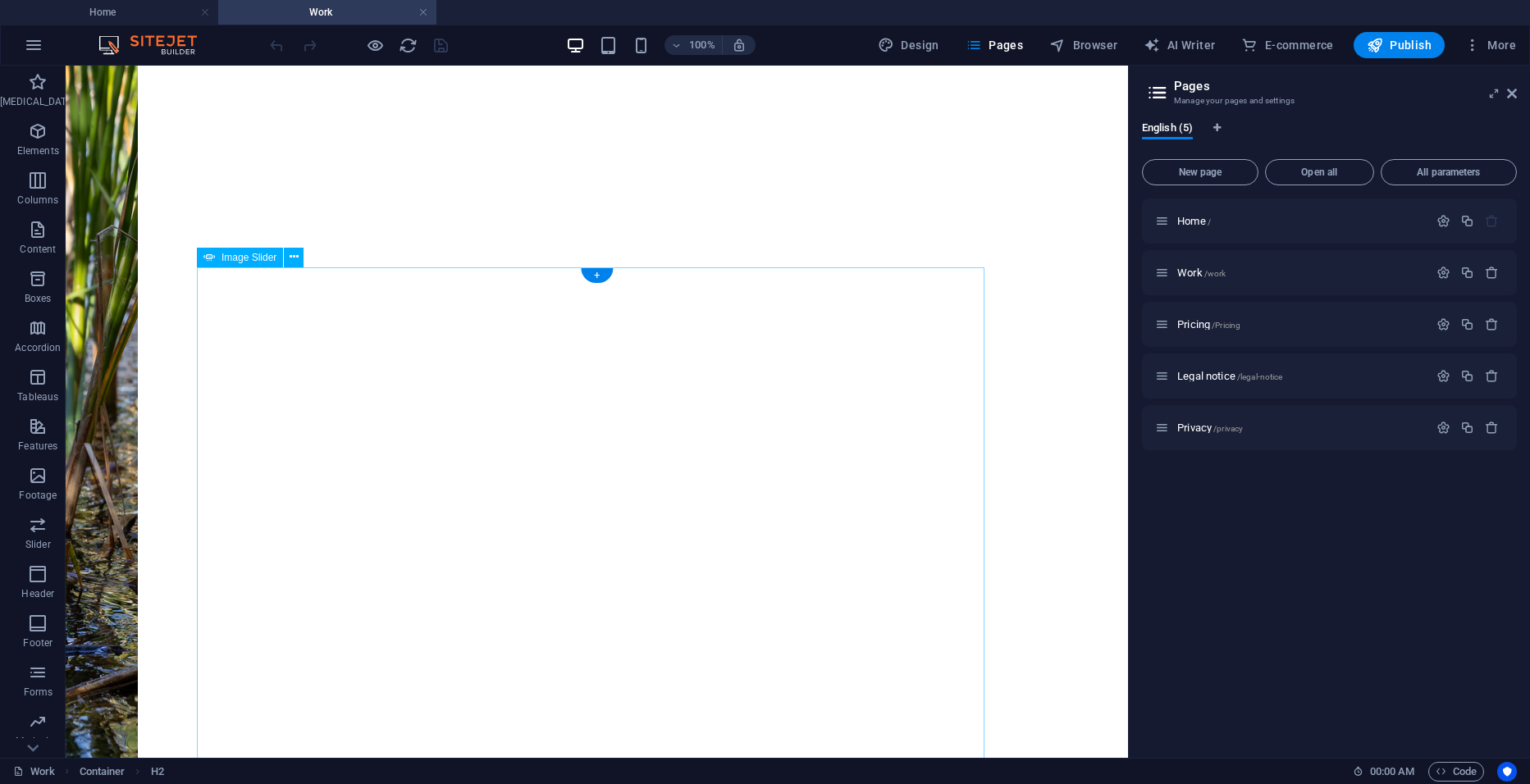
select select "ms"
select select "s"
select select "progressive"
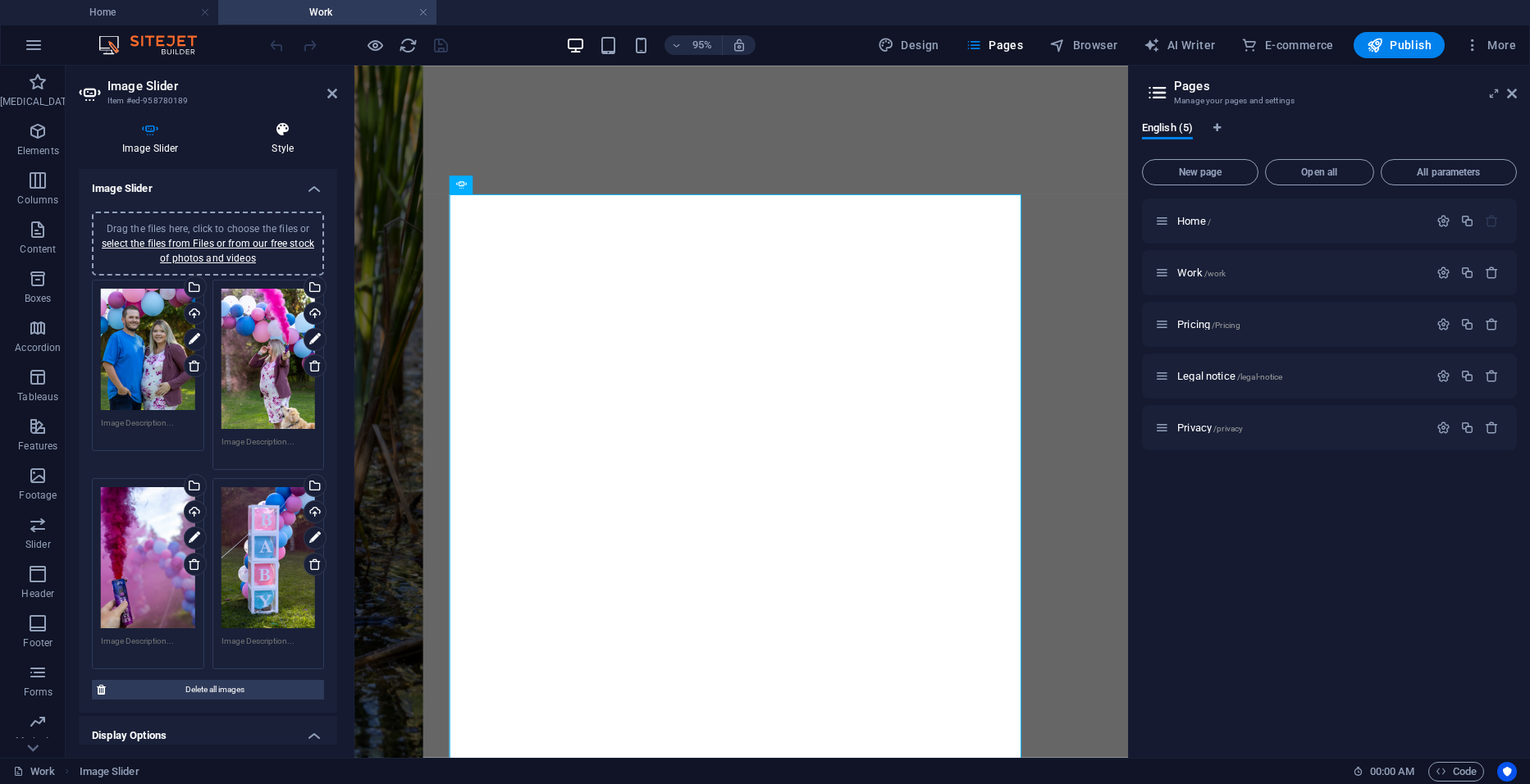
click at [288, 144] on font "Style" at bounding box center [283, 148] width 22 height 11
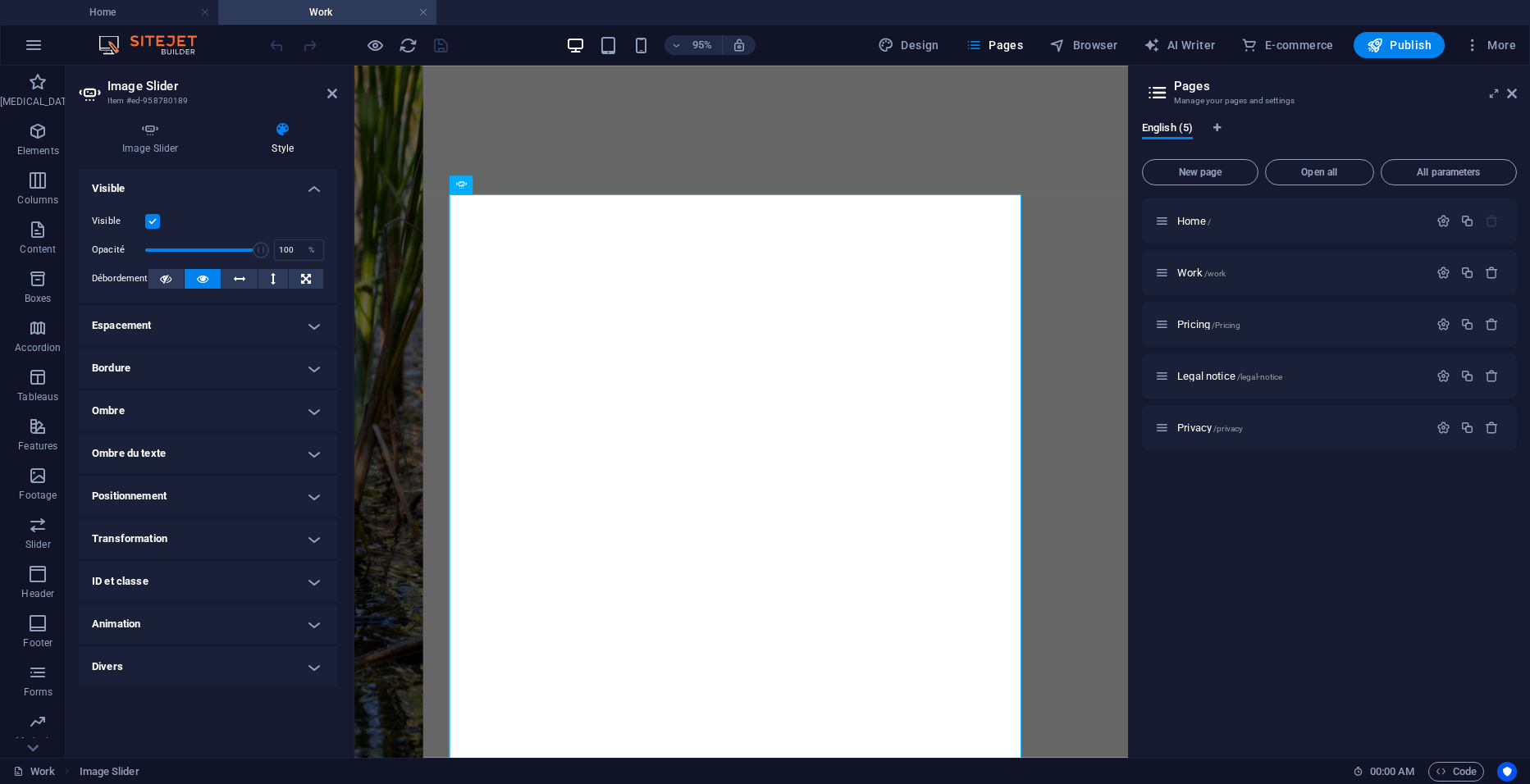
click at [269, 536] on h4 "Transformation" at bounding box center [208, 538] width 259 height 40
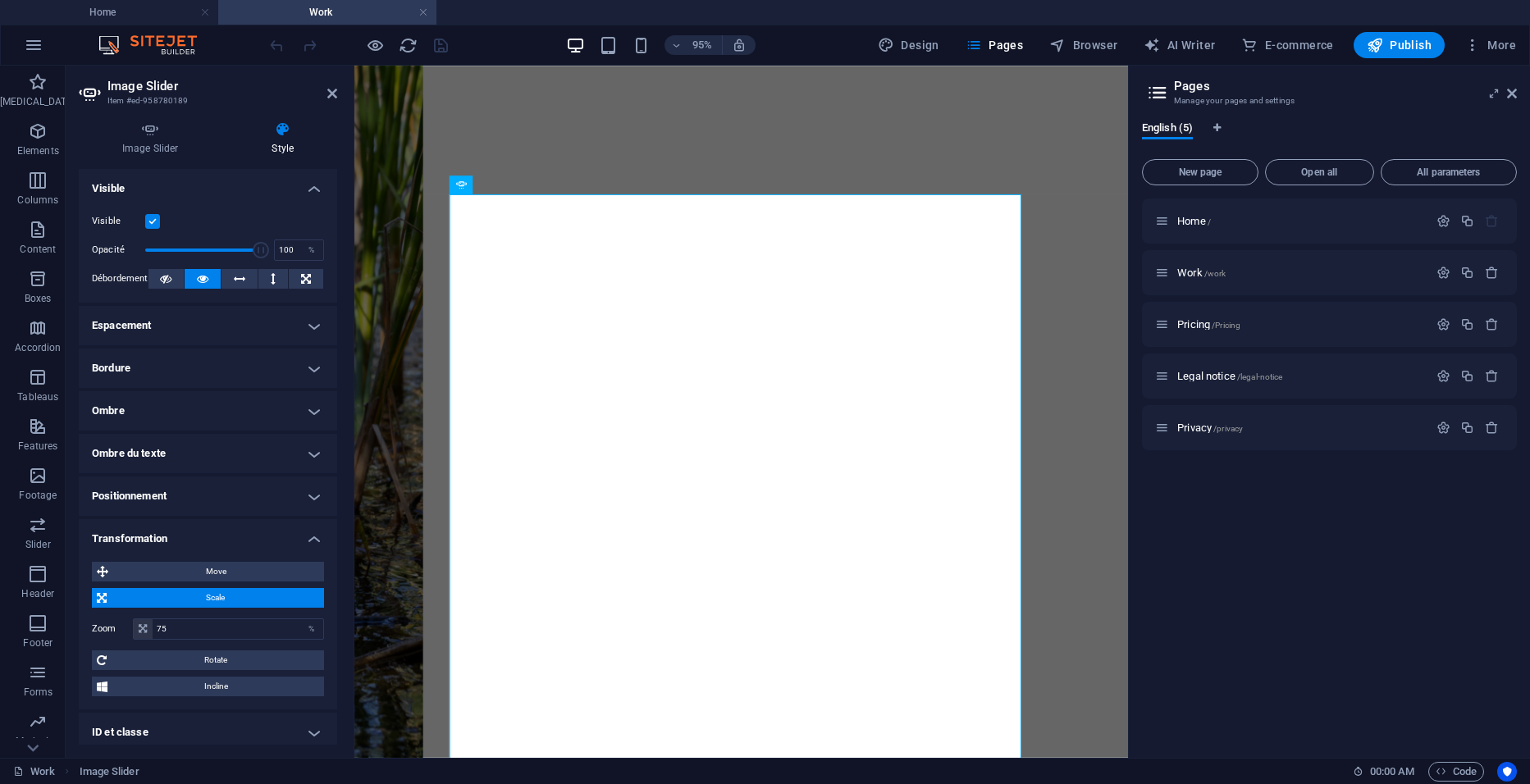
click at [227, 598] on span "Scale" at bounding box center [214, 597] width 207 height 19
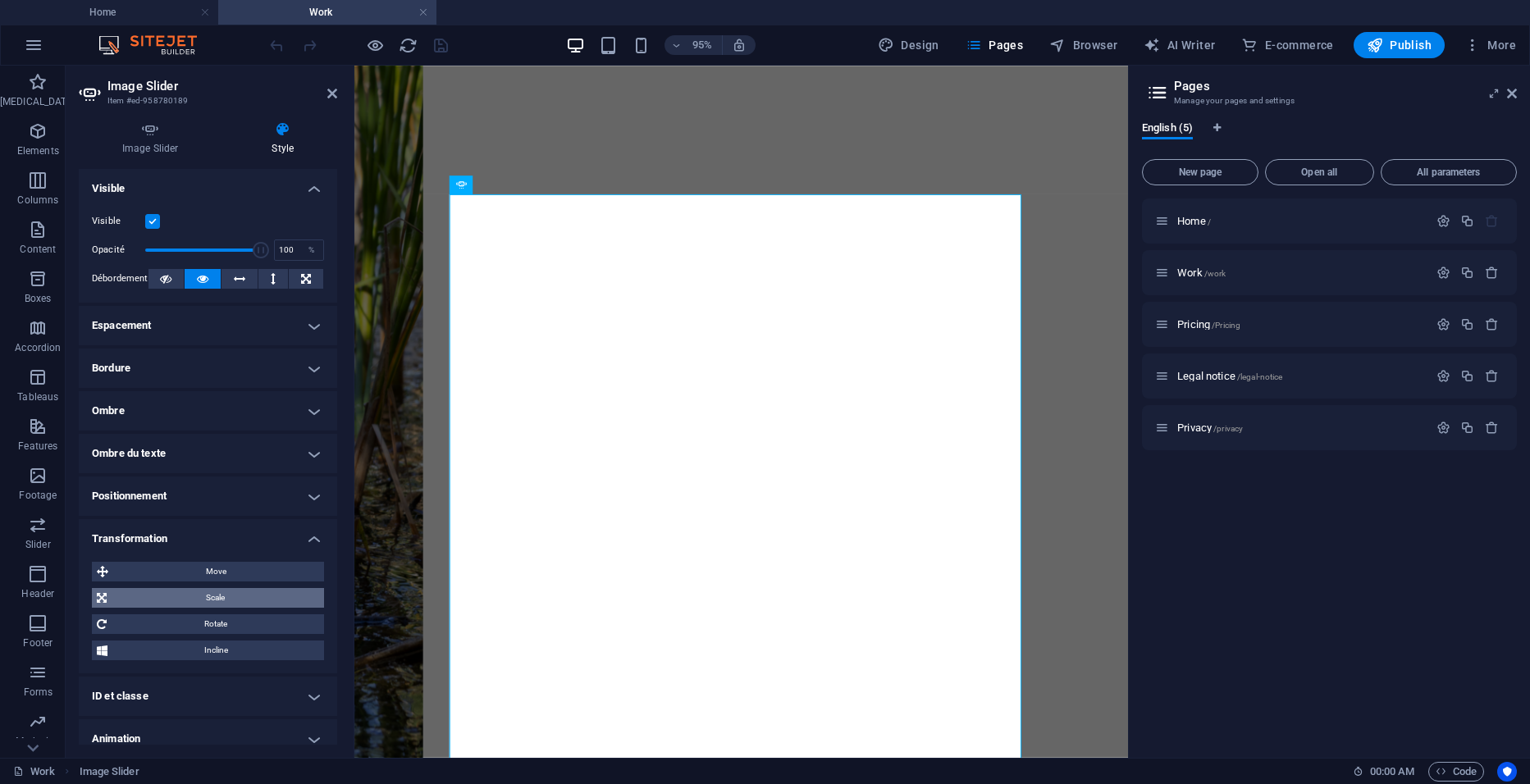
click at [222, 604] on span "Scale" at bounding box center [214, 597] width 207 height 19
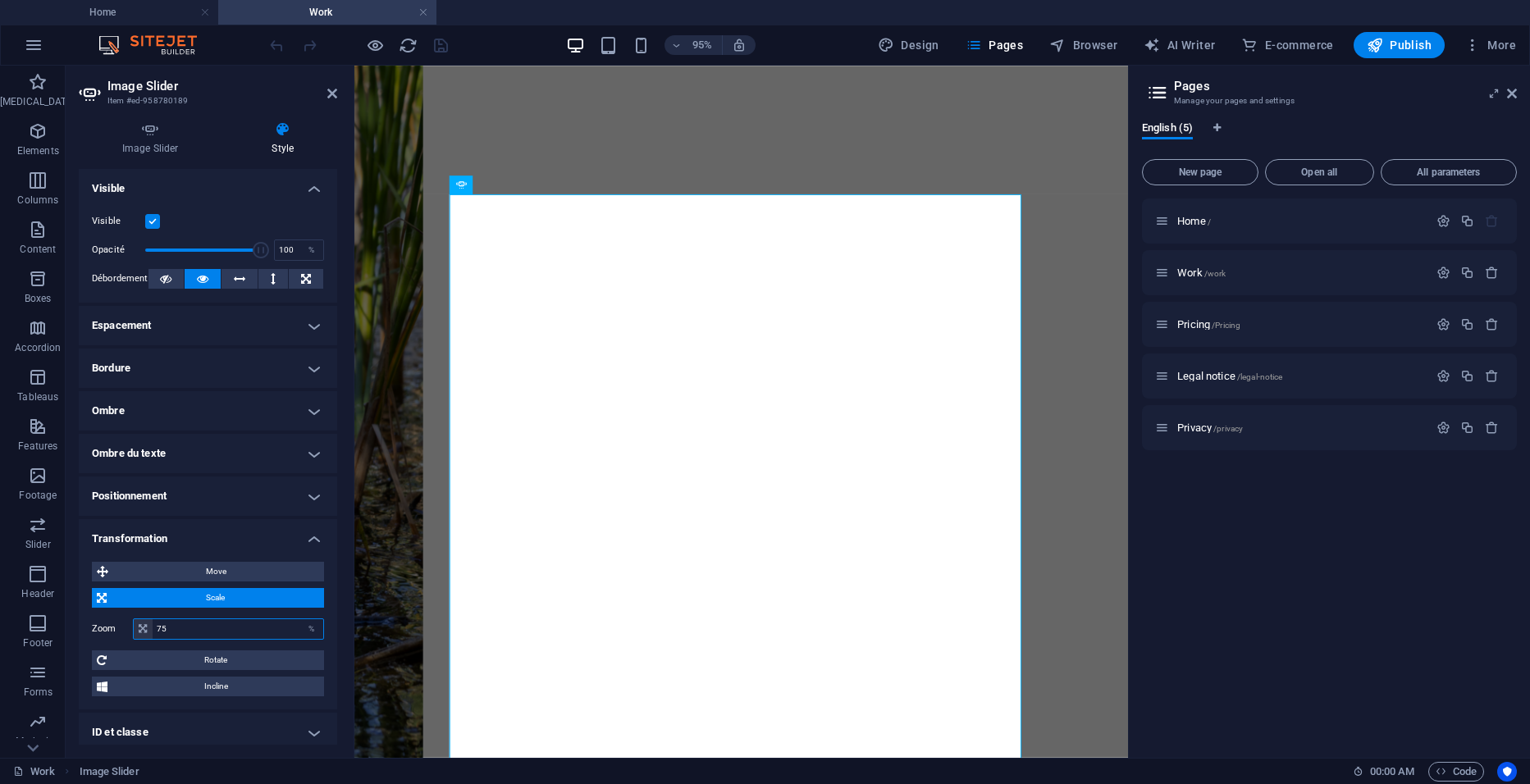
click at [199, 630] on input "75" at bounding box center [238, 628] width 170 height 19
type input "100"
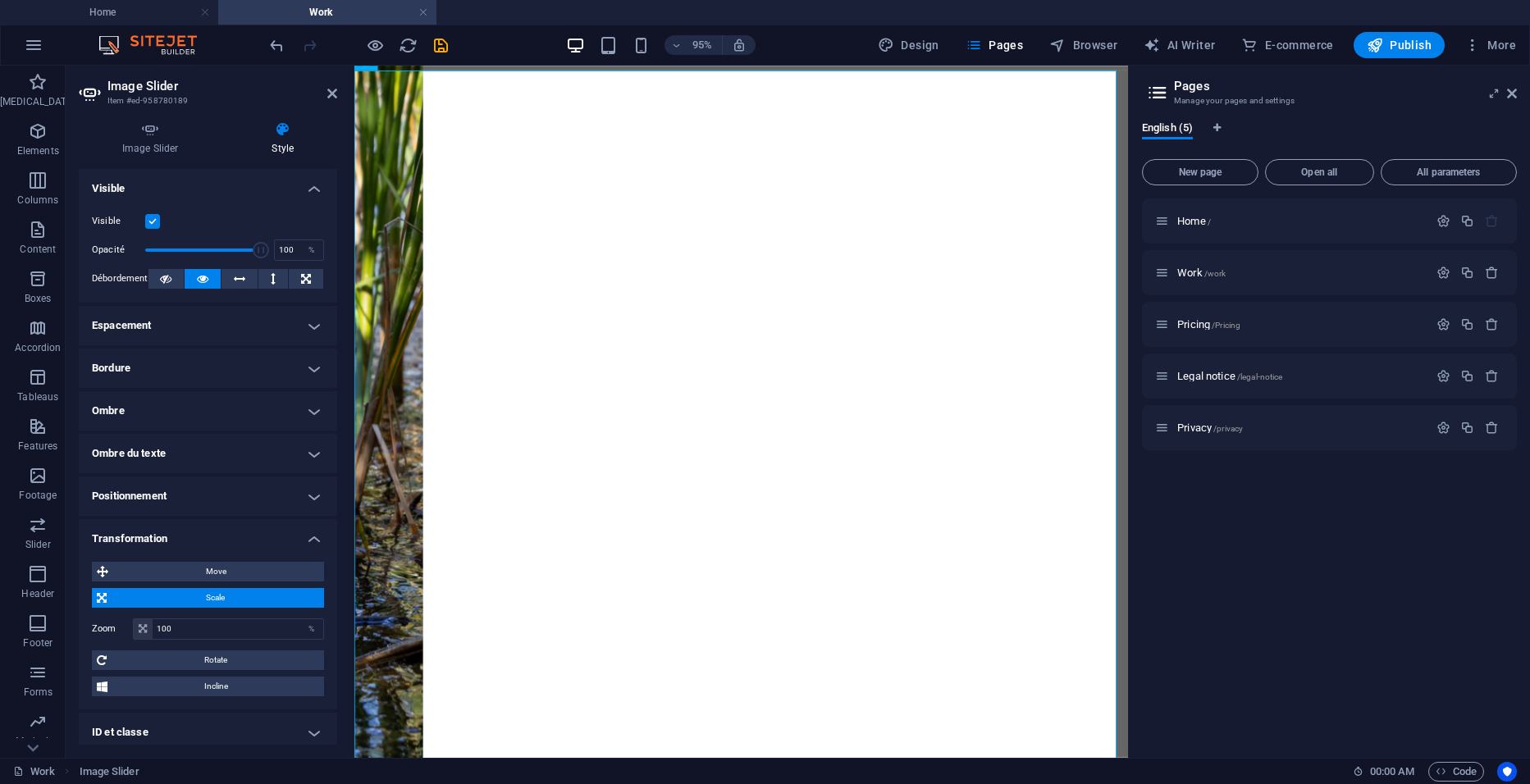
click at [236, 709] on ul "Mise en page Définit comment cet élément s'étend dans la mise en page (Flexbox)…" at bounding box center [208, 503] width 259 height 668
click at [1417, 40] on font "Publish" at bounding box center [1410, 45] width 41 height 13
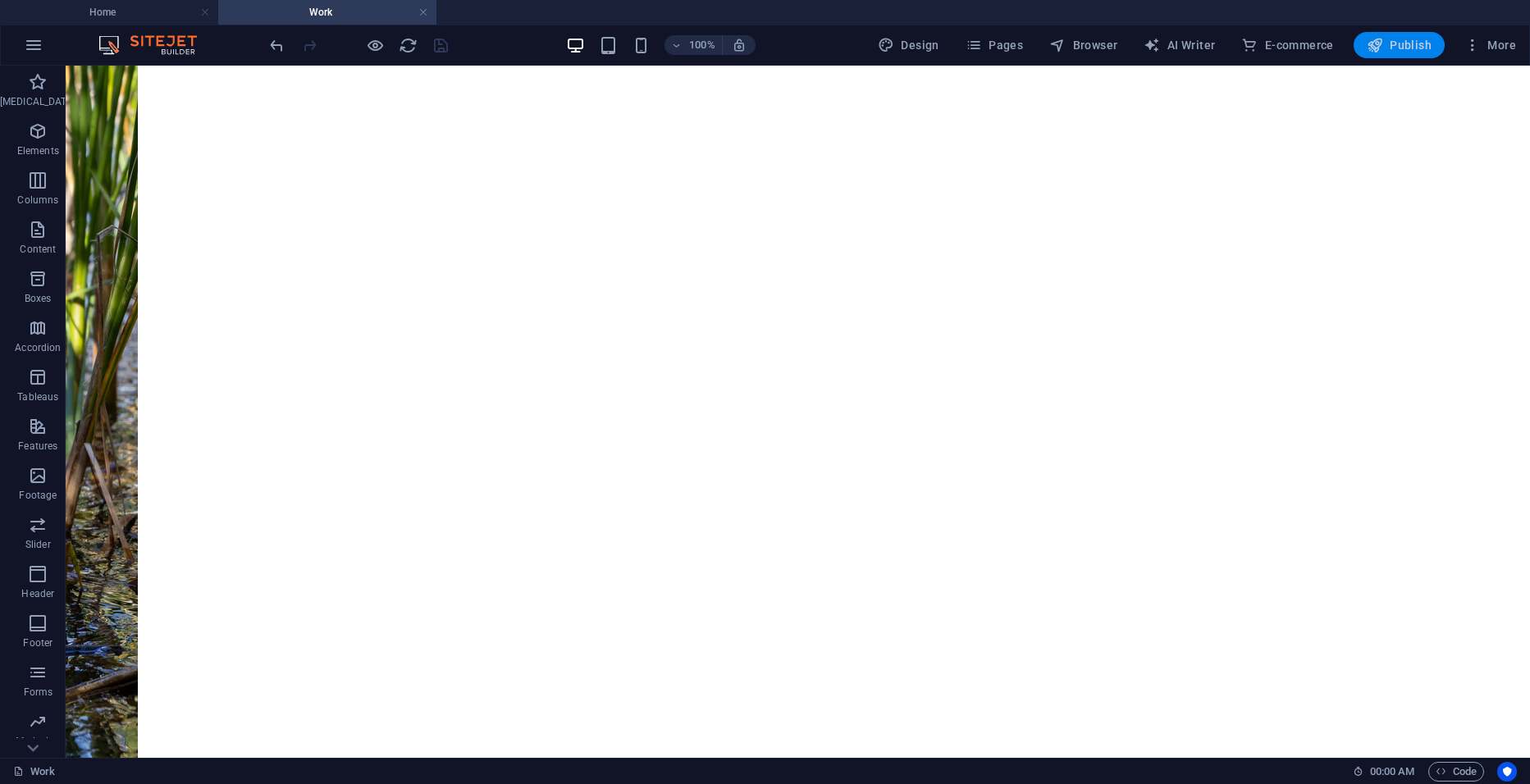
click at [1417, 40] on font "Publish" at bounding box center [1410, 45] width 41 height 13
